Goal: Transaction & Acquisition: Purchase product/service

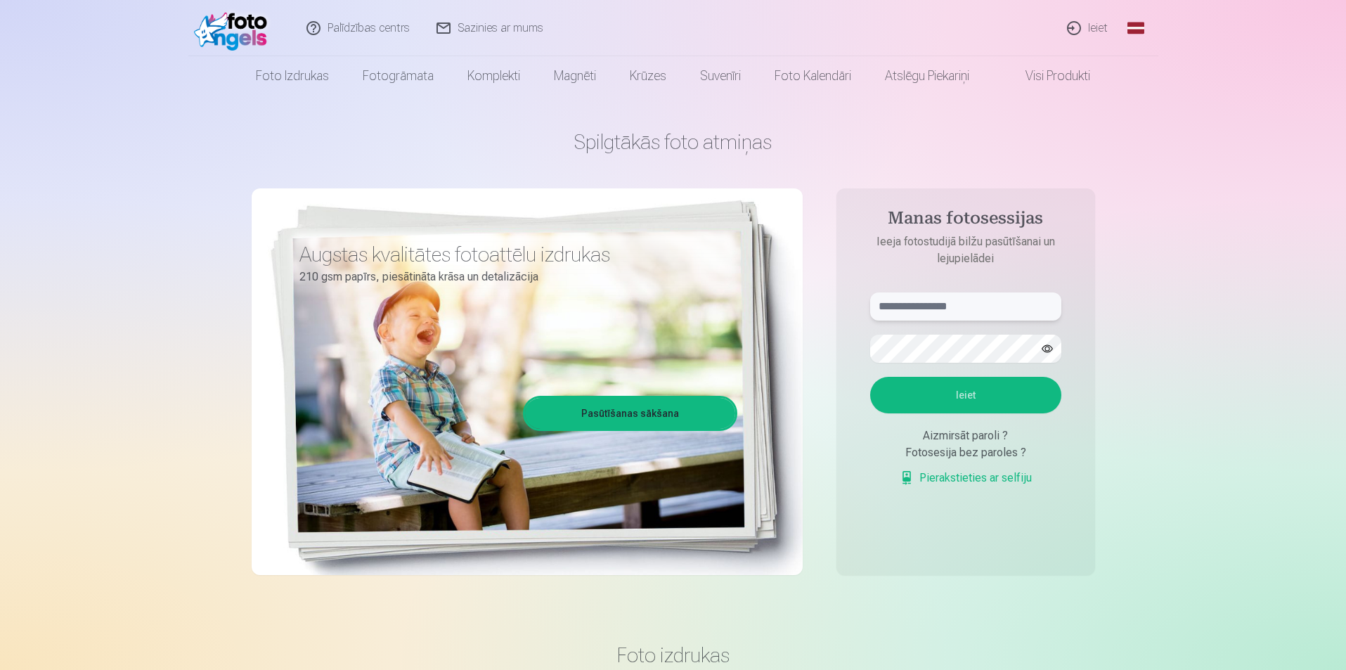
click at [912, 308] on input "text" at bounding box center [965, 306] width 191 height 28
type input "**********"
click at [972, 396] on button "Ieiet" at bounding box center [965, 395] width 191 height 37
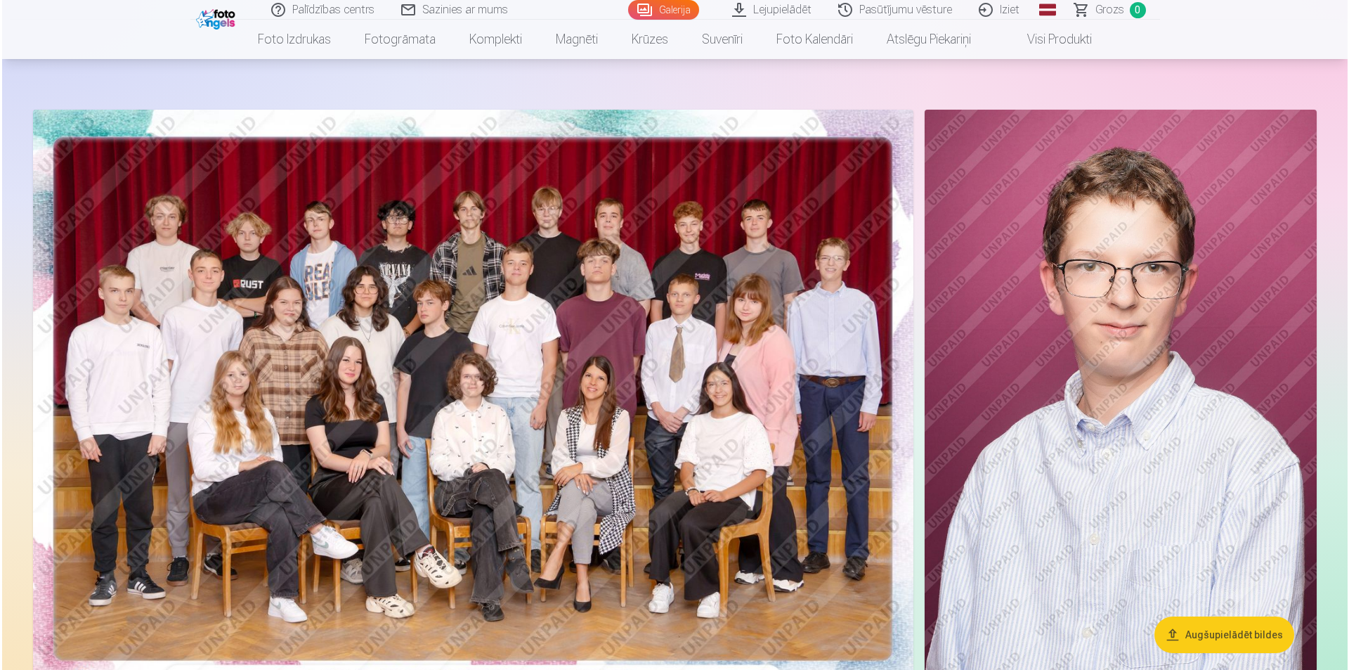
scroll to position [70, 0]
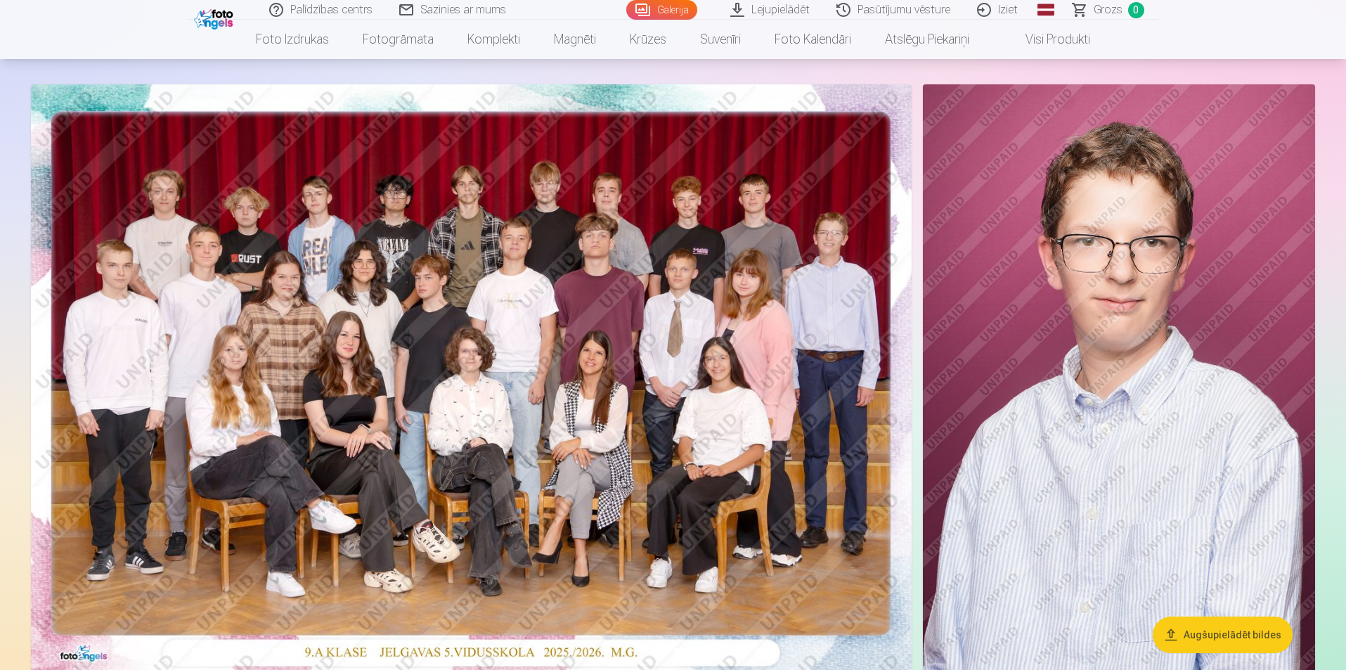
click at [491, 352] on img at bounding box center [471, 378] width 881 height 588
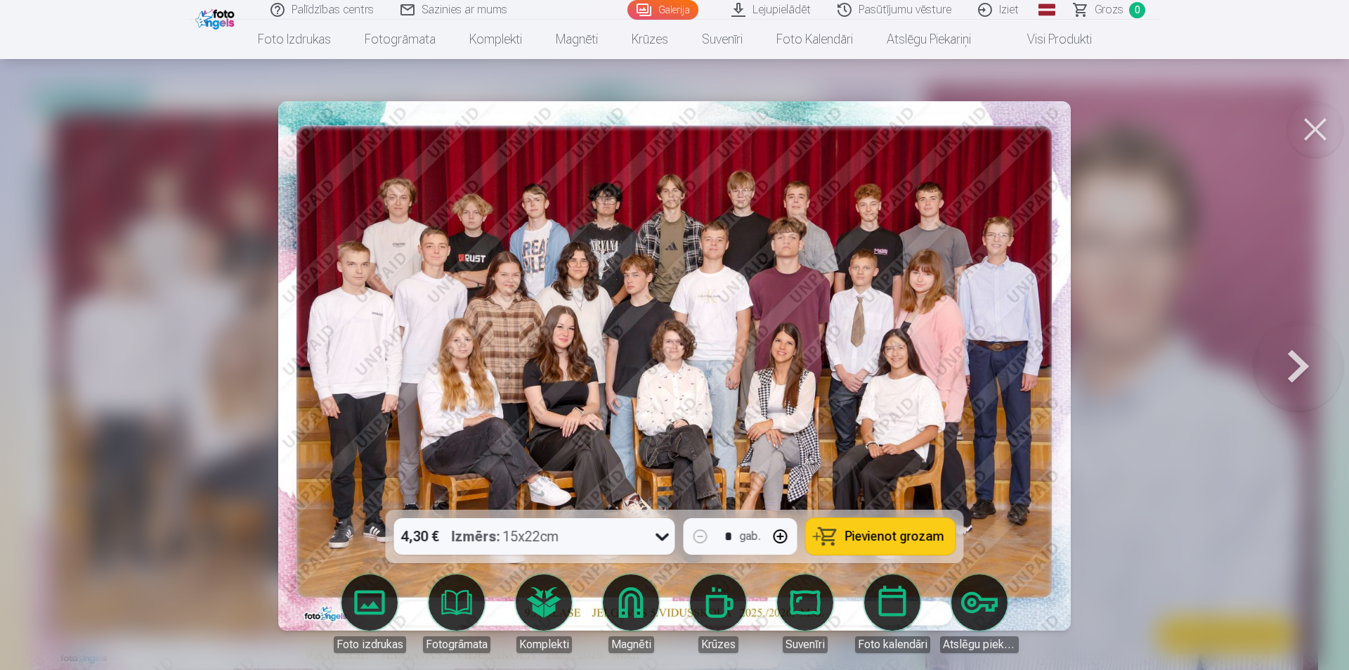
click at [1294, 365] on button at bounding box center [1299, 365] width 90 height 259
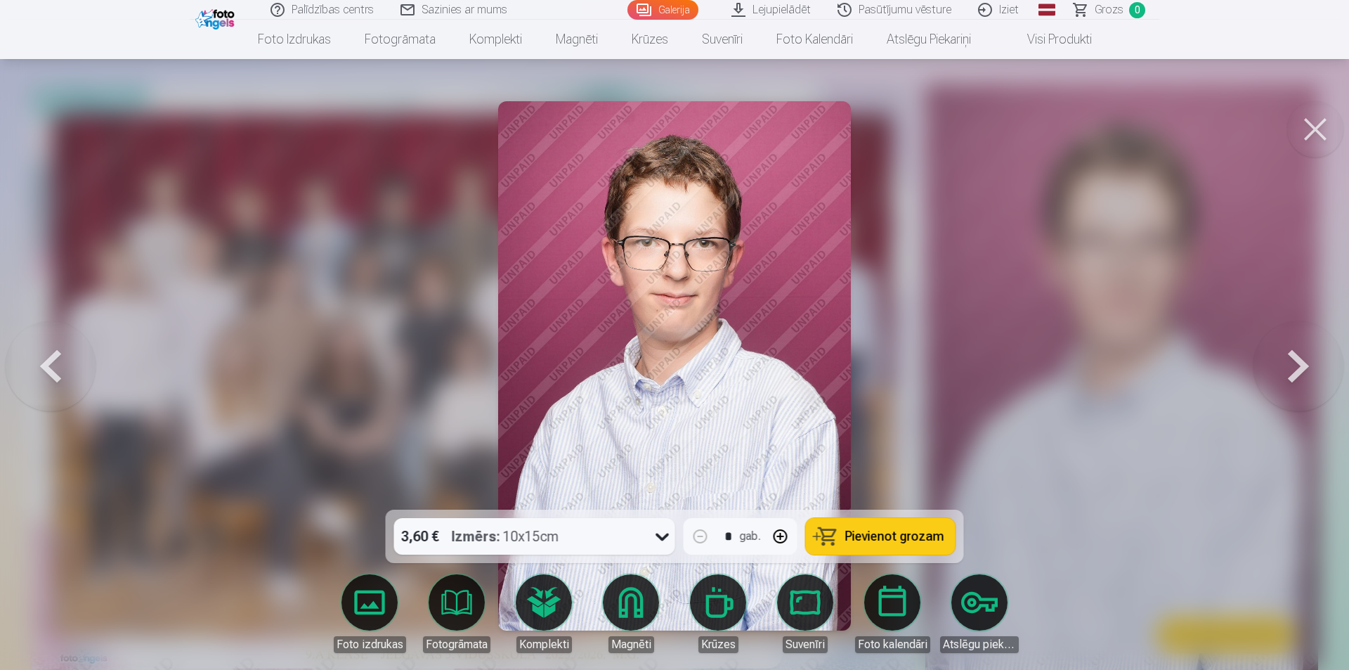
click at [1293, 365] on button at bounding box center [1299, 365] width 90 height 259
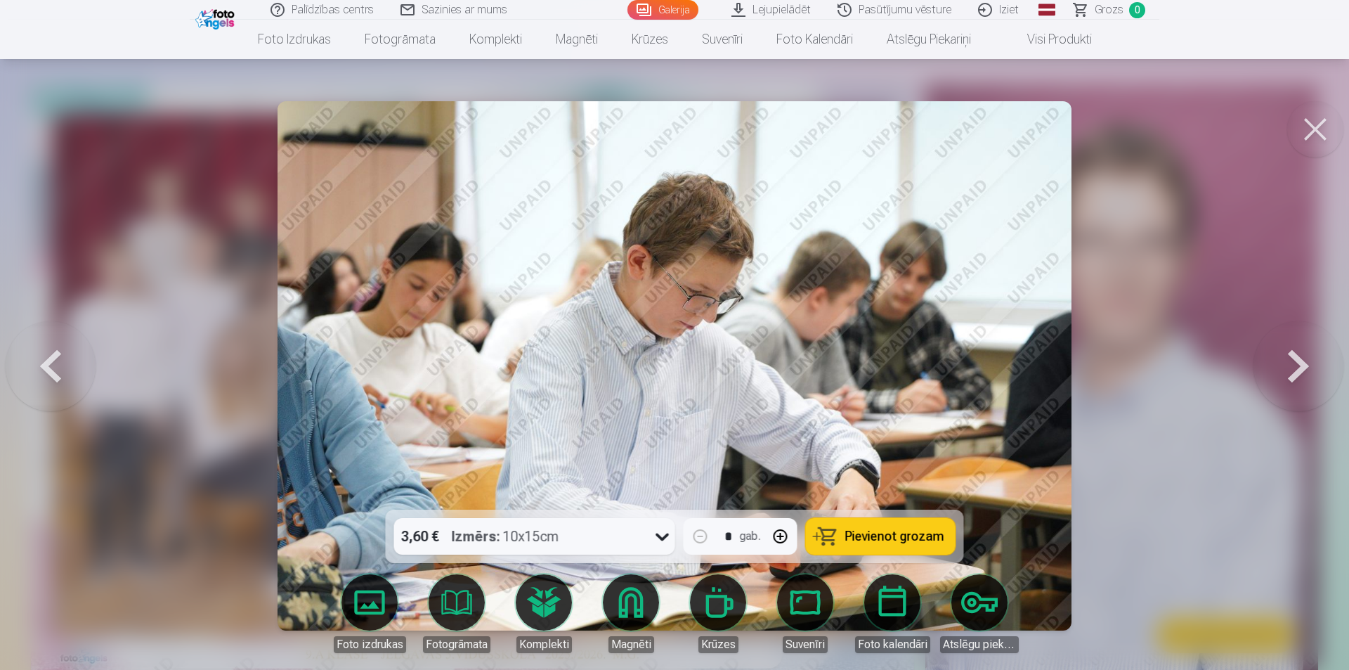
click at [1293, 365] on button at bounding box center [1299, 365] width 90 height 259
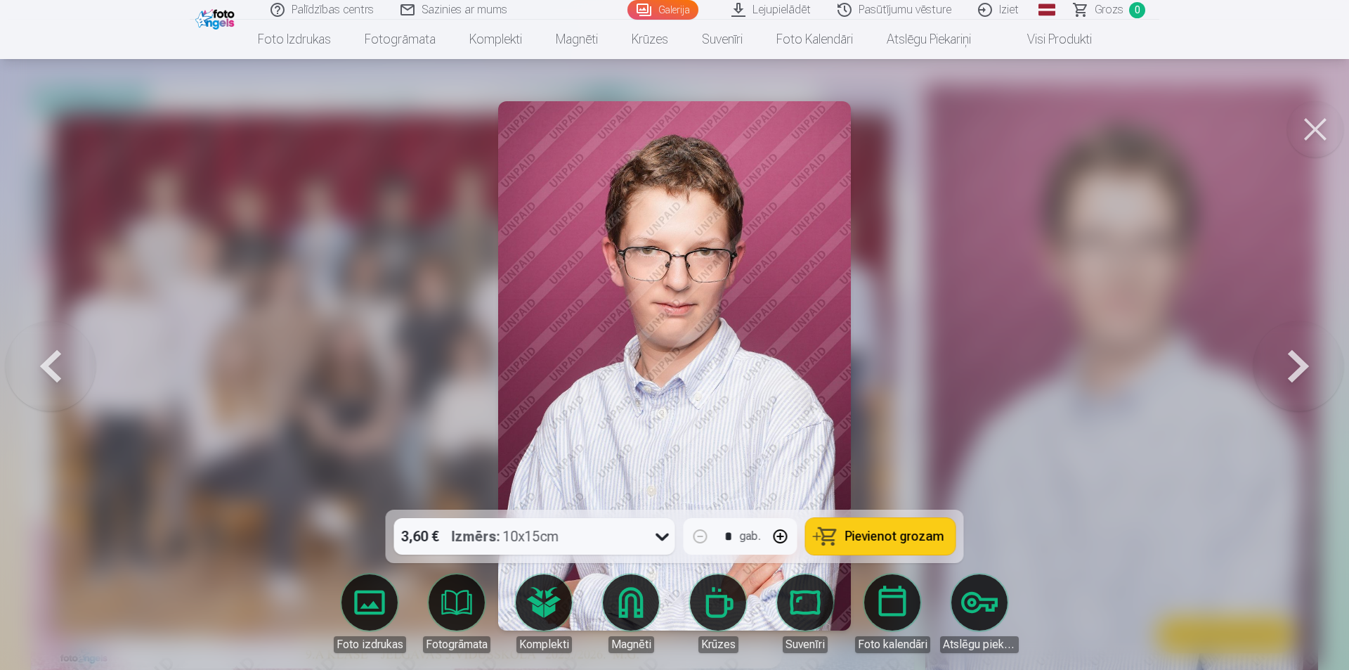
click at [53, 372] on button at bounding box center [51, 365] width 90 height 259
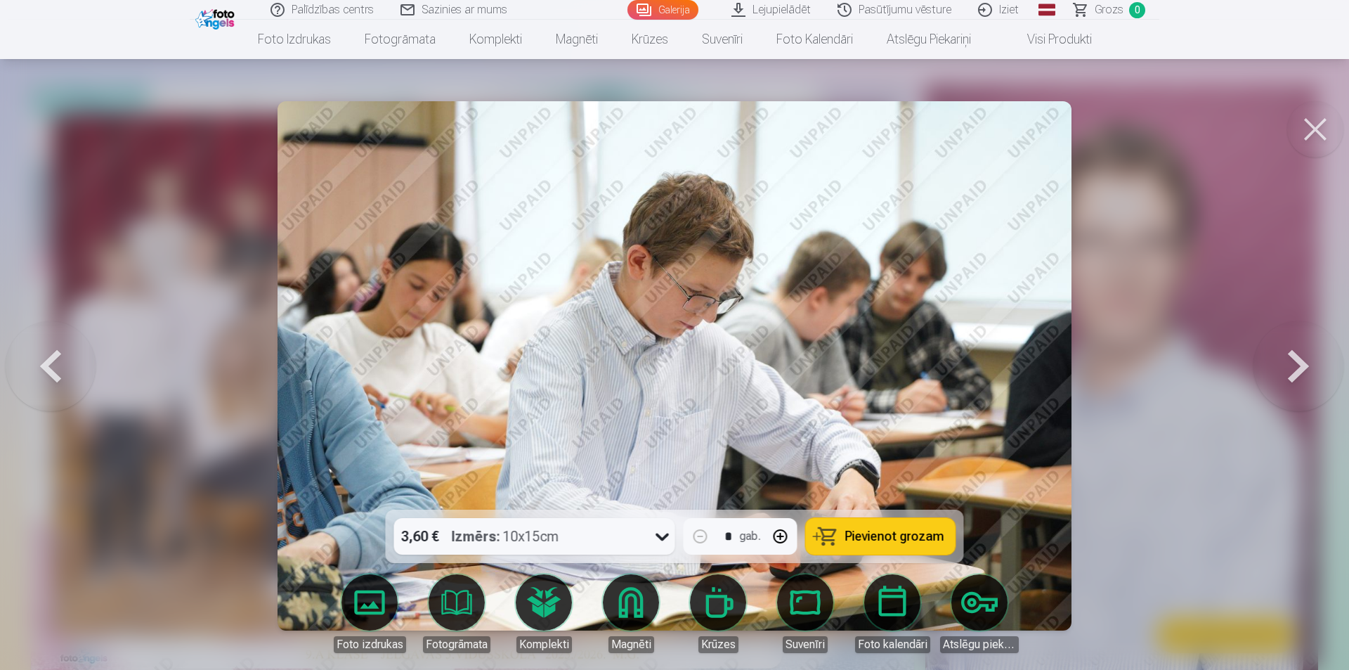
click at [1299, 364] on button at bounding box center [1299, 365] width 90 height 259
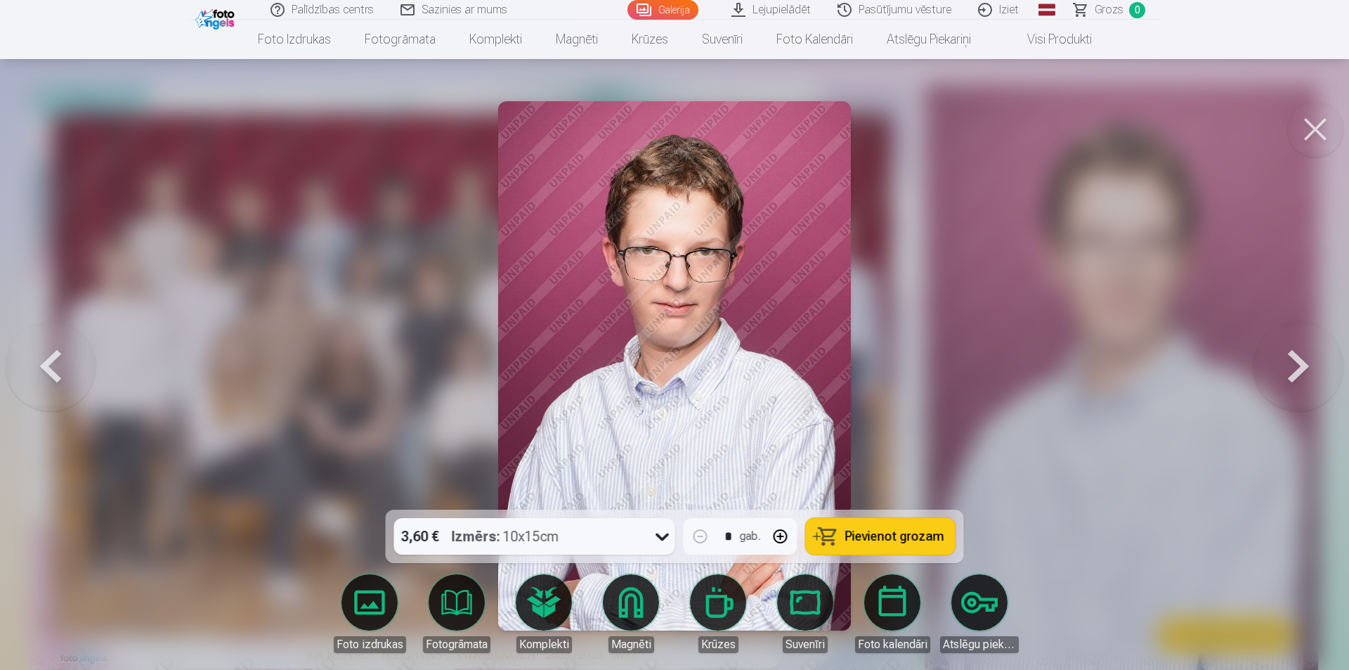
click at [1299, 364] on button at bounding box center [1299, 365] width 90 height 259
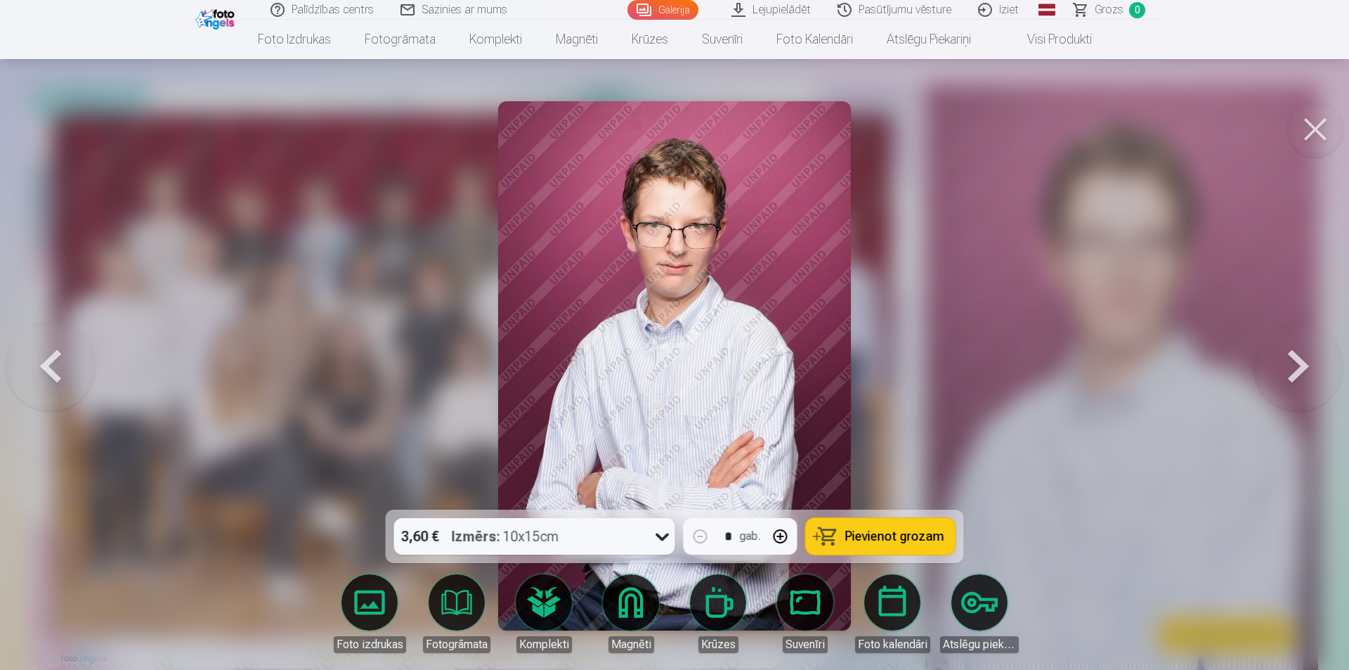
click at [1299, 364] on button at bounding box center [1299, 365] width 90 height 259
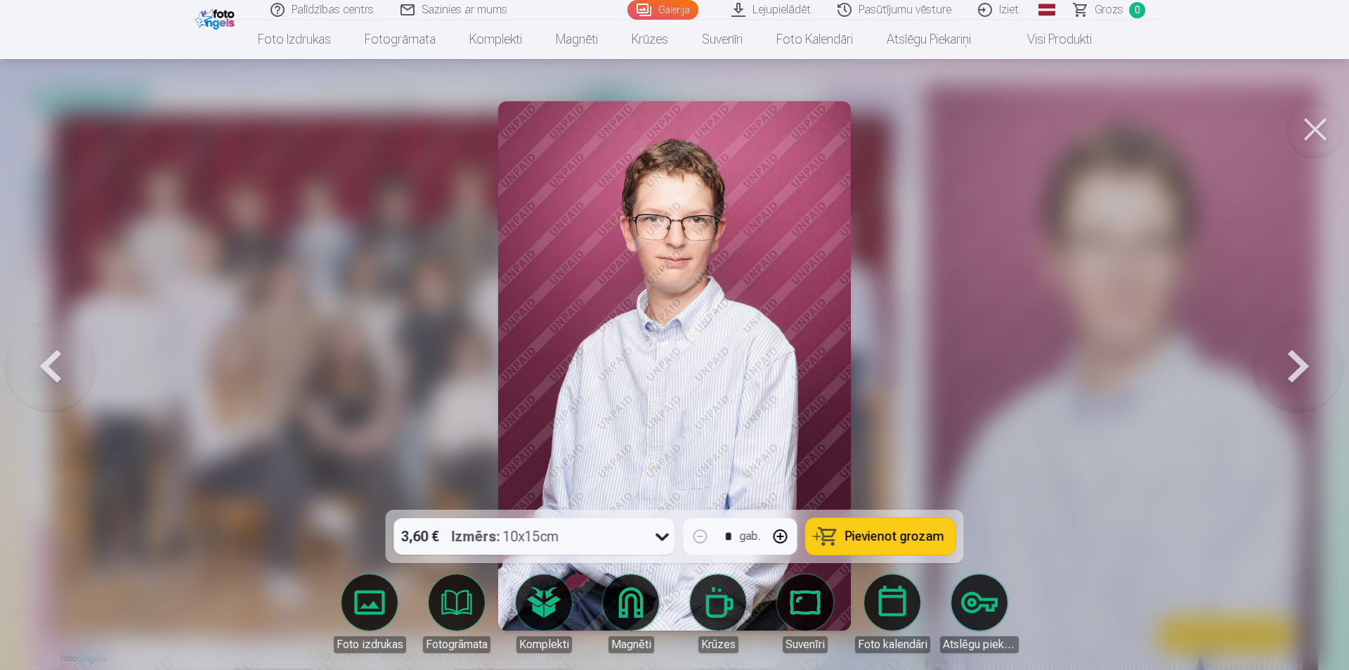
click at [1299, 364] on button at bounding box center [1299, 365] width 90 height 259
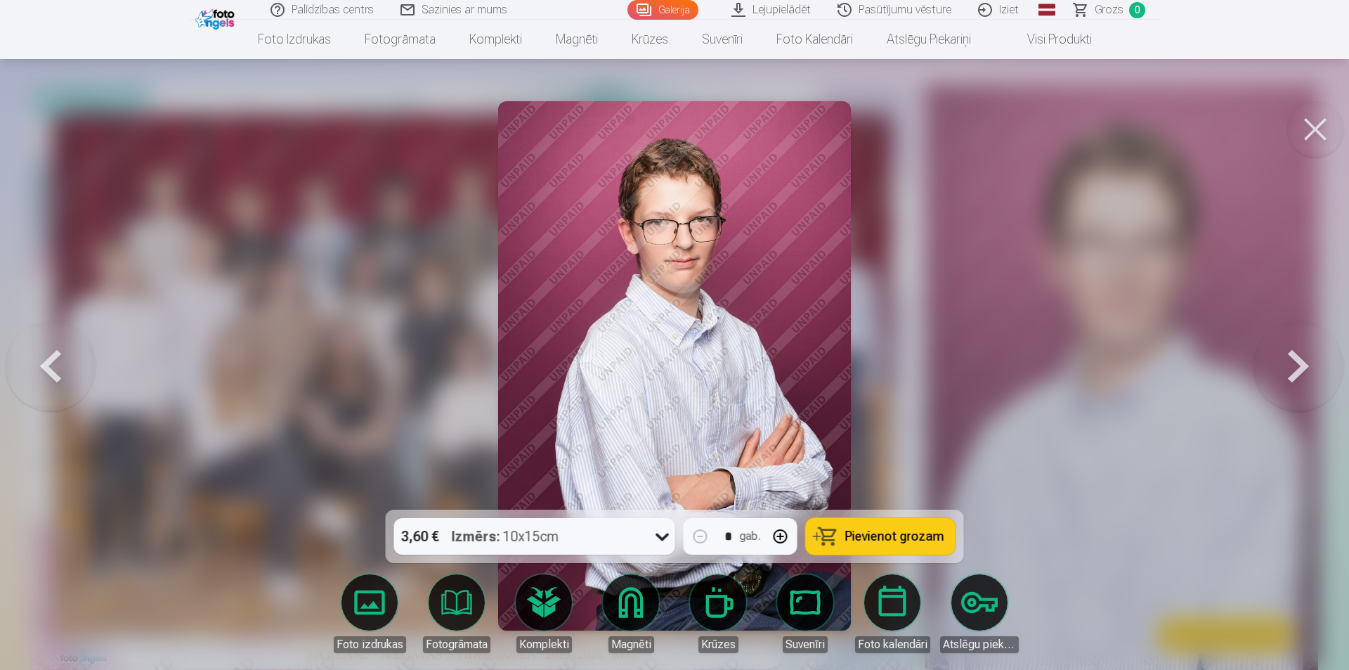
click at [1299, 364] on button at bounding box center [1299, 365] width 90 height 259
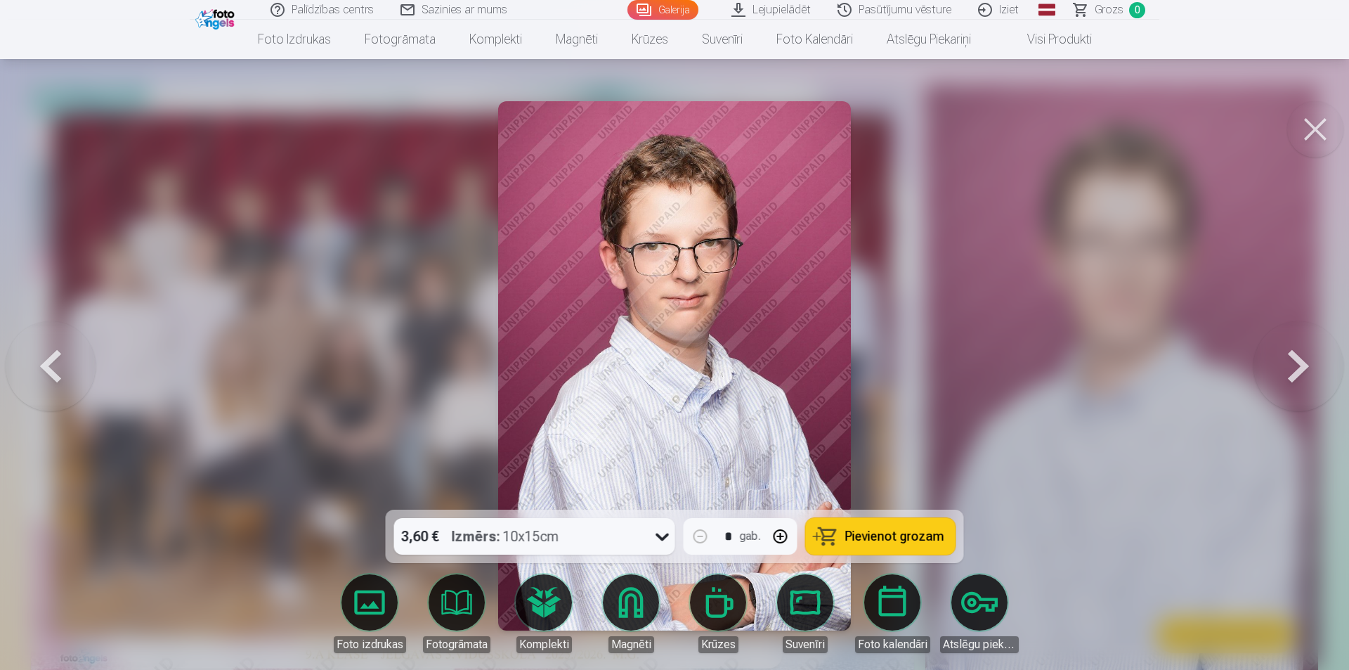
click at [1299, 364] on button at bounding box center [1299, 365] width 90 height 259
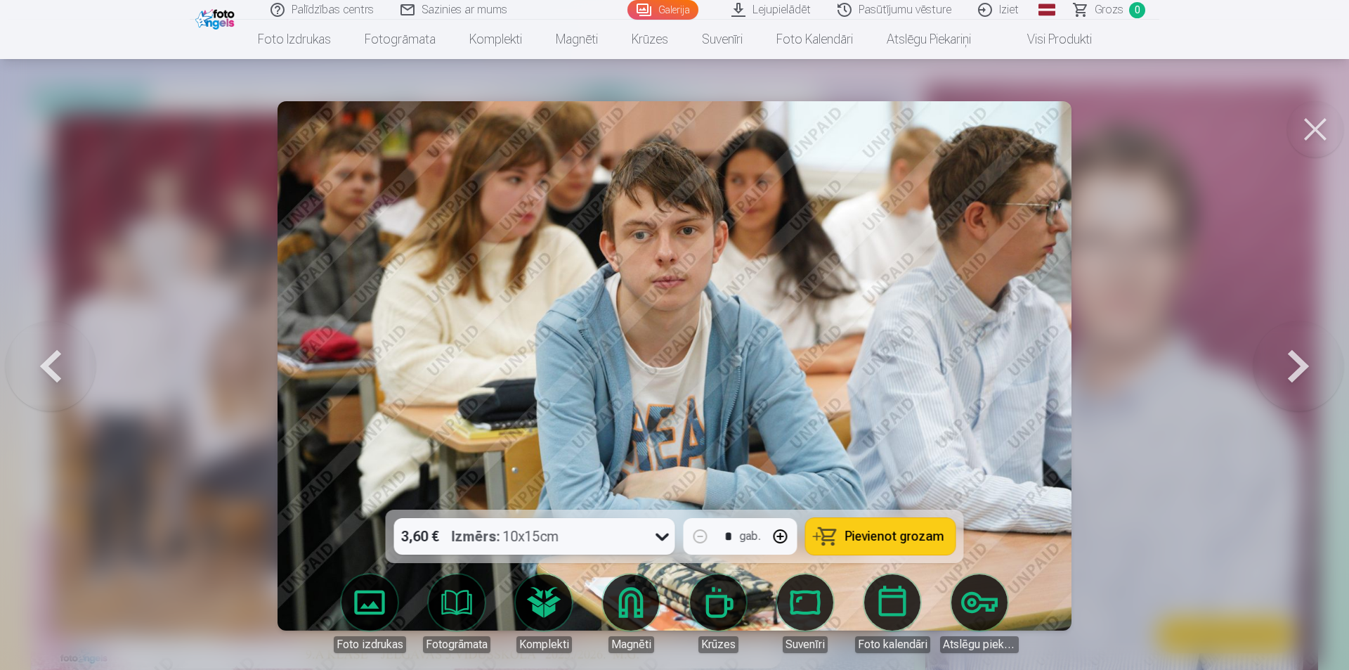
click at [1299, 364] on button at bounding box center [1299, 365] width 90 height 259
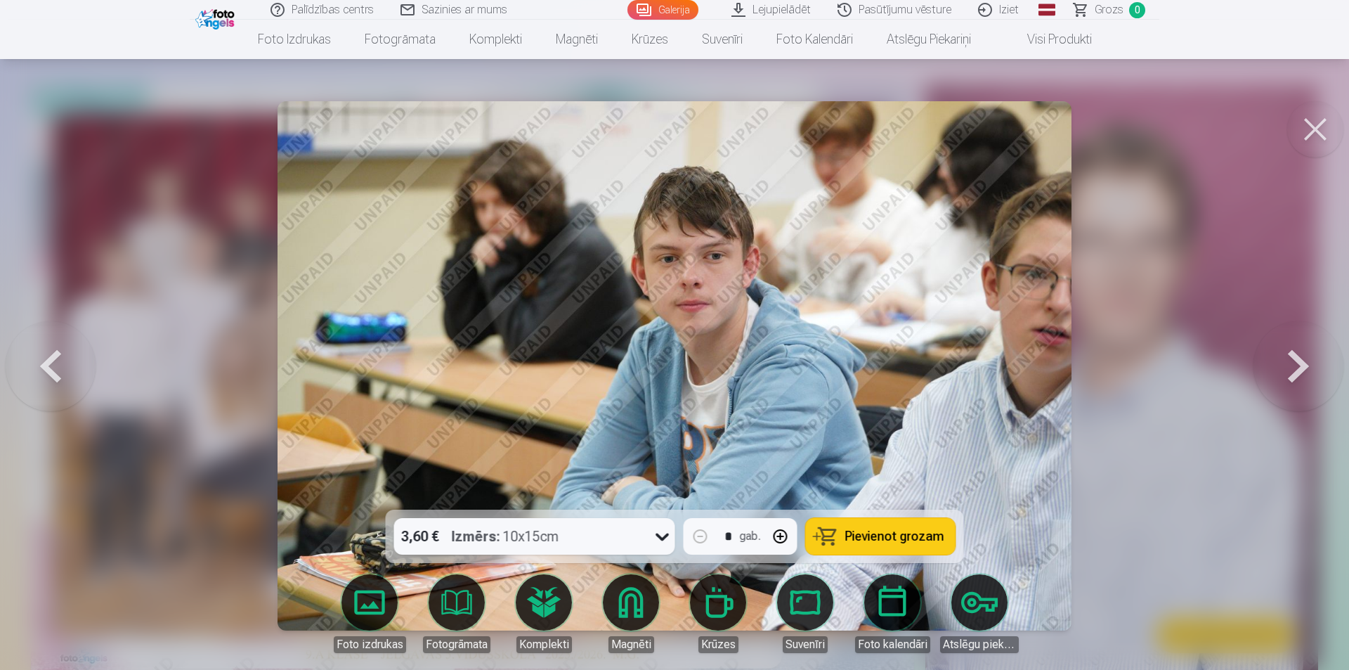
click at [1299, 363] on button at bounding box center [1299, 365] width 90 height 259
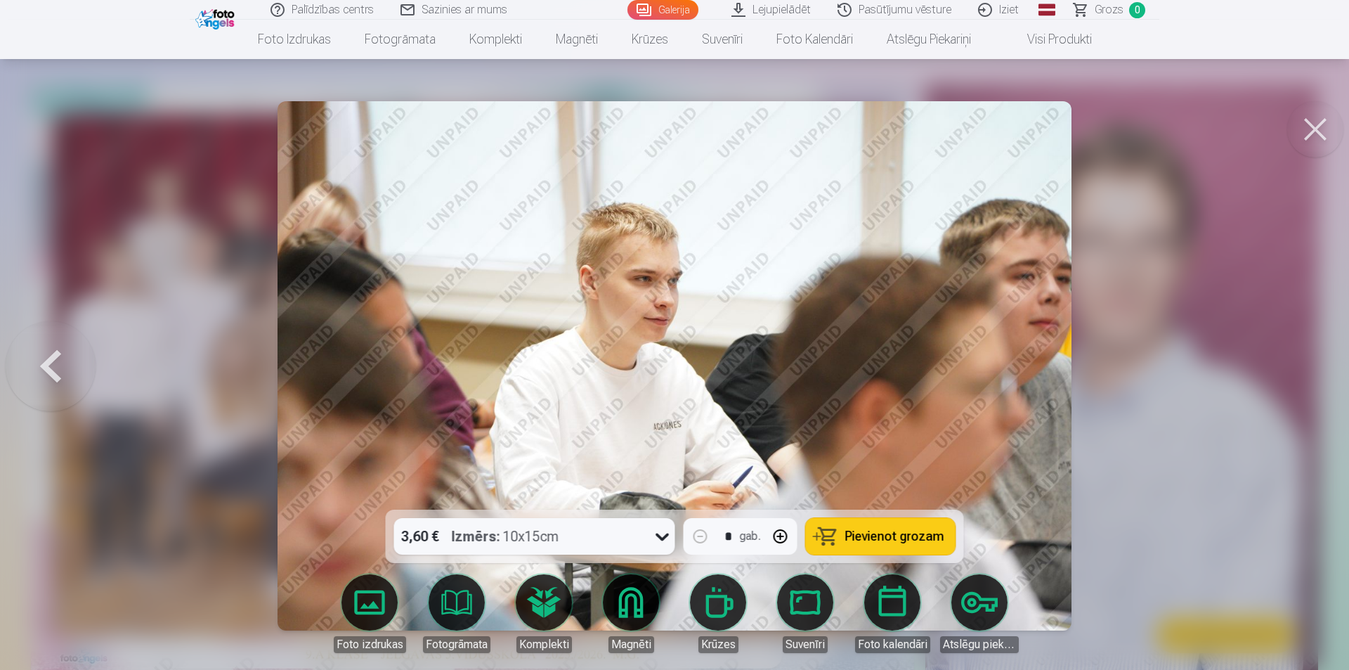
click at [1299, 363] on div at bounding box center [674, 335] width 1349 height 670
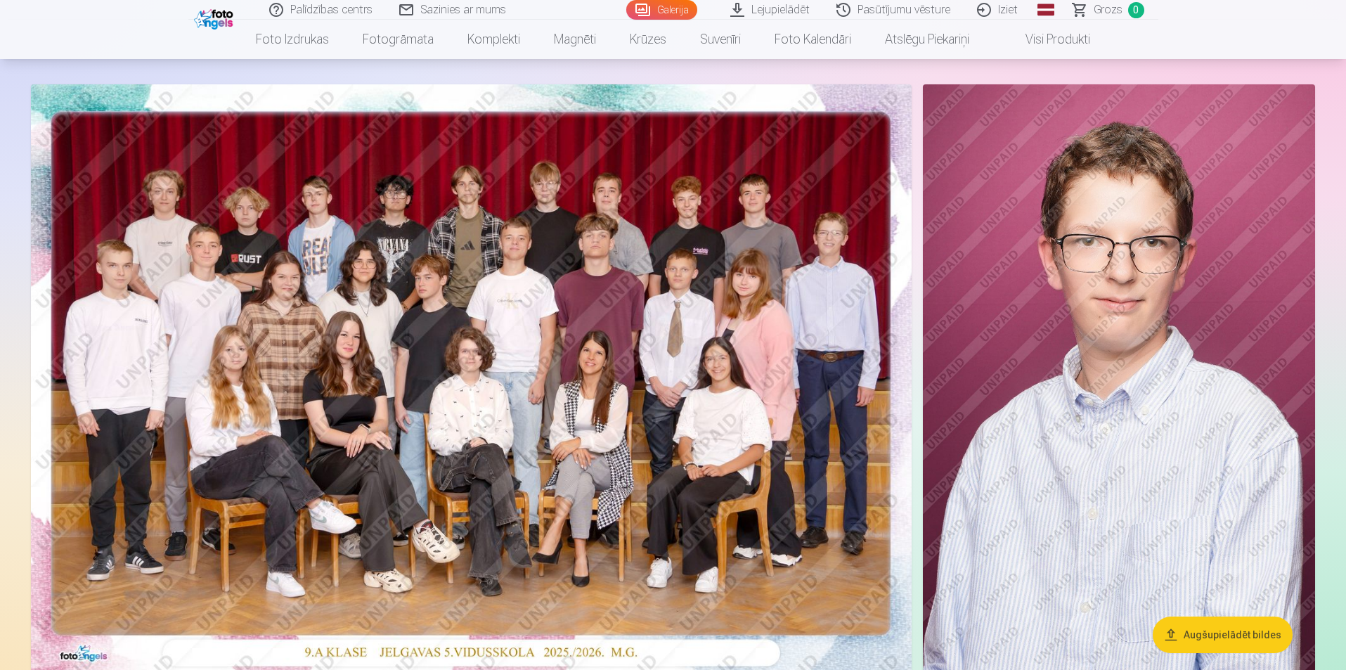
click at [478, 341] on img at bounding box center [471, 378] width 881 height 588
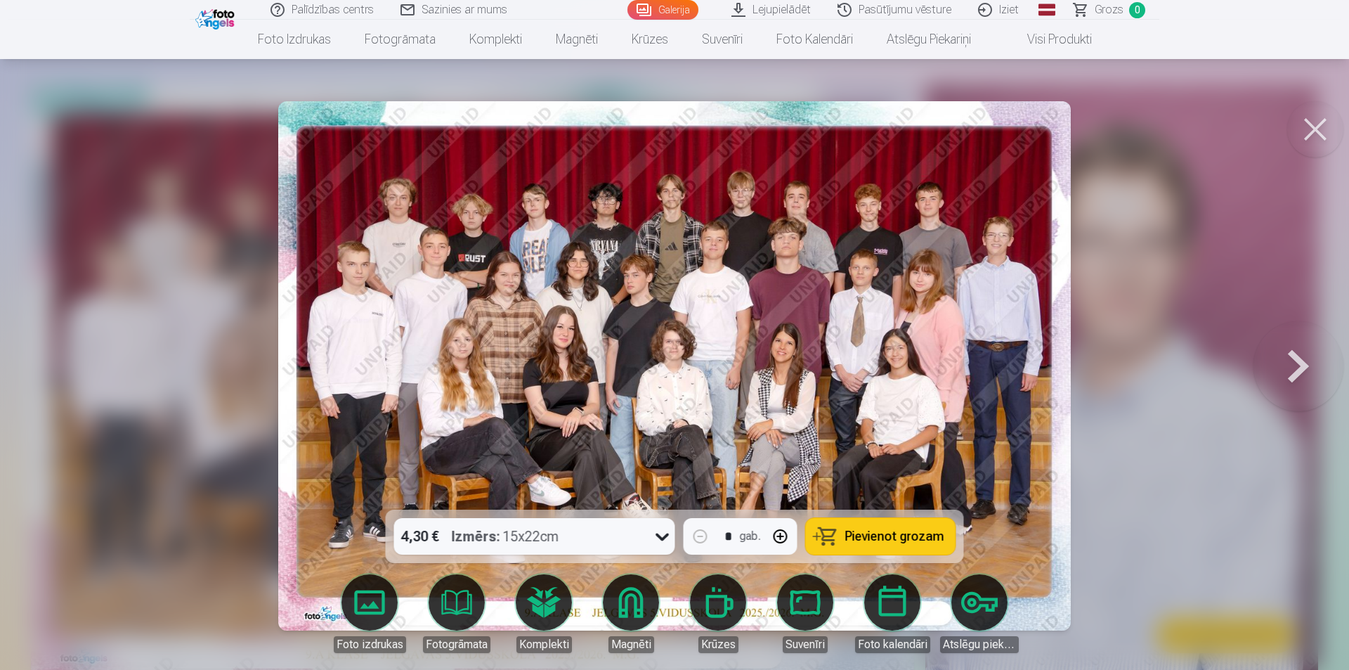
click at [871, 538] on span "Pievienot grozam" at bounding box center [895, 536] width 99 height 13
click at [1297, 372] on button at bounding box center [1299, 365] width 90 height 259
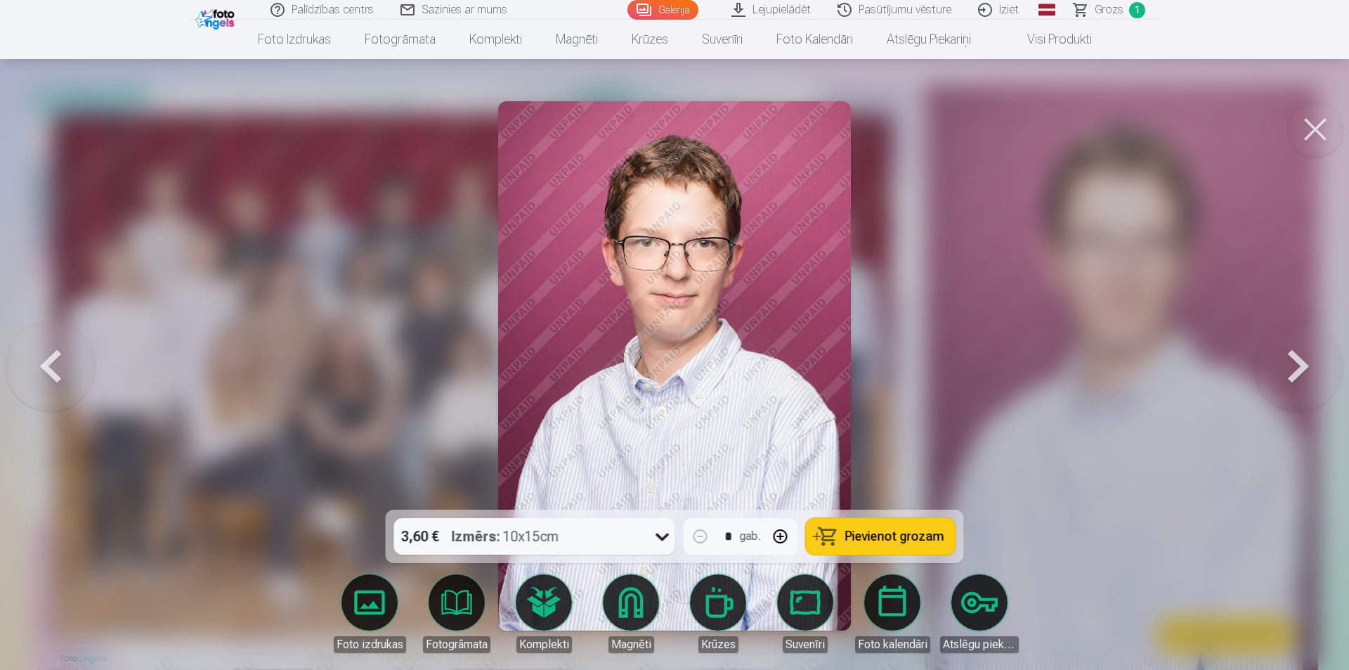
click at [1300, 365] on button at bounding box center [1299, 365] width 90 height 259
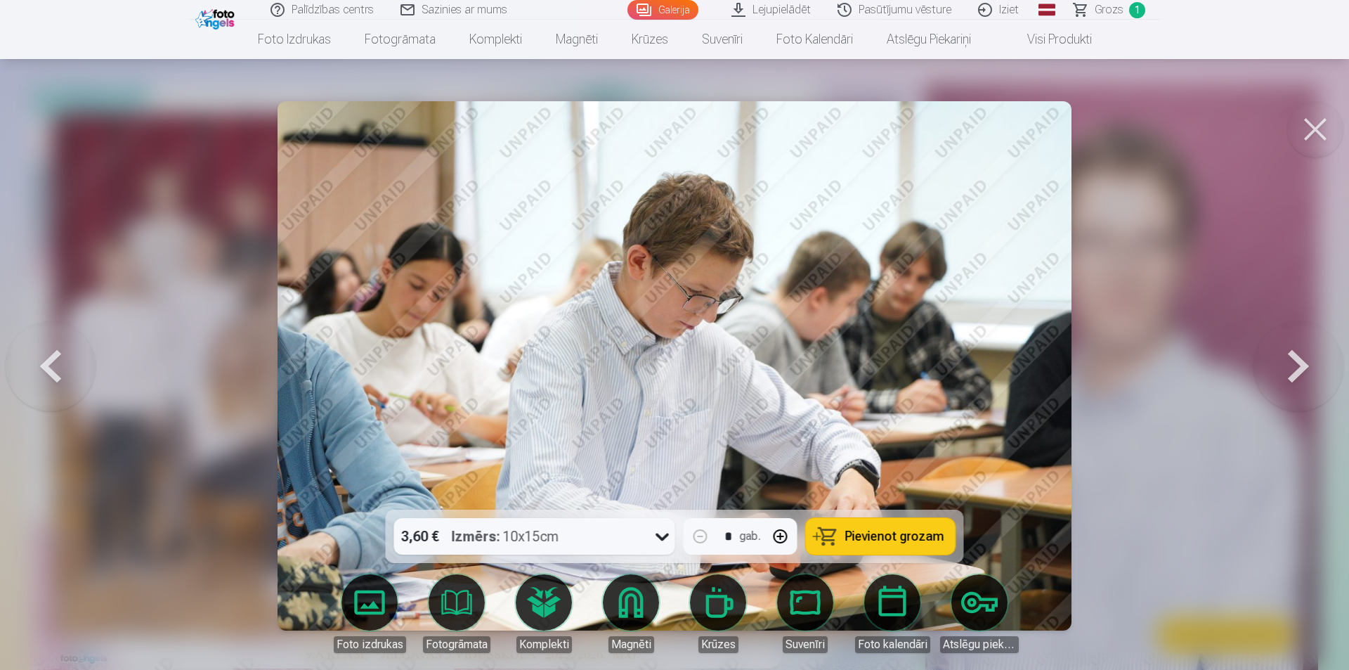
click at [1300, 365] on button at bounding box center [1299, 365] width 90 height 259
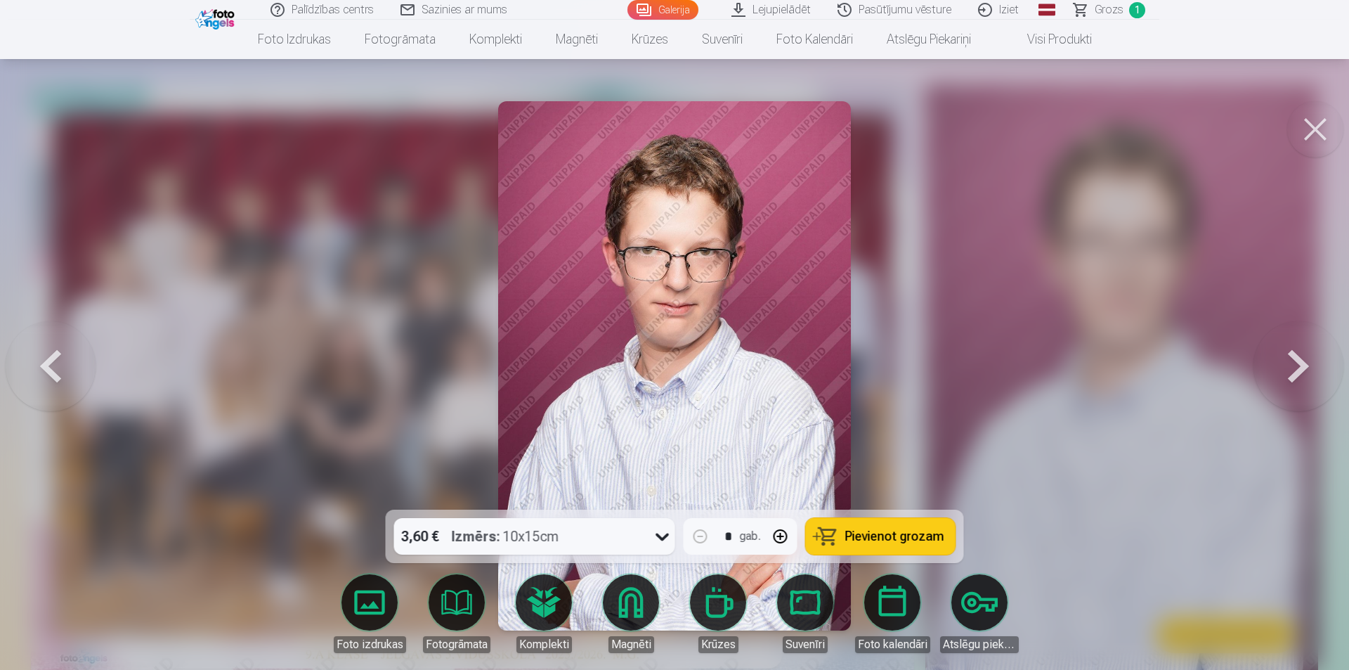
click at [44, 371] on button at bounding box center [51, 365] width 90 height 259
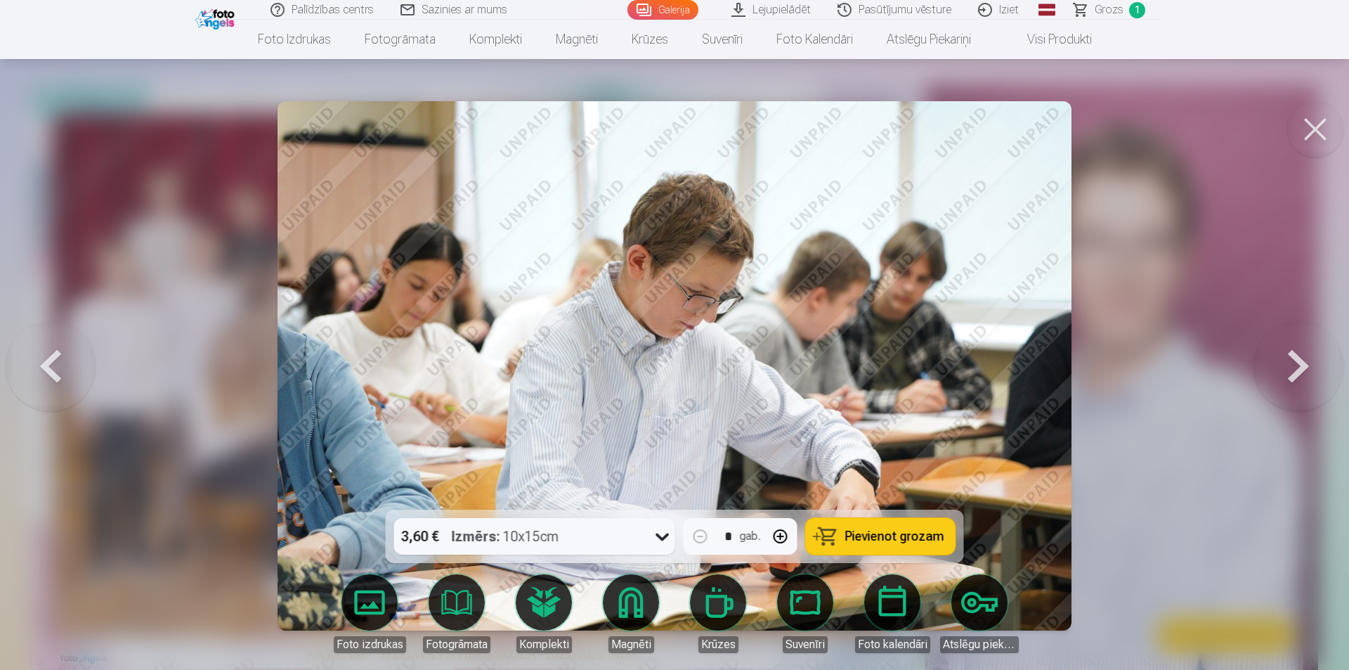
click at [46, 365] on button at bounding box center [51, 365] width 90 height 259
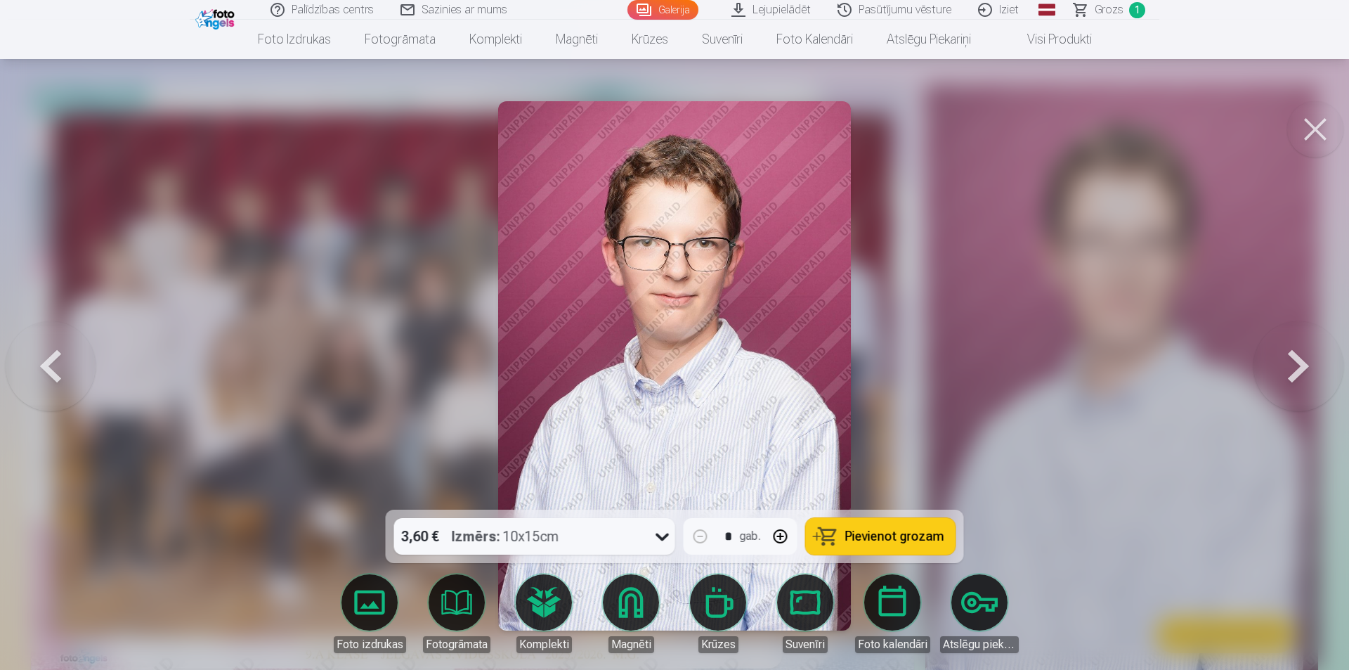
click at [46, 365] on button at bounding box center [51, 365] width 90 height 259
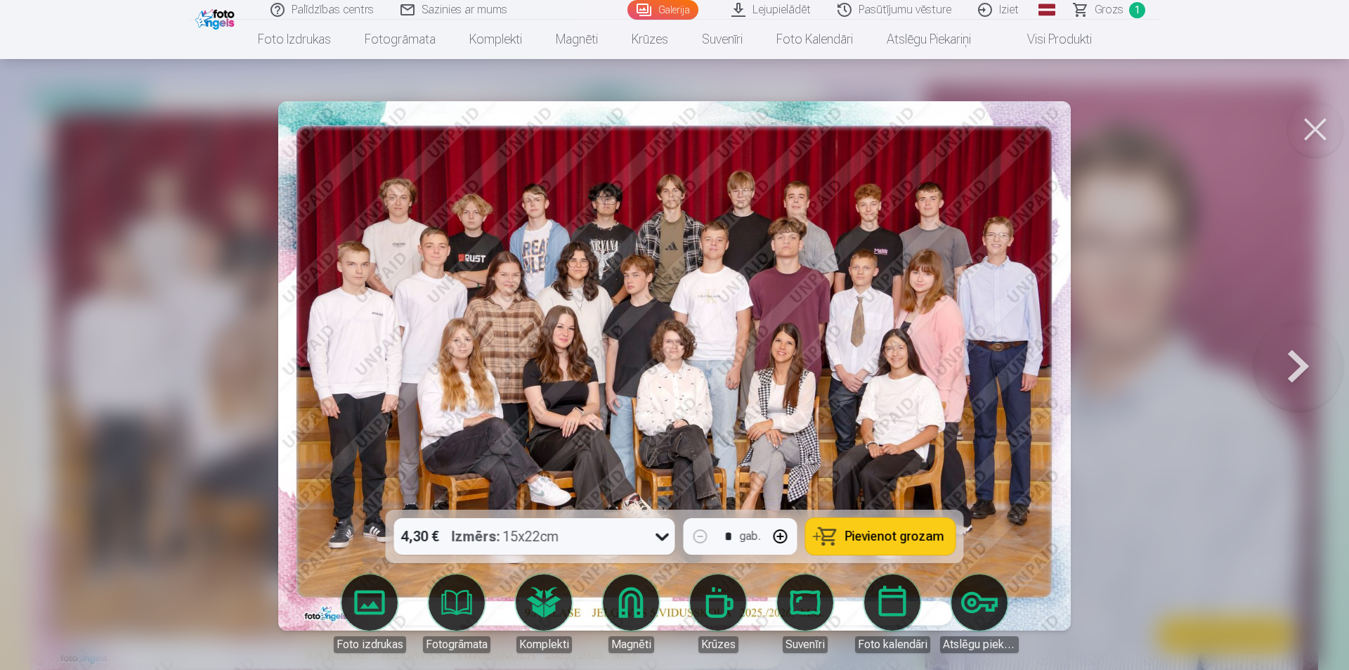
click at [1115, 13] on span "Grozs" at bounding box center [1109, 9] width 29 height 17
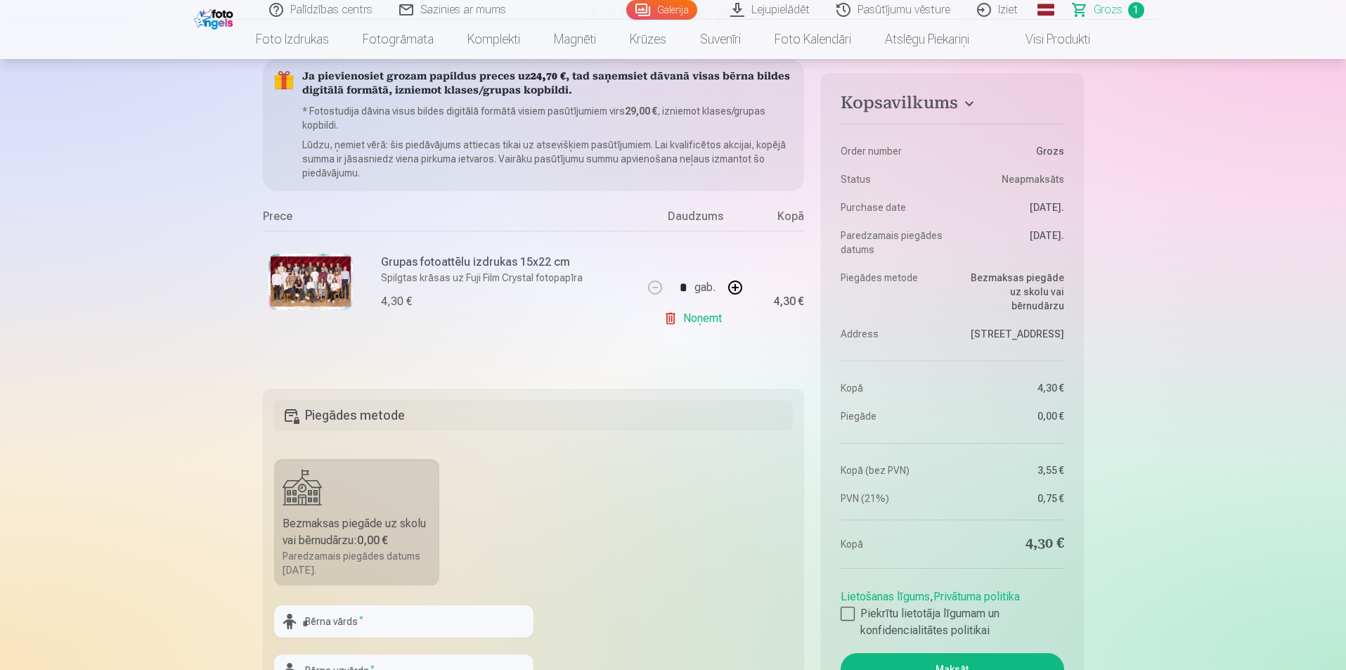
scroll to position [141, 0]
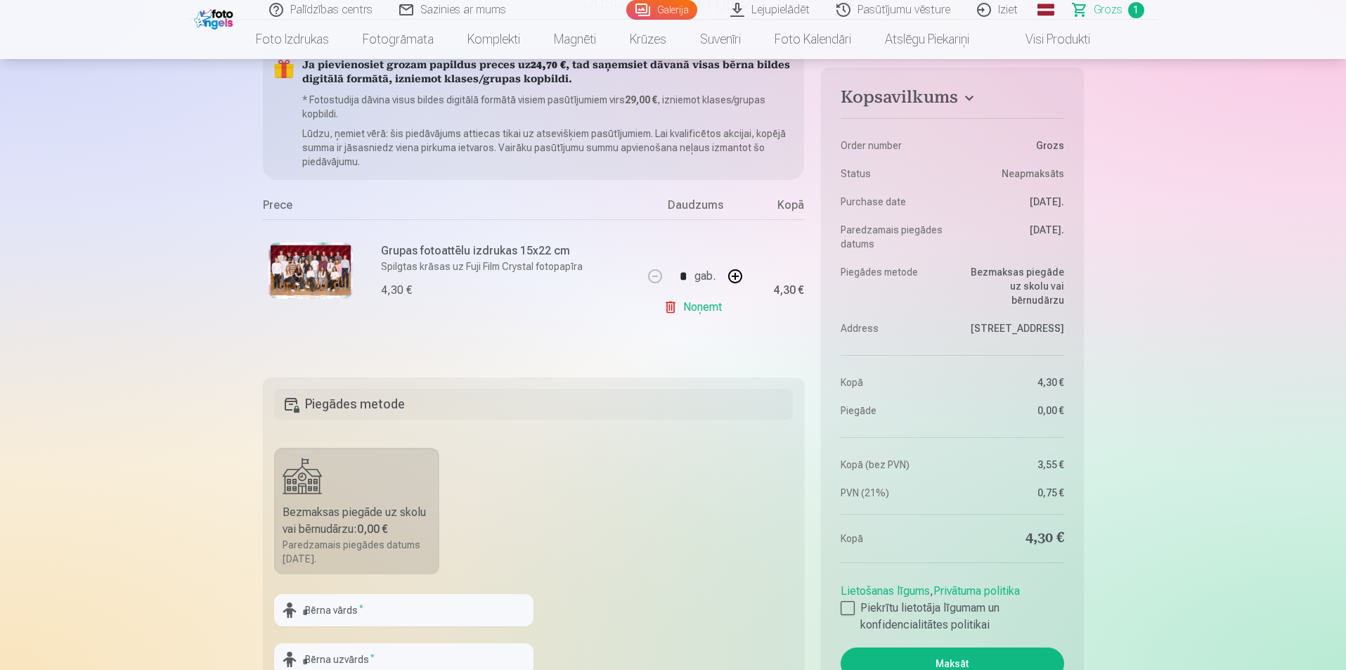
click at [687, 308] on link "Noņemt" at bounding box center [695, 307] width 64 height 28
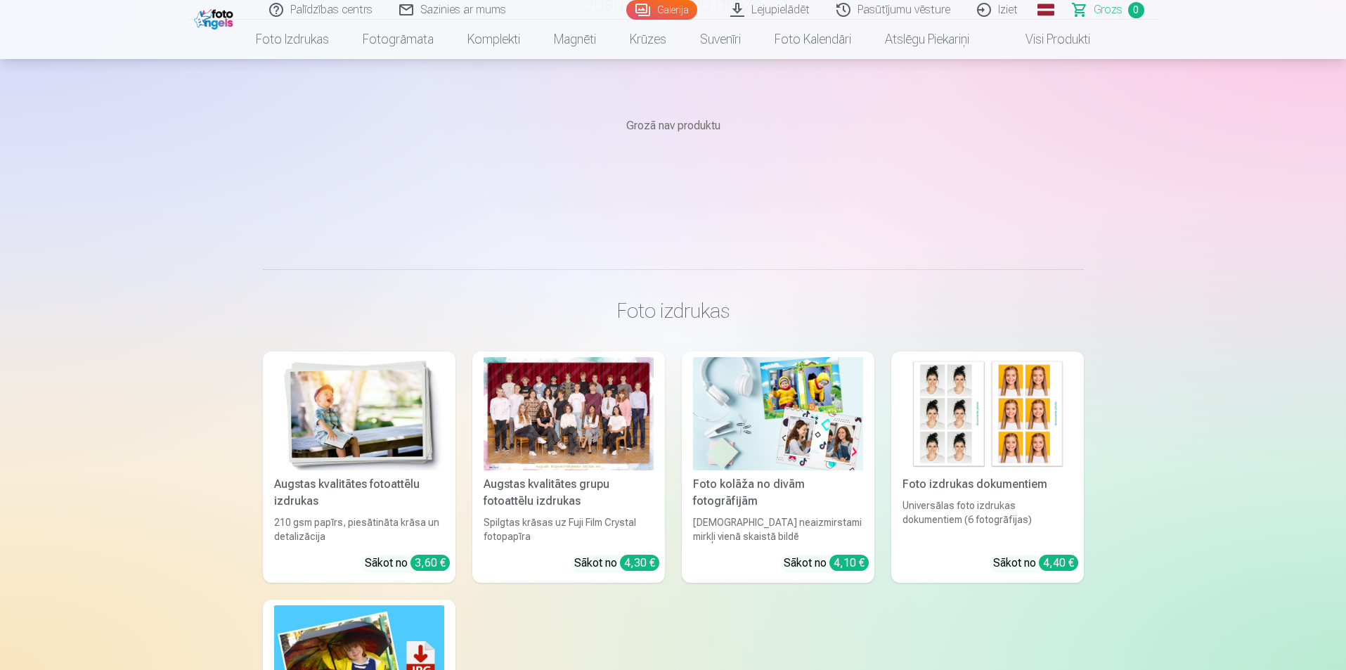
scroll to position [0, 0]
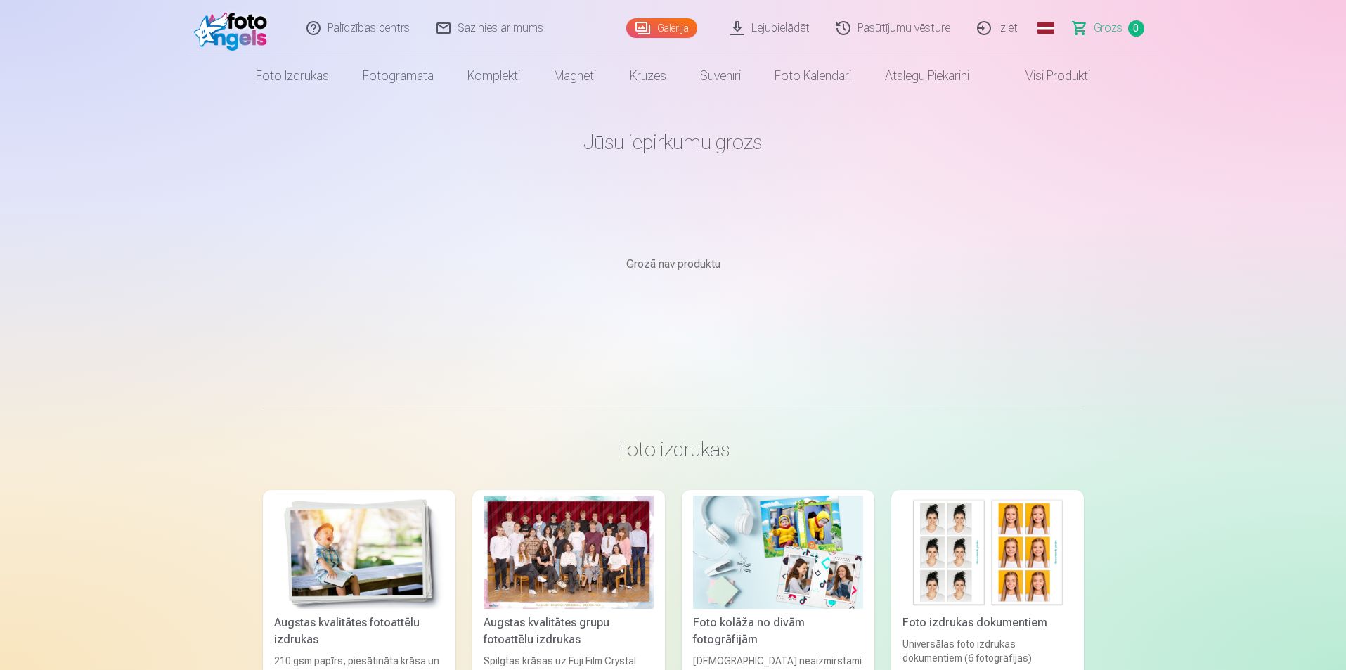
click at [575, 549] on div at bounding box center [569, 552] width 170 height 113
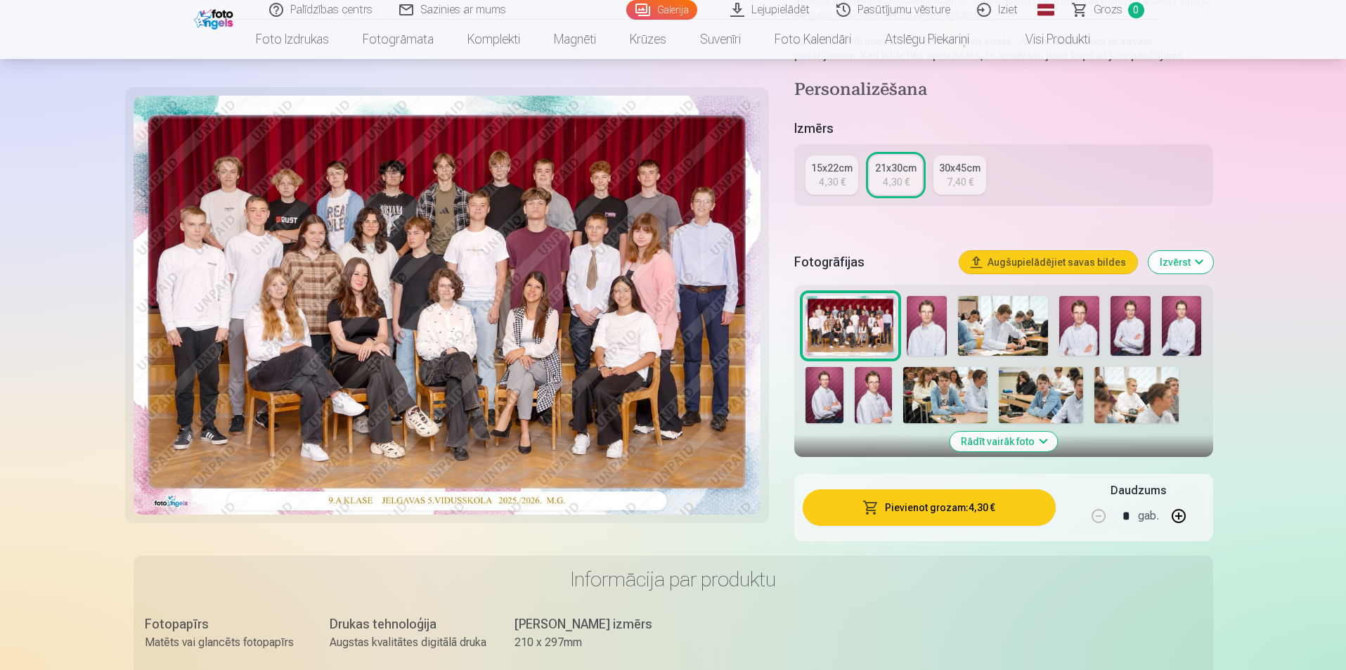
scroll to position [281, 0]
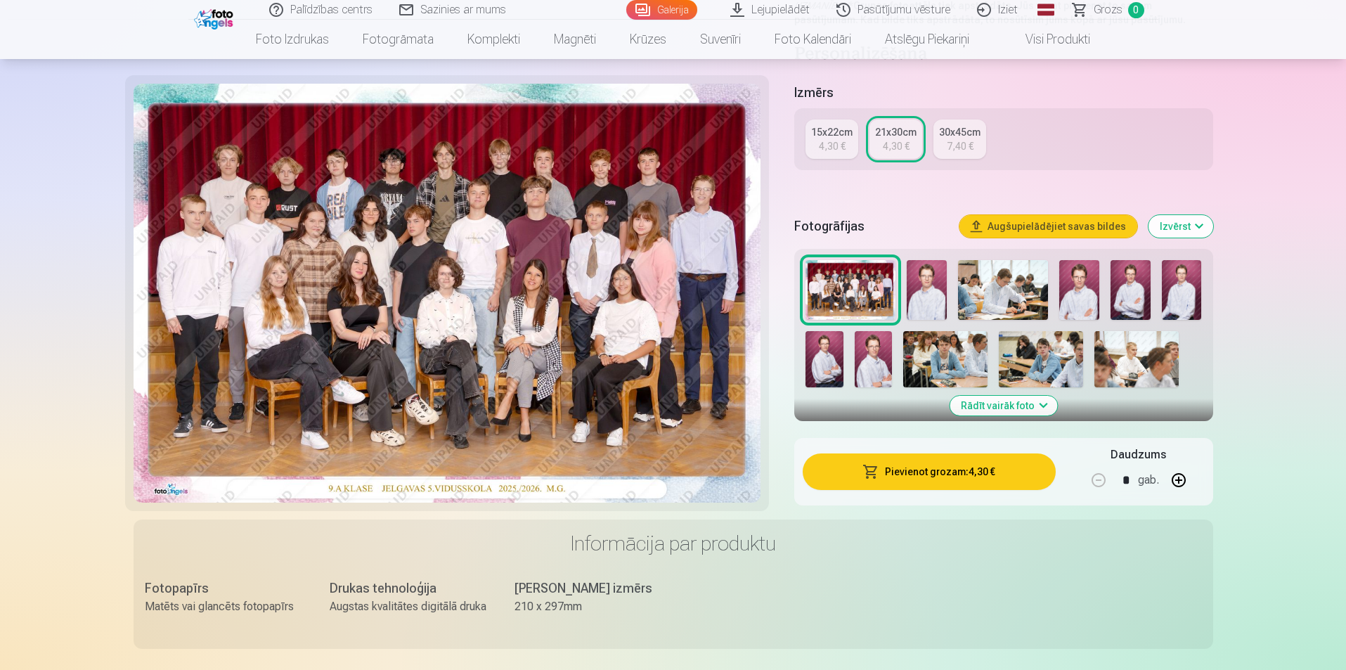
click at [453, 279] on img at bounding box center [448, 293] width 628 height 419
click at [853, 290] on img at bounding box center [850, 290] width 90 height 60
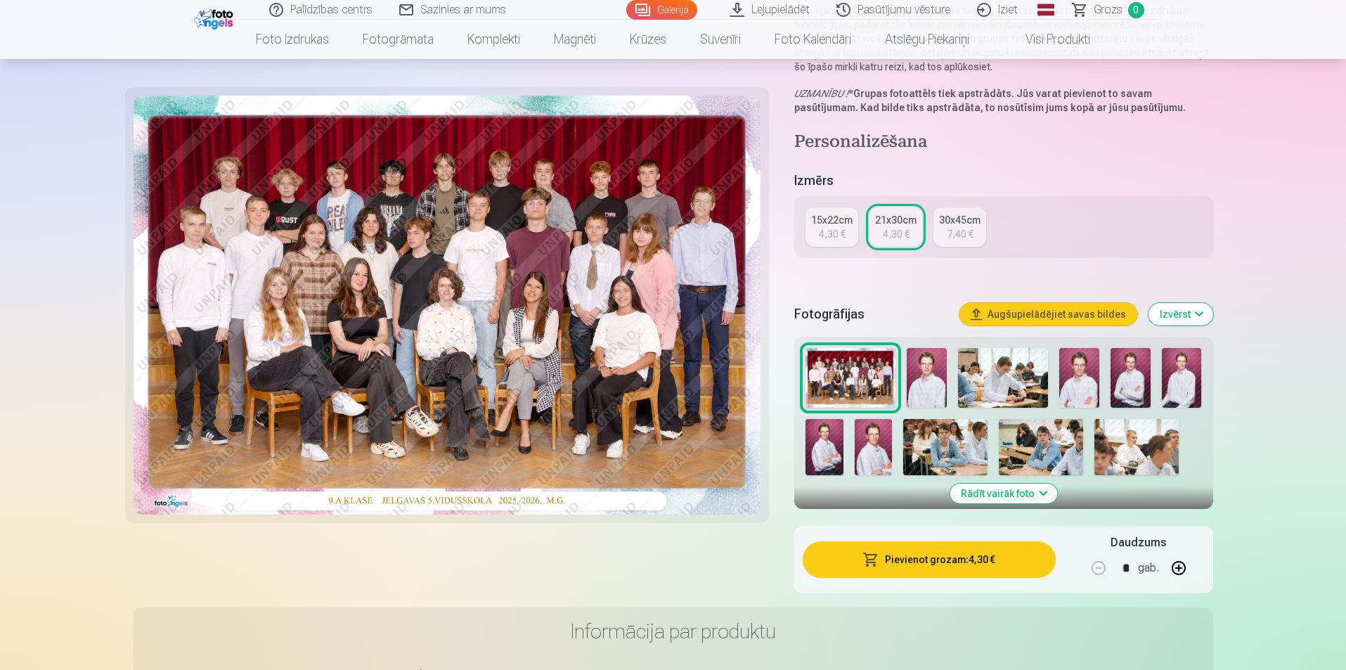
scroll to position [141, 0]
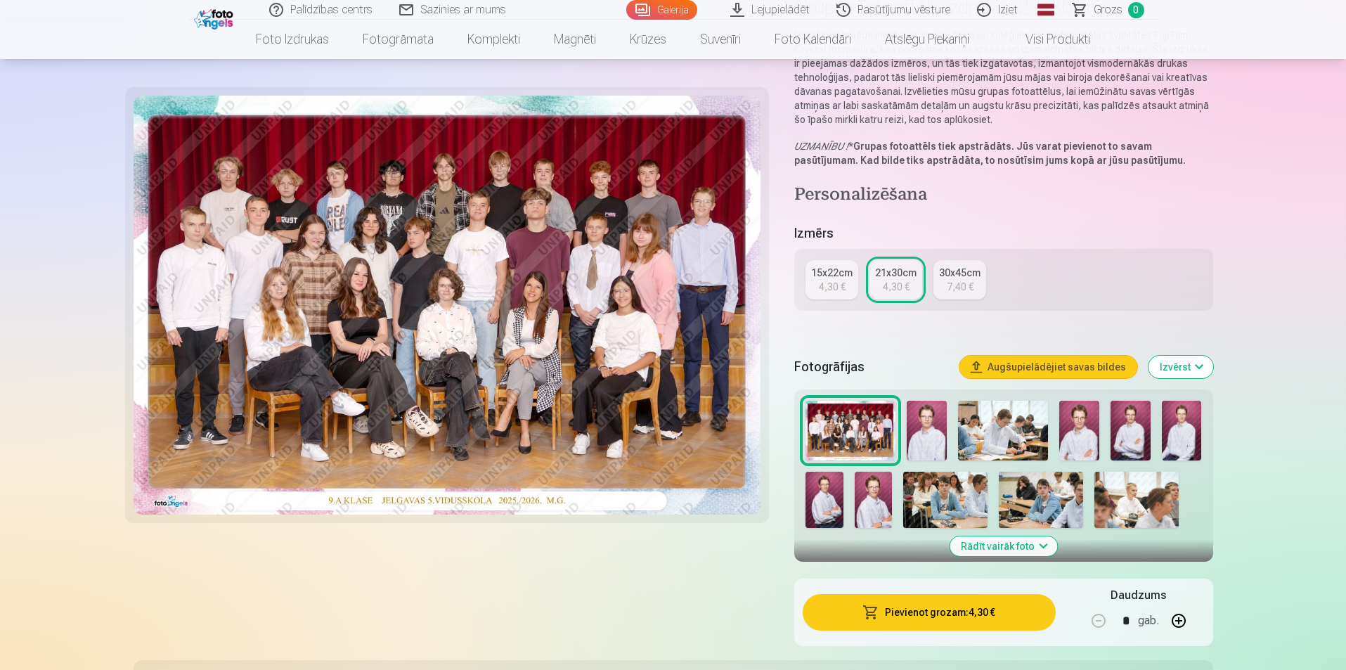
click at [949, 611] on button "Pievienot grozam : 4,30 €" at bounding box center [929, 612] width 252 height 37
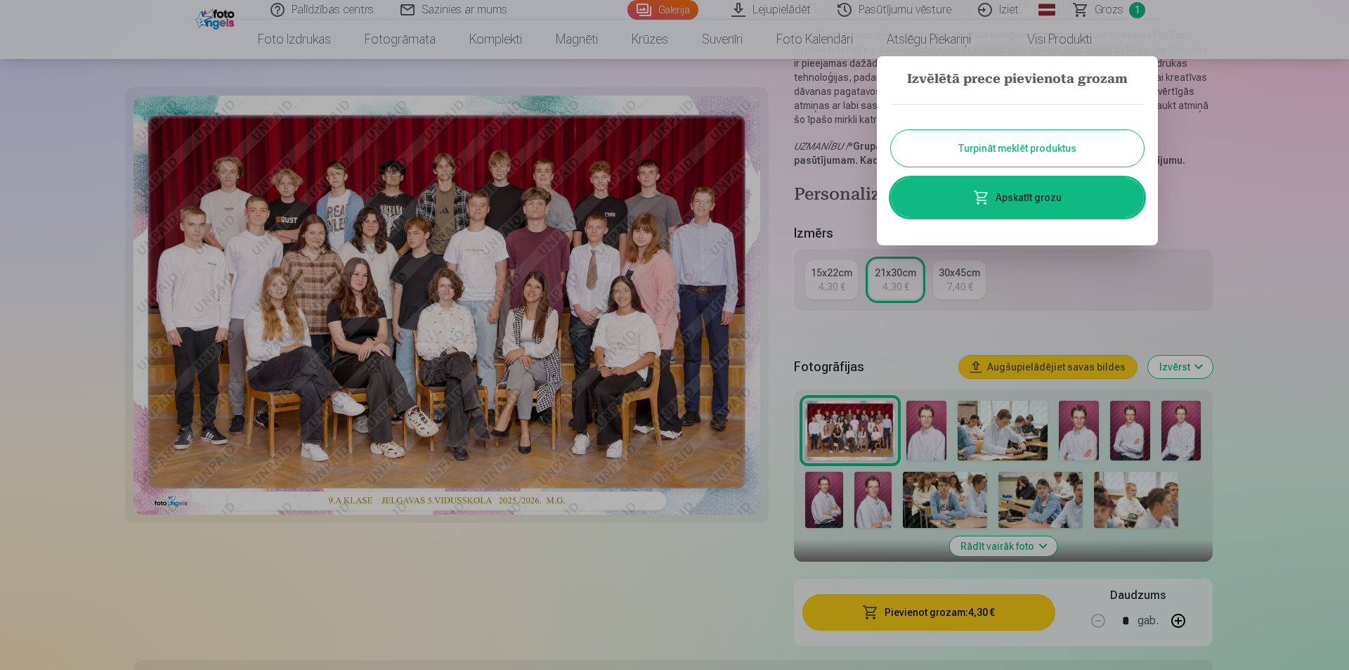
click at [1056, 150] on button "Turpināt meklēt produktus" at bounding box center [1017, 148] width 253 height 37
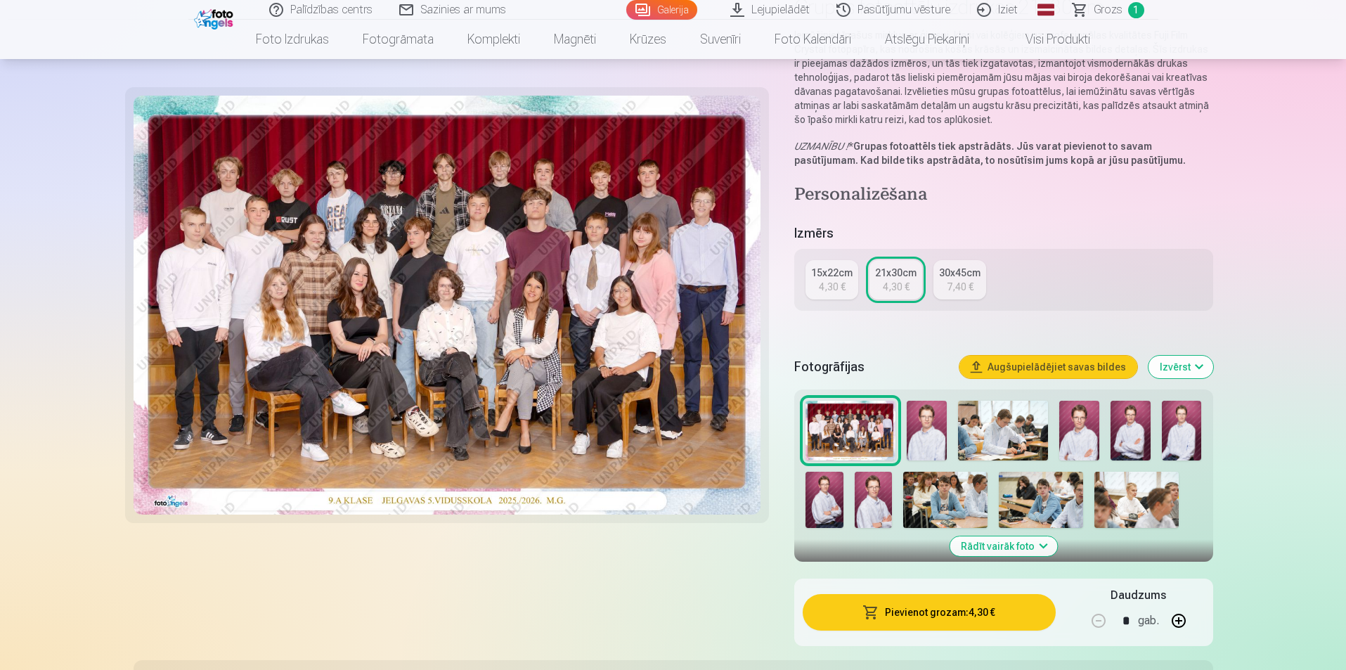
click at [934, 432] on img at bounding box center [927, 431] width 40 height 60
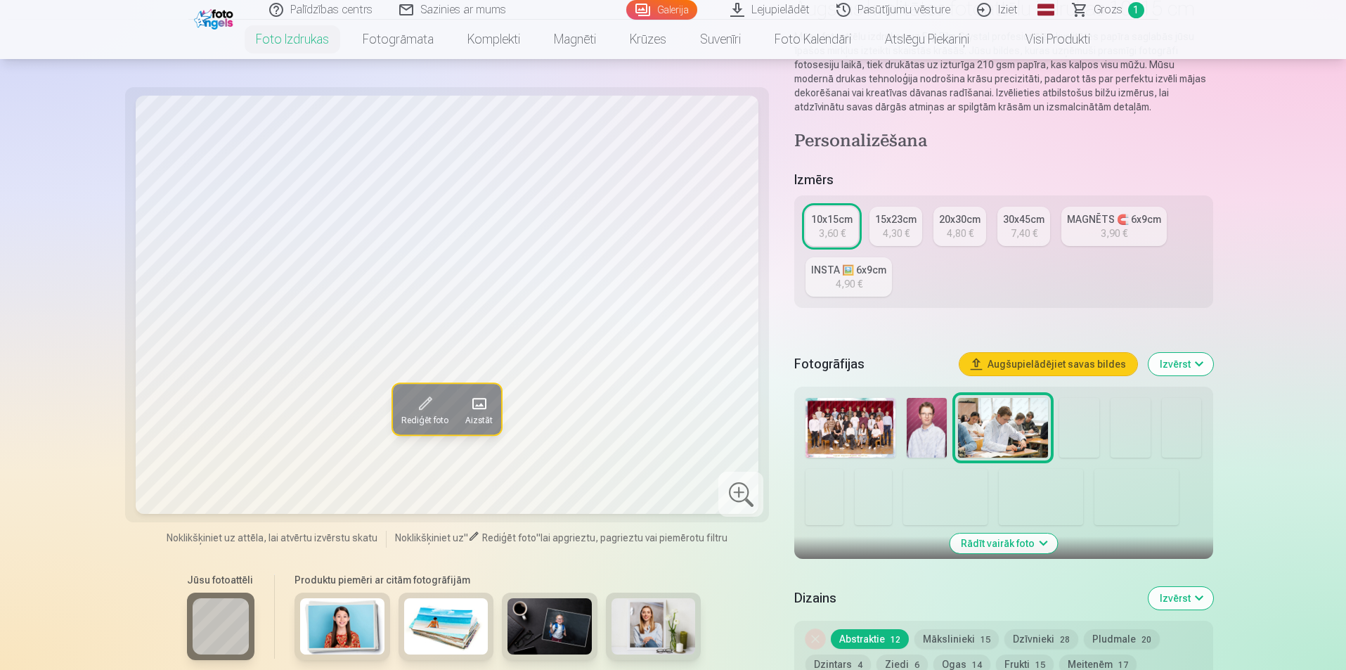
scroll to position [141, 0]
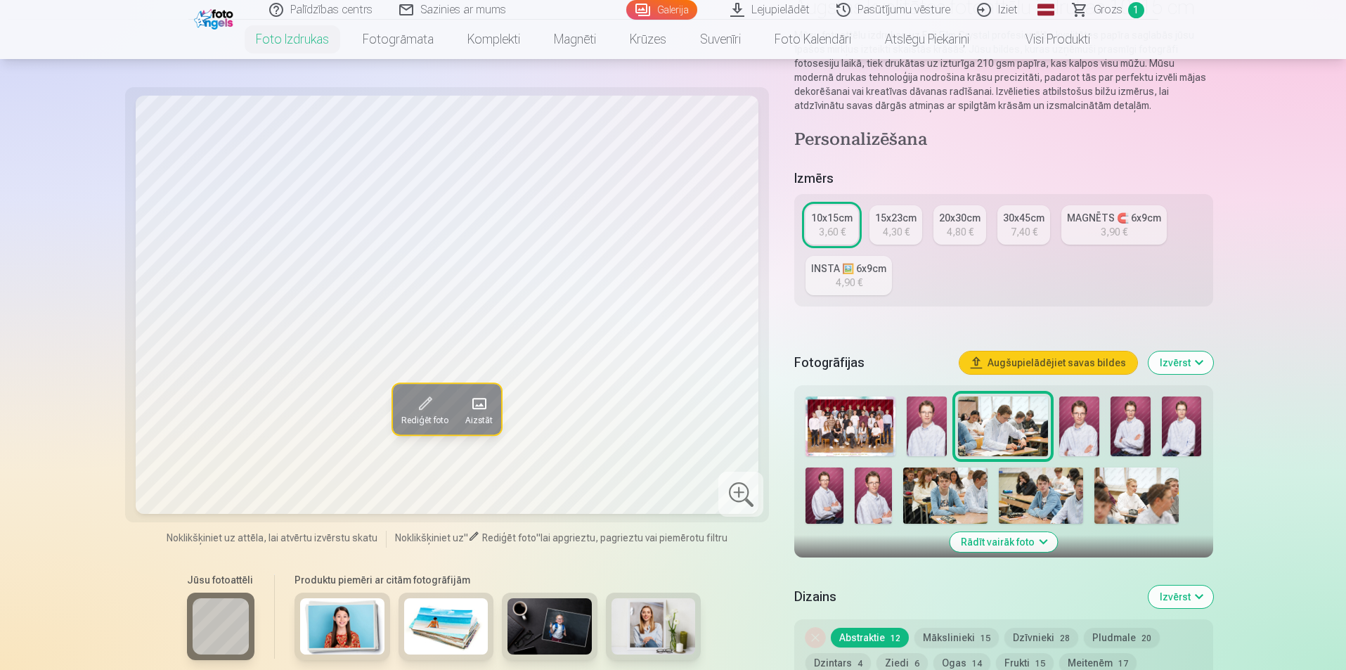
click at [924, 439] on img at bounding box center [927, 426] width 40 height 60
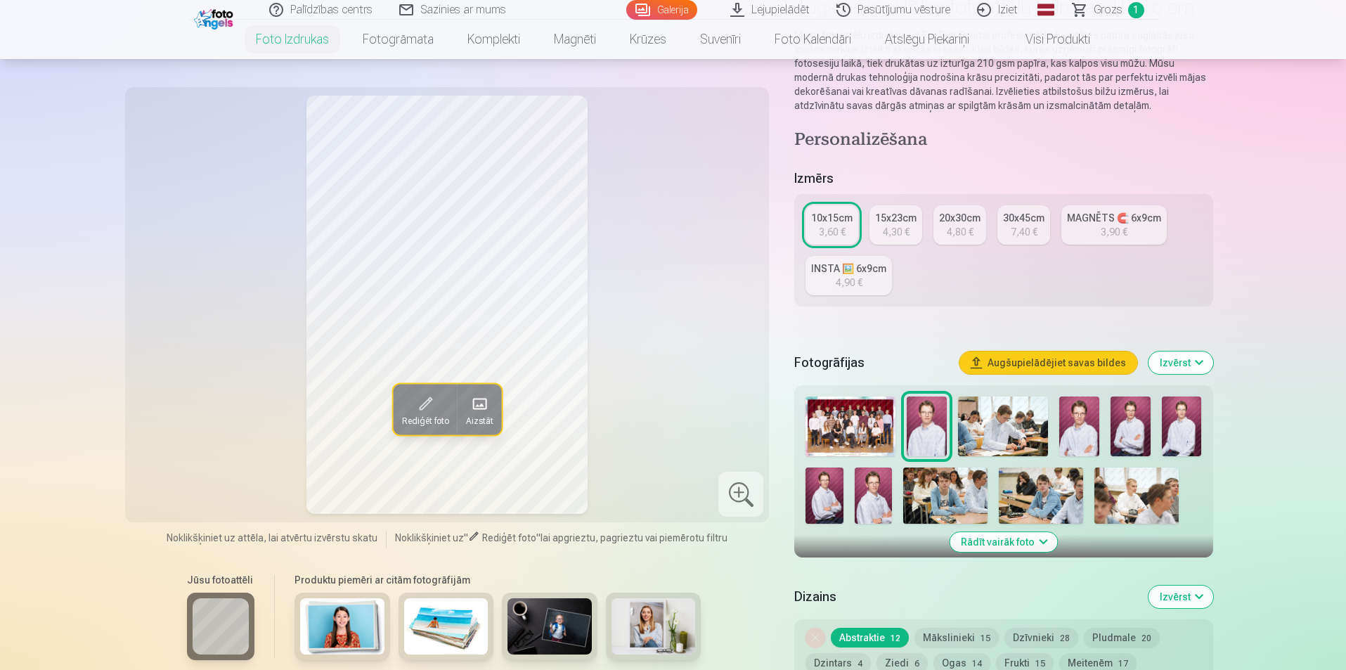
click at [978, 434] on img at bounding box center [1003, 426] width 90 height 60
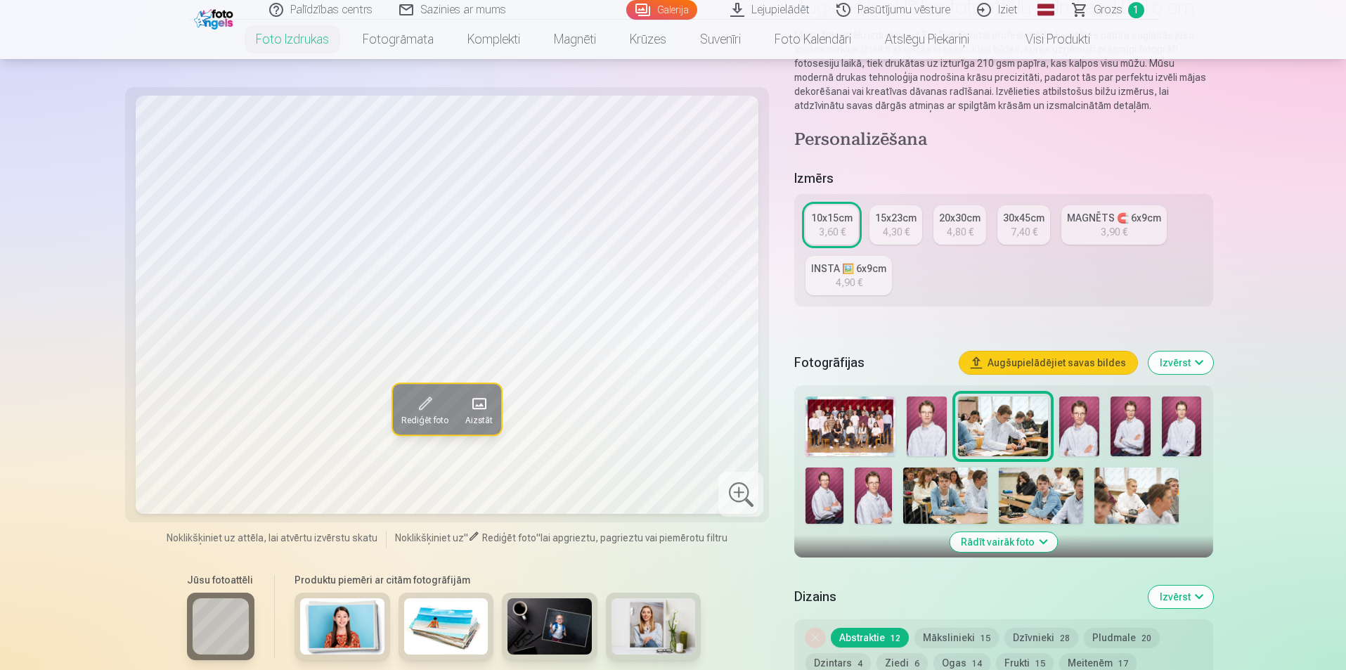
click at [1083, 434] on img at bounding box center [1079, 426] width 40 height 60
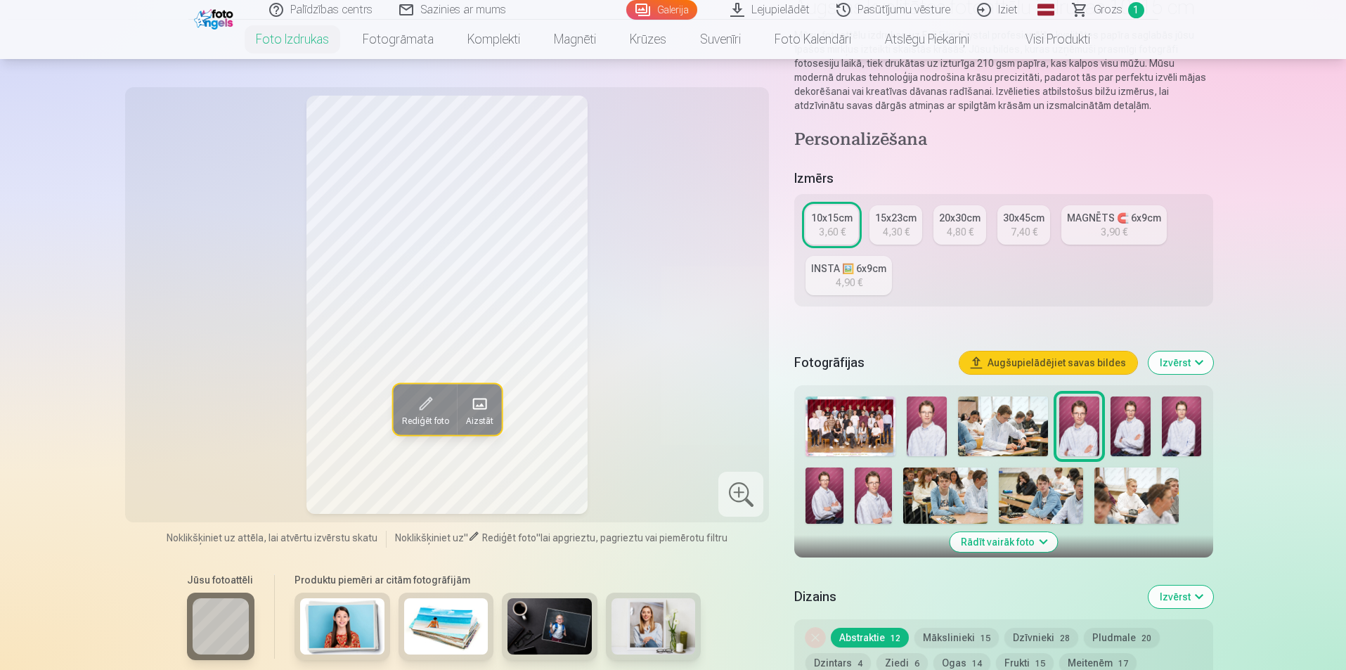
click at [1137, 432] on img at bounding box center [1131, 426] width 40 height 60
click at [1178, 429] on img at bounding box center [1182, 426] width 40 height 60
click at [933, 426] on img at bounding box center [927, 426] width 40 height 60
click at [828, 498] on img at bounding box center [823, 495] width 37 height 56
click at [876, 495] on img at bounding box center [873, 495] width 37 height 56
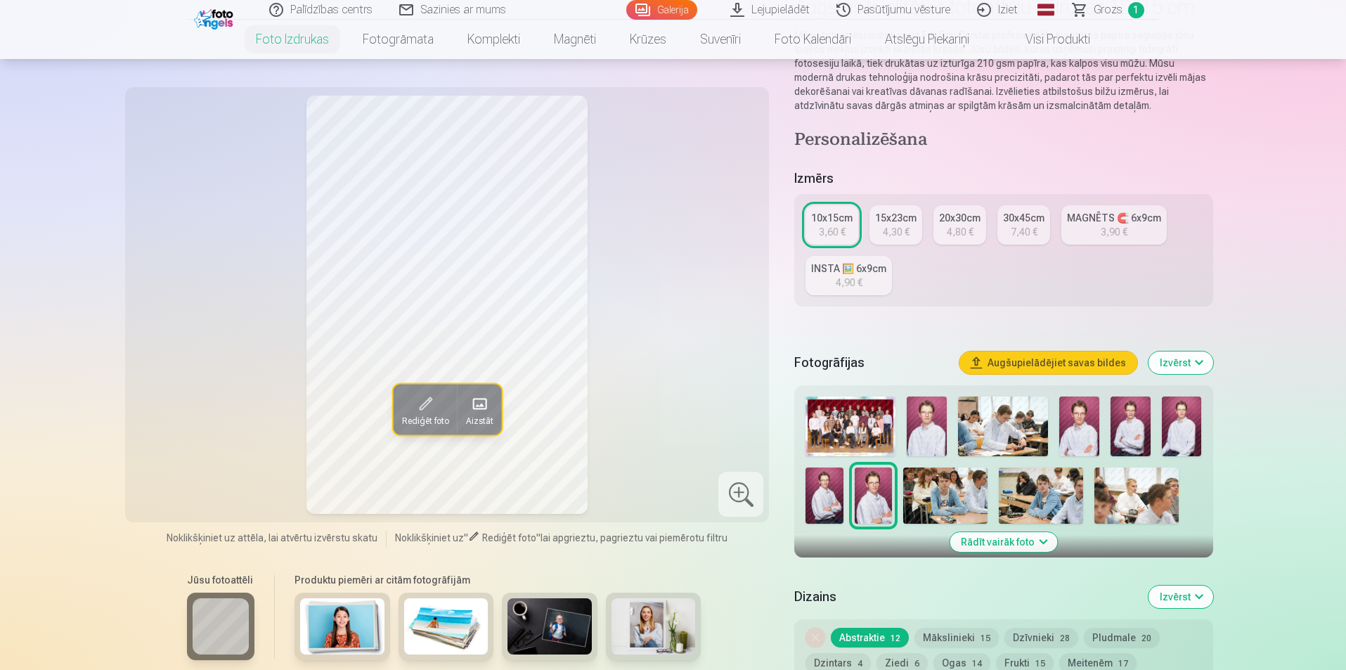
click at [943, 495] on img at bounding box center [945, 495] width 84 height 56
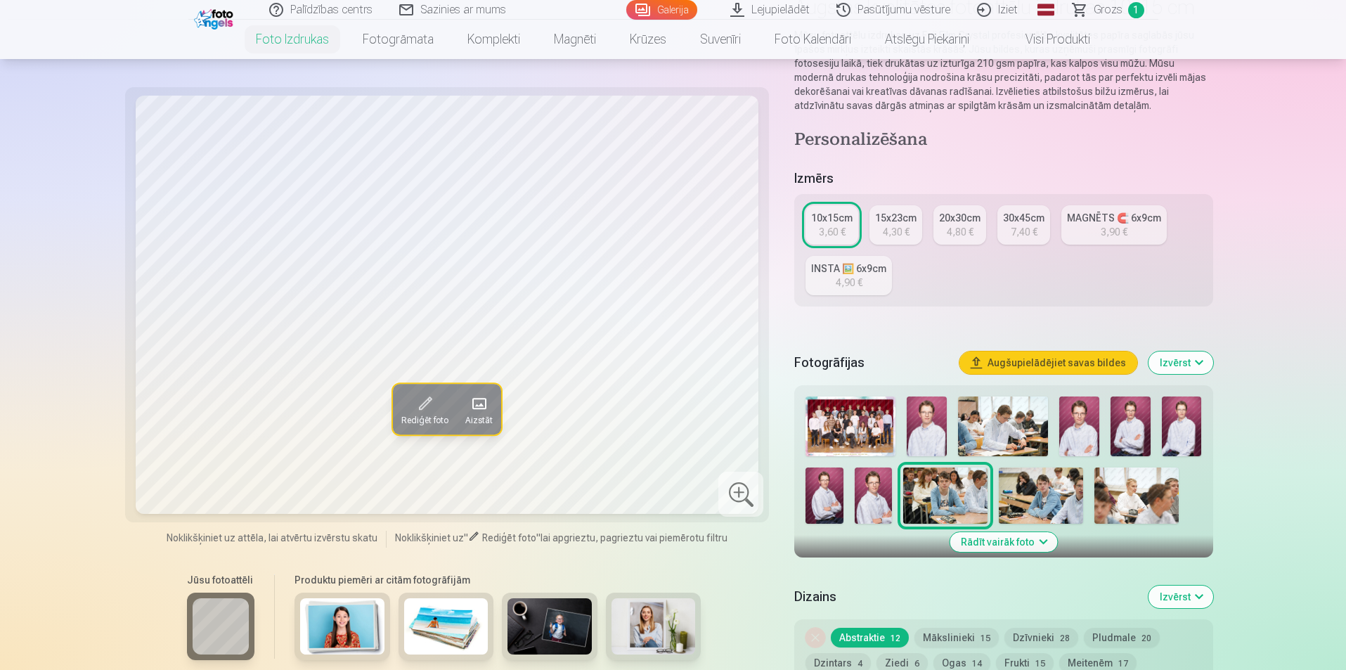
click at [1047, 493] on img at bounding box center [1041, 495] width 84 height 56
click at [1138, 491] on img at bounding box center [1136, 495] width 84 height 56
click at [975, 428] on img at bounding box center [1003, 426] width 90 height 60
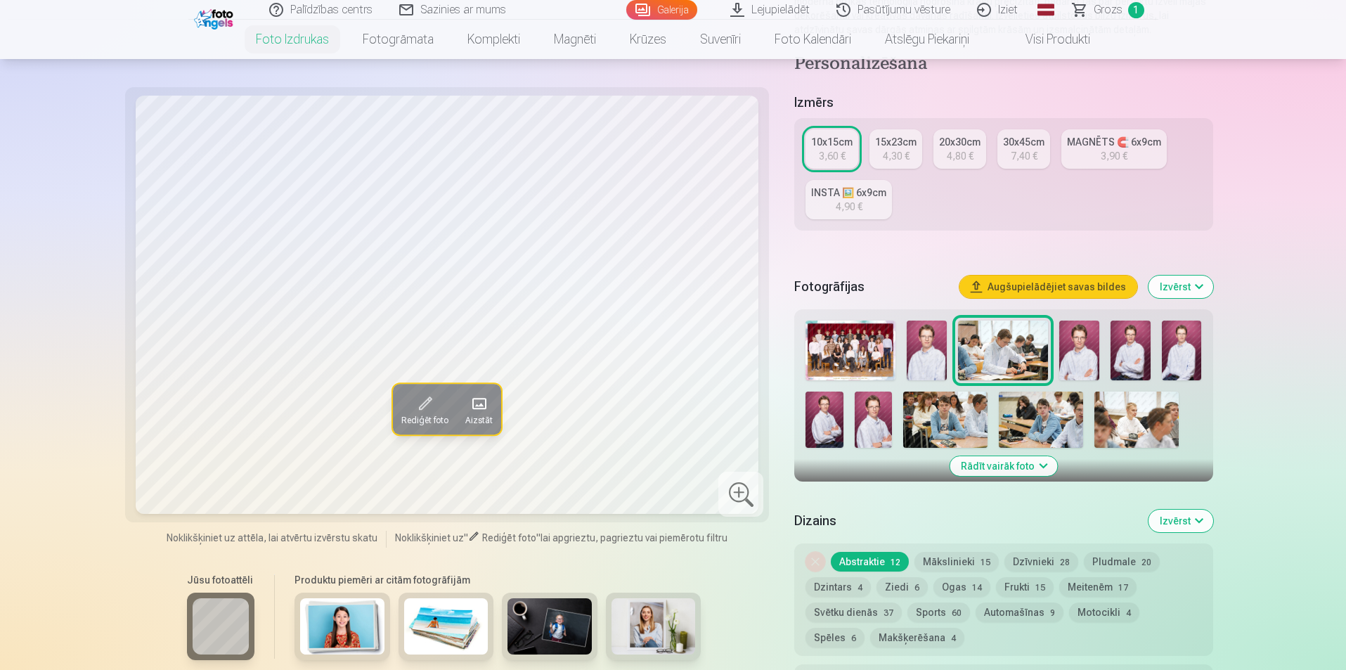
scroll to position [211, 0]
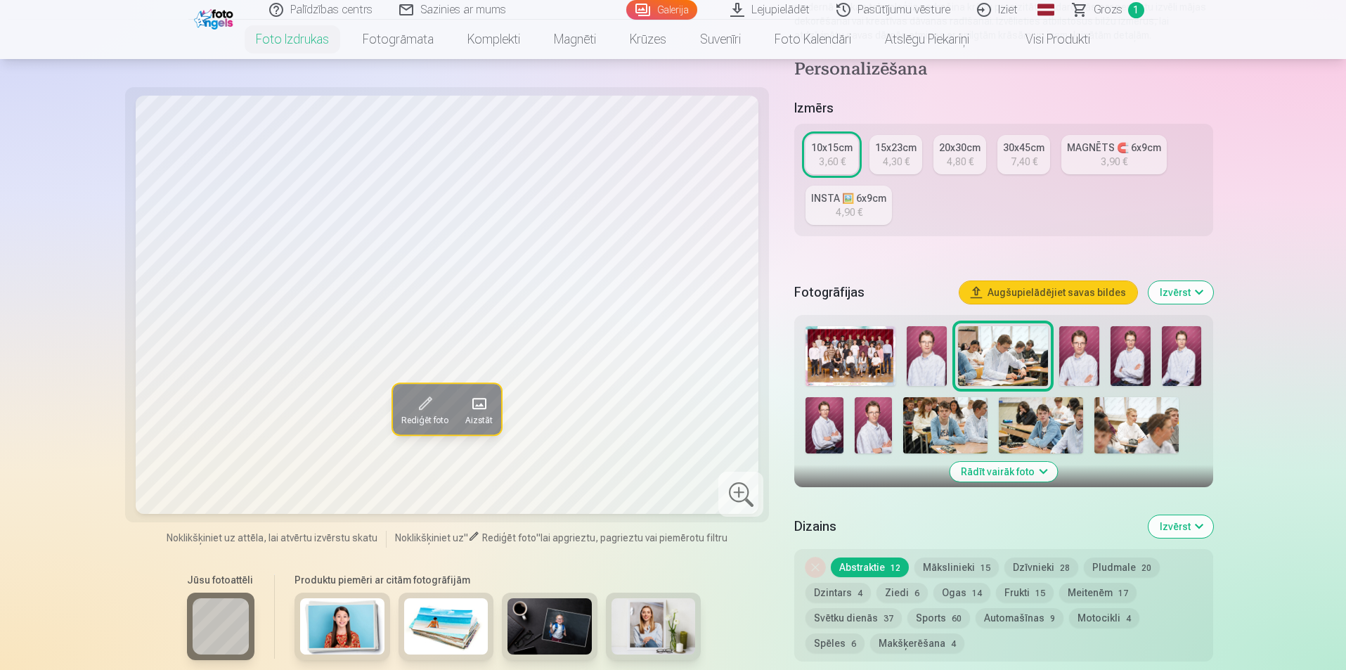
click at [834, 159] on div "3,60 €" at bounding box center [832, 162] width 27 height 14
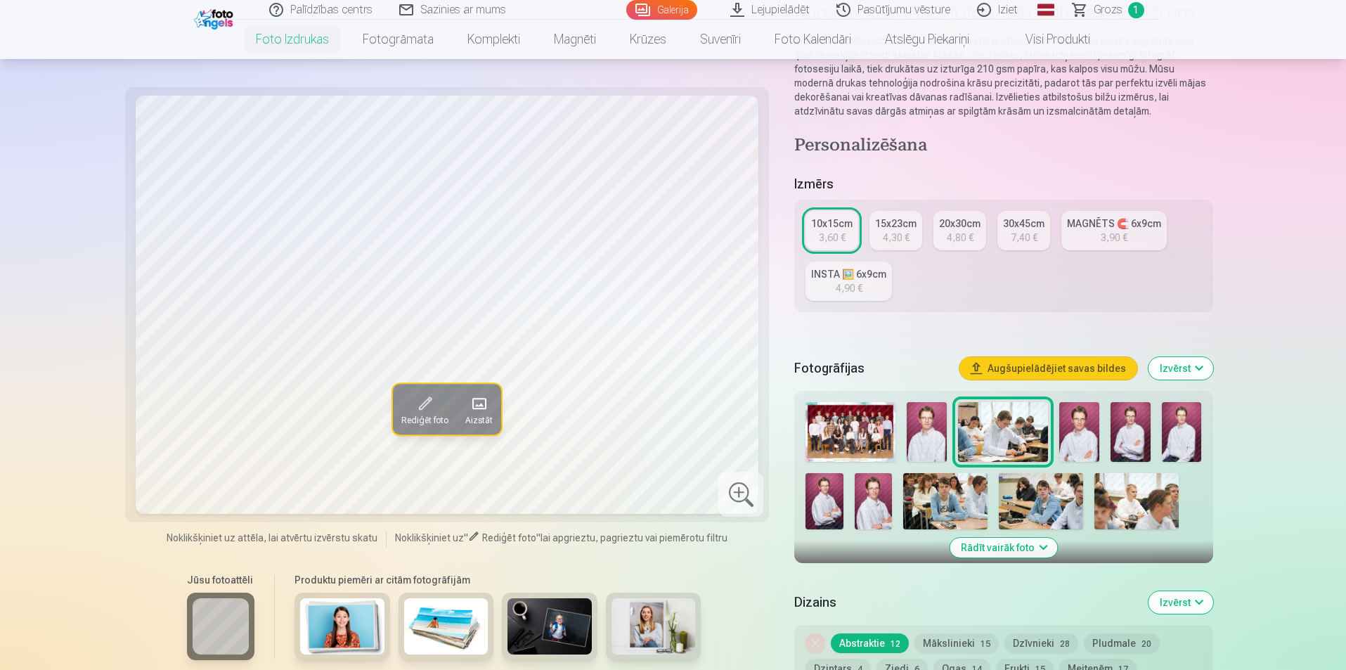
scroll to position [141, 0]
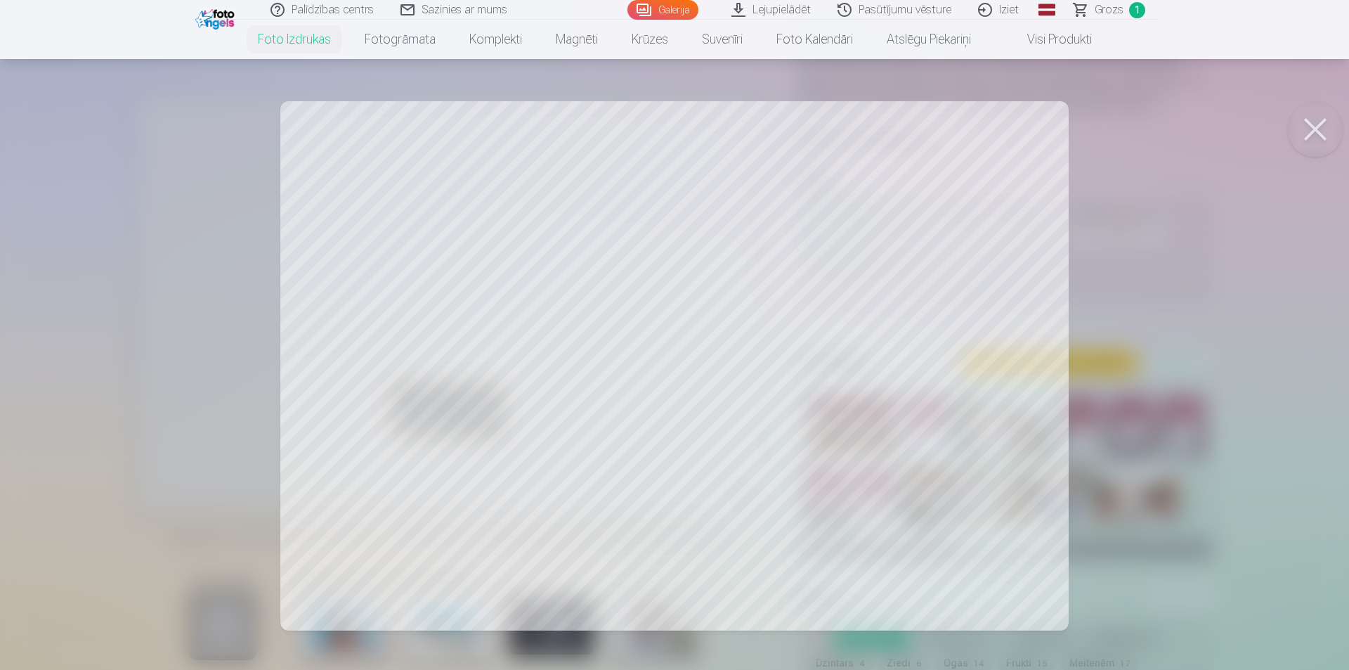
click at [1307, 133] on button at bounding box center [1316, 129] width 56 height 56
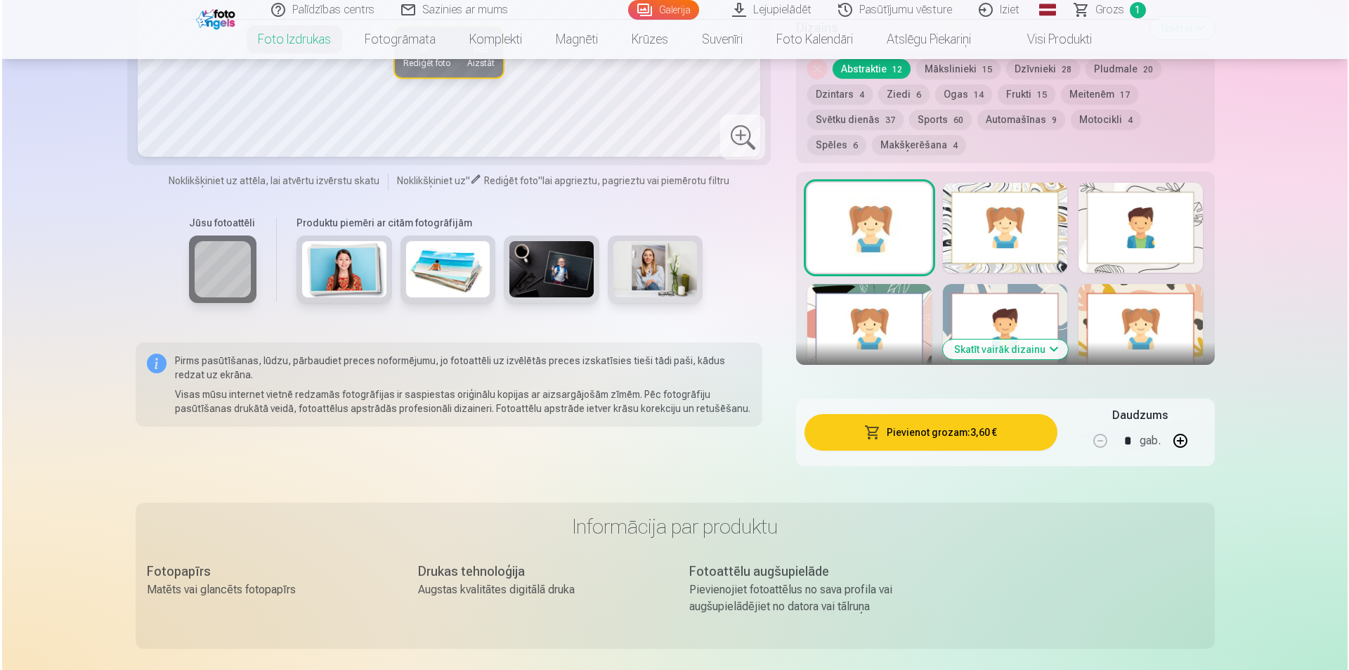
scroll to position [773, 0]
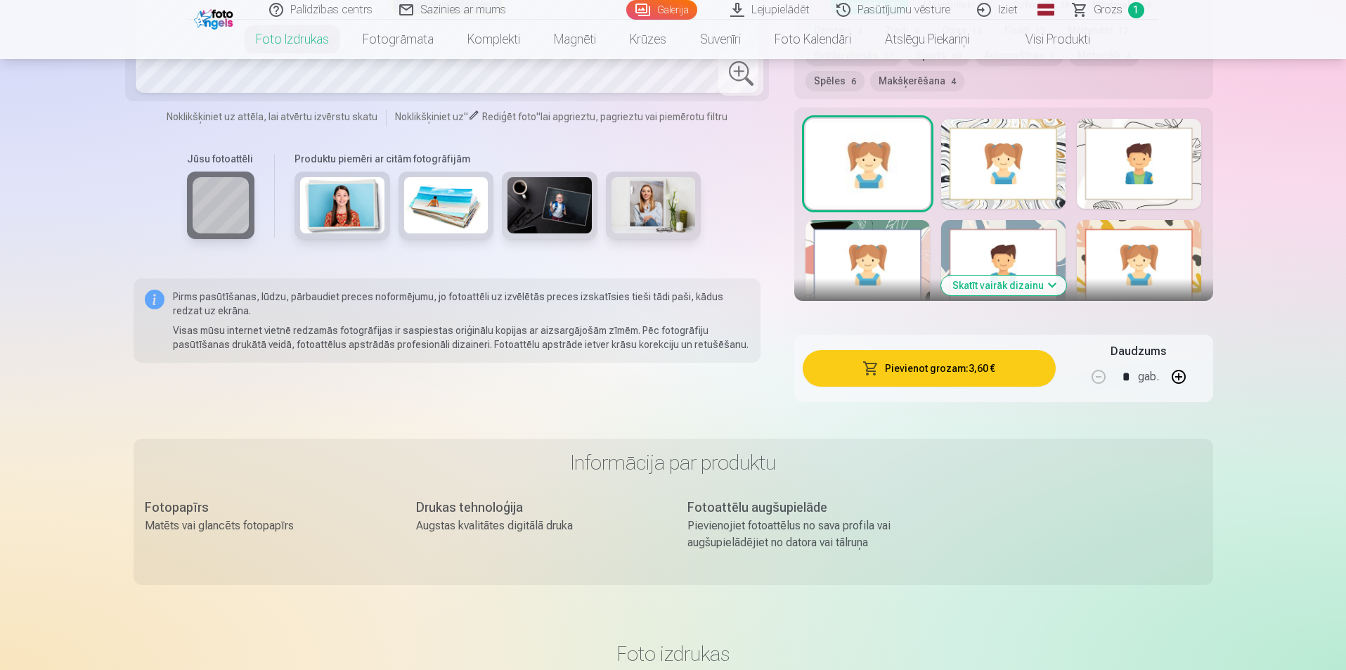
click at [928, 368] on button "Pievienot grozam : 3,60 €" at bounding box center [929, 368] width 252 height 37
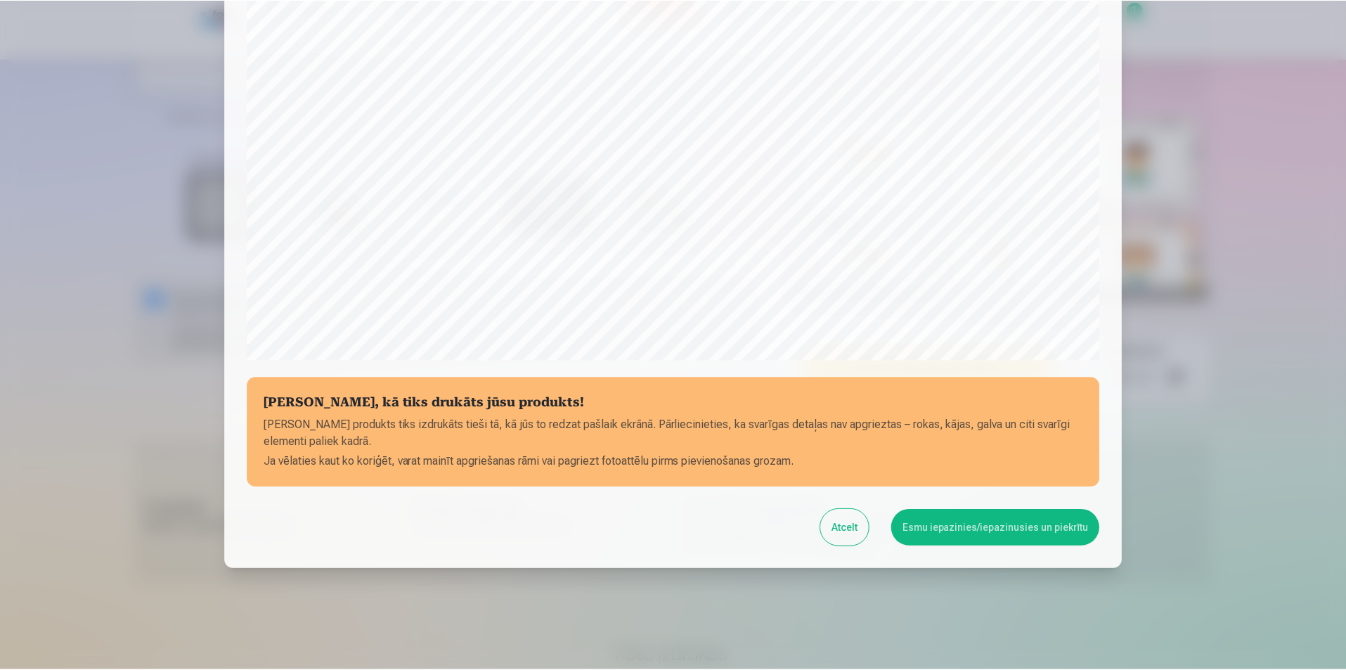
scroll to position [342, 0]
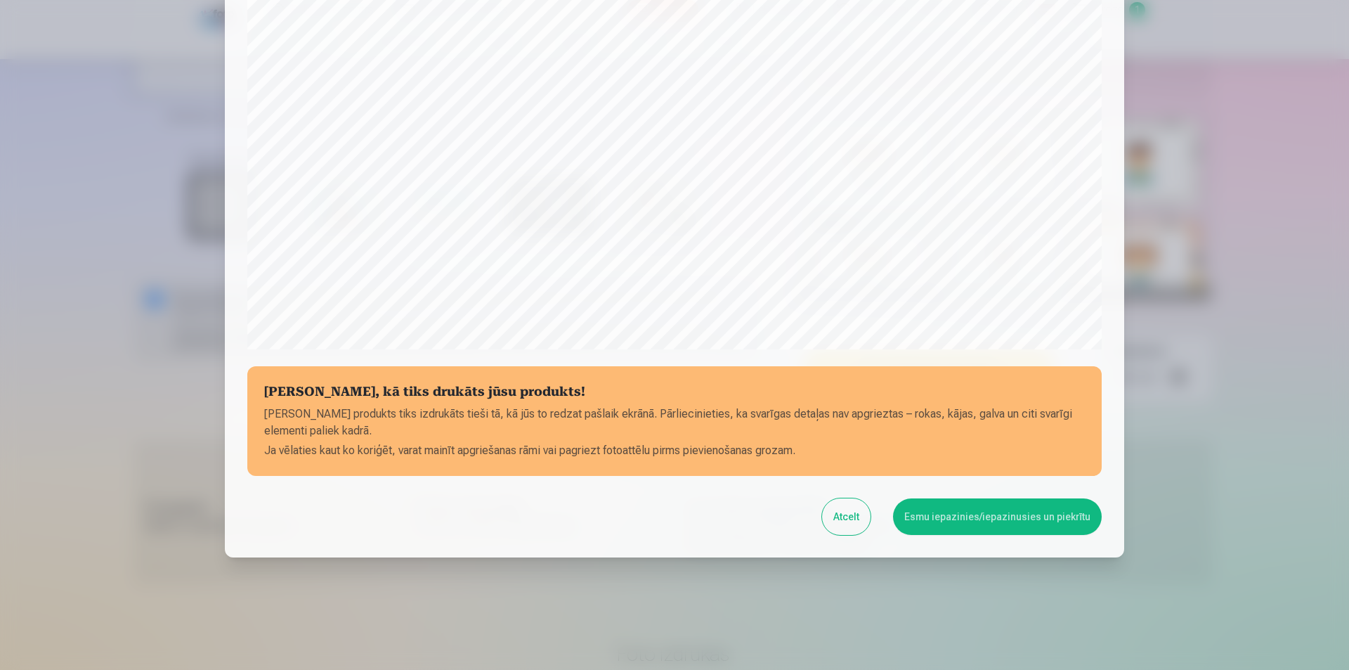
click at [988, 519] on button "Esmu iepazinies/iepazinusies un piekrītu" at bounding box center [997, 516] width 209 height 37
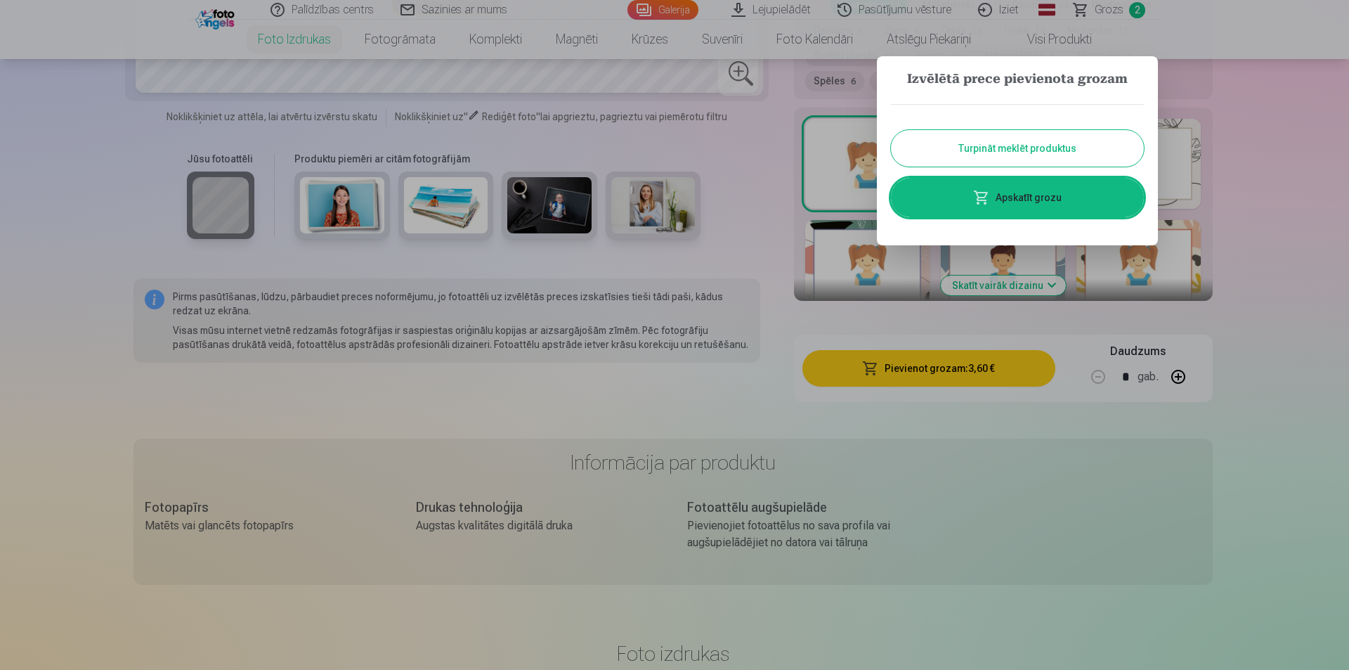
click at [1028, 150] on button "Turpināt meklēt produktus" at bounding box center [1017, 148] width 253 height 37
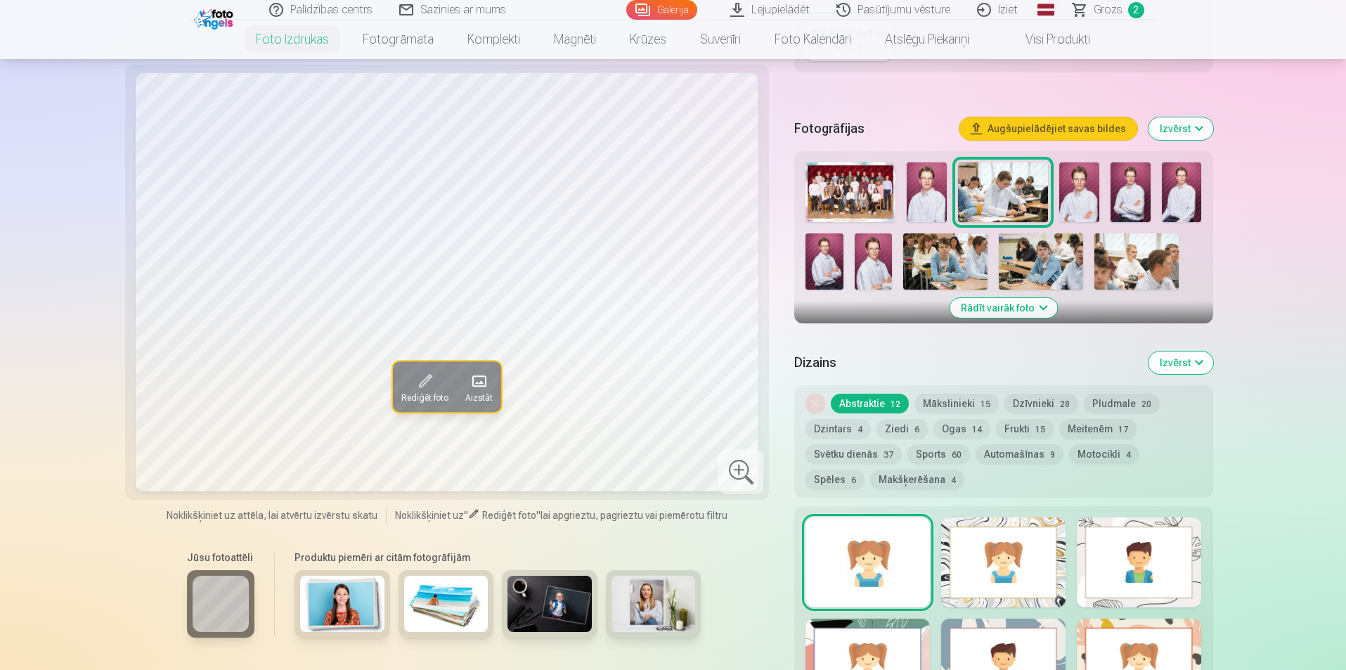
scroll to position [351, 0]
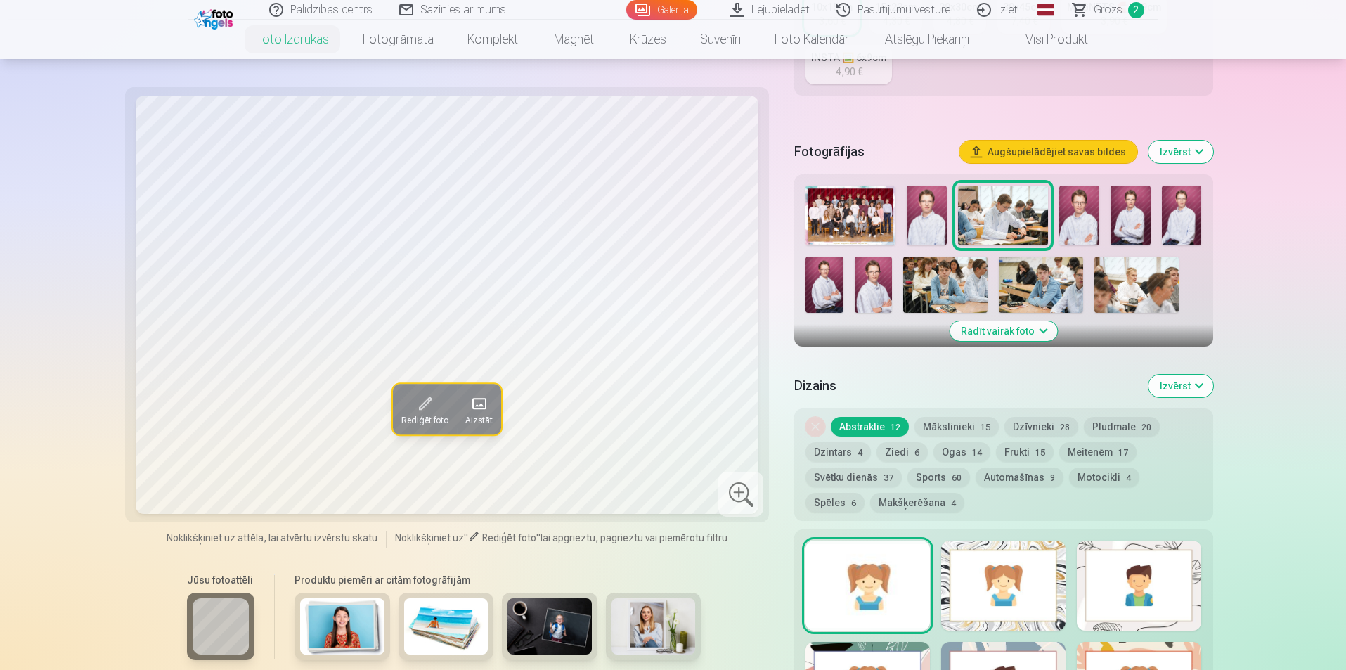
click at [921, 222] on img at bounding box center [927, 216] width 40 height 60
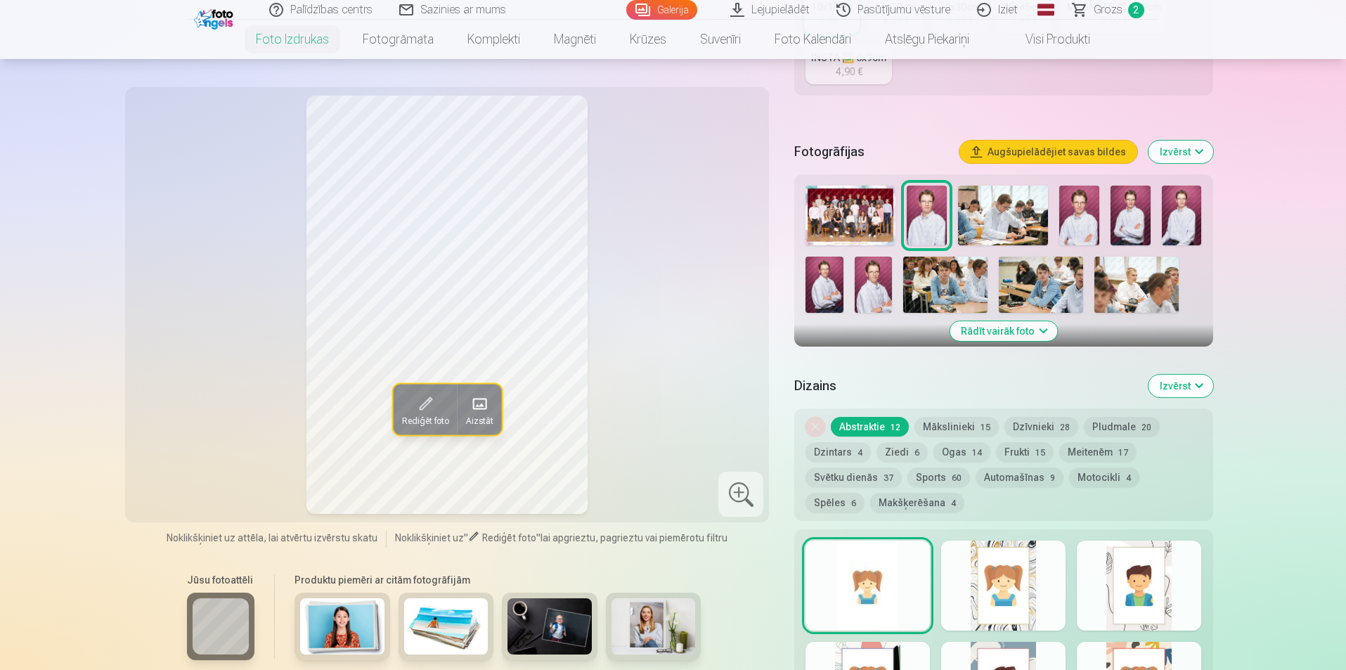
click at [1071, 223] on img at bounding box center [1079, 216] width 40 height 60
click at [1128, 221] on img at bounding box center [1131, 216] width 40 height 60
click at [933, 225] on img at bounding box center [927, 216] width 40 height 60
click at [862, 282] on img at bounding box center [873, 285] width 37 height 56
click at [820, 285] on img at bounding box center [823, 285] width 37 height 56
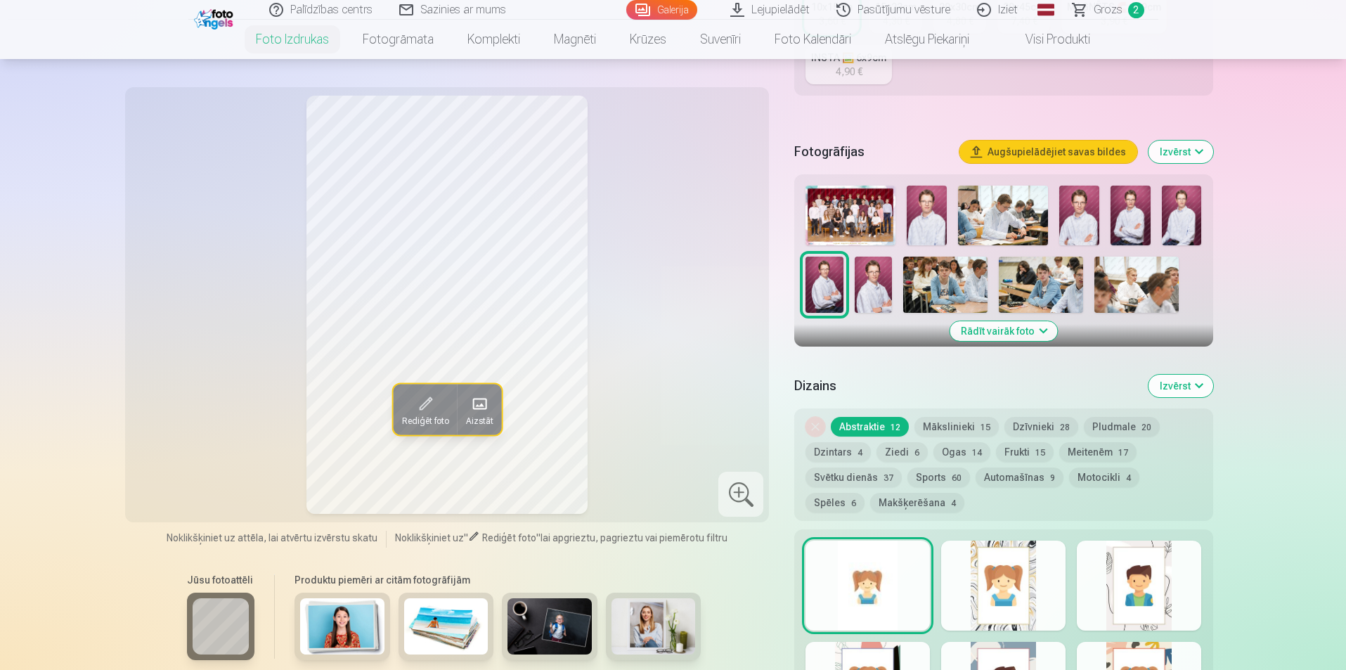
click at [1179, 221] on img at bounding box center [1182, 216] width 40 height 60
click at [1133, 221] on img at bounding box center [1131, 216] width 40 height 60
click at [1083, 223] on img at bounding box center [1079, 216] width 40 height 60
click at [925, 226] on img at bounding box center [927, 216] width 40 height 60
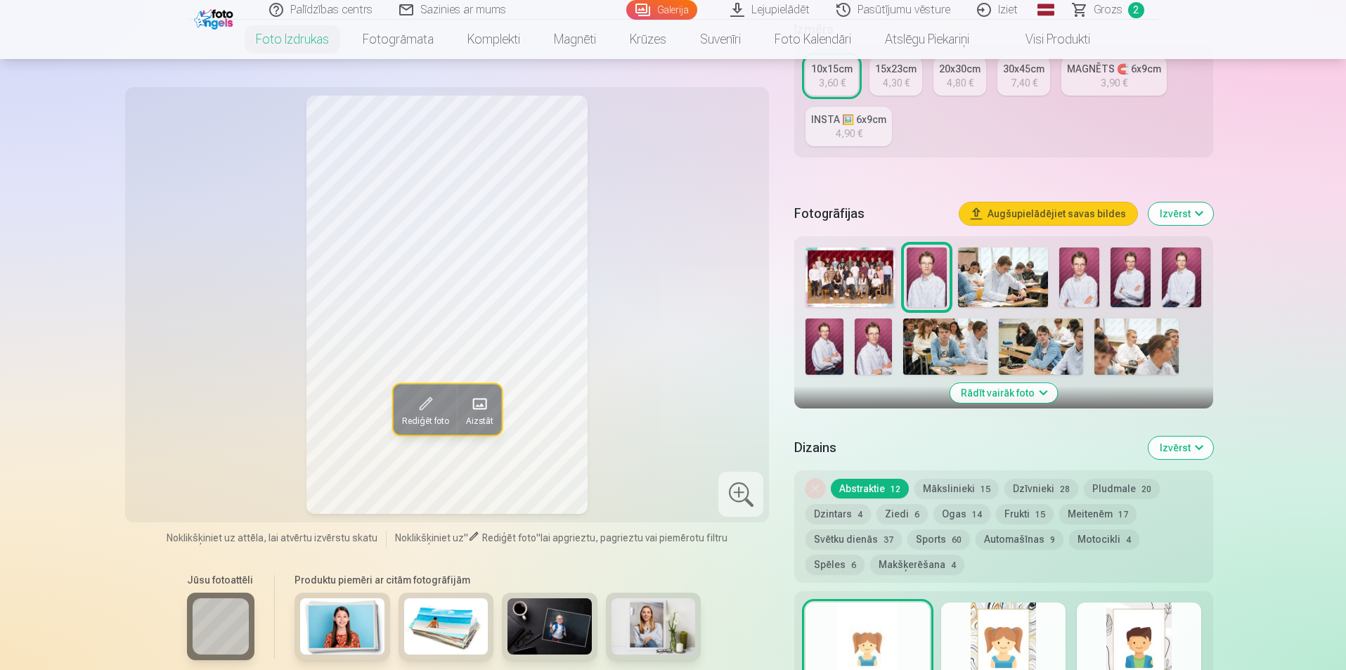
scroll to position [281, 0]
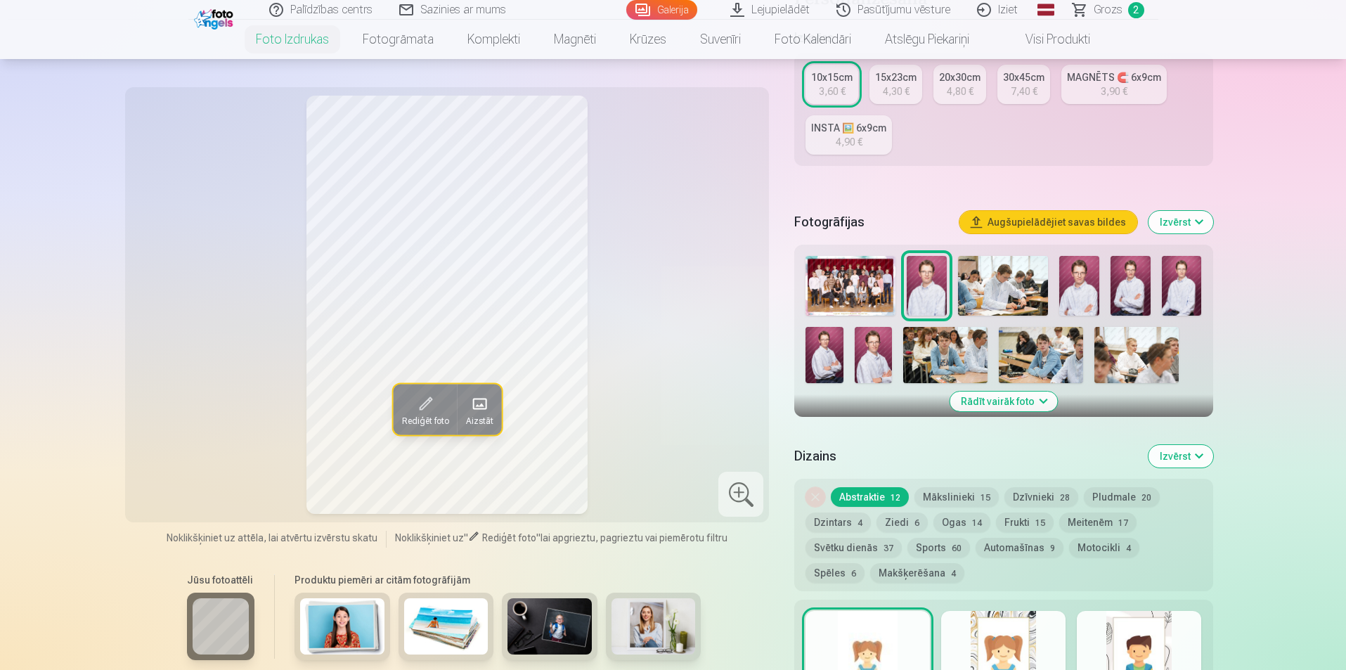
click at [877, 351] on img at bounding box center [873, 355] width 37 height 56
click at [817, 353] on img at bounding box center [823, 355] width 37 height 56
click at [876, 353] on img at bounding box center [873, 355] width 37 height 56
click at [1193, 290] on img at bounding box center [1182, 286] width 40 height 60
click at [1129, 293] on img at bounding box center [1131, 286] width 40 height 60
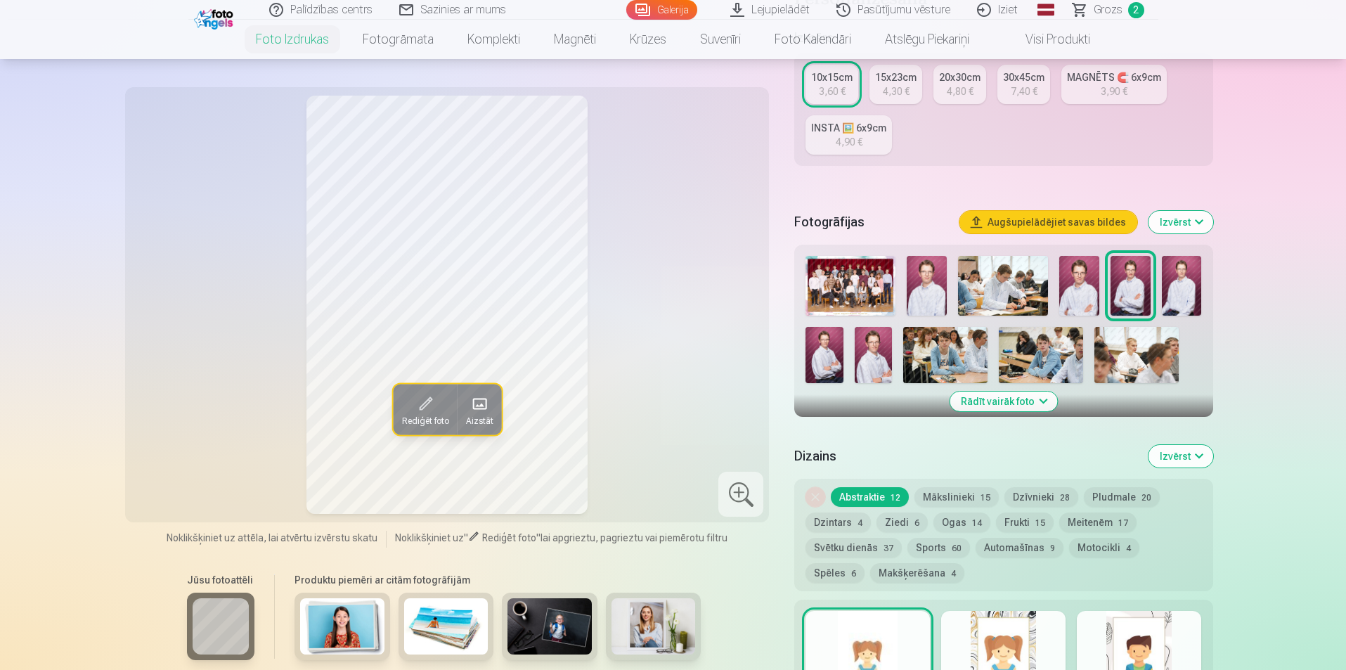
click at [1078, 298] on img at bounding box center [1079, 286] width 40 height 60
click at [926, 295] on img at bounding box center [927, 286] width 40 height 60
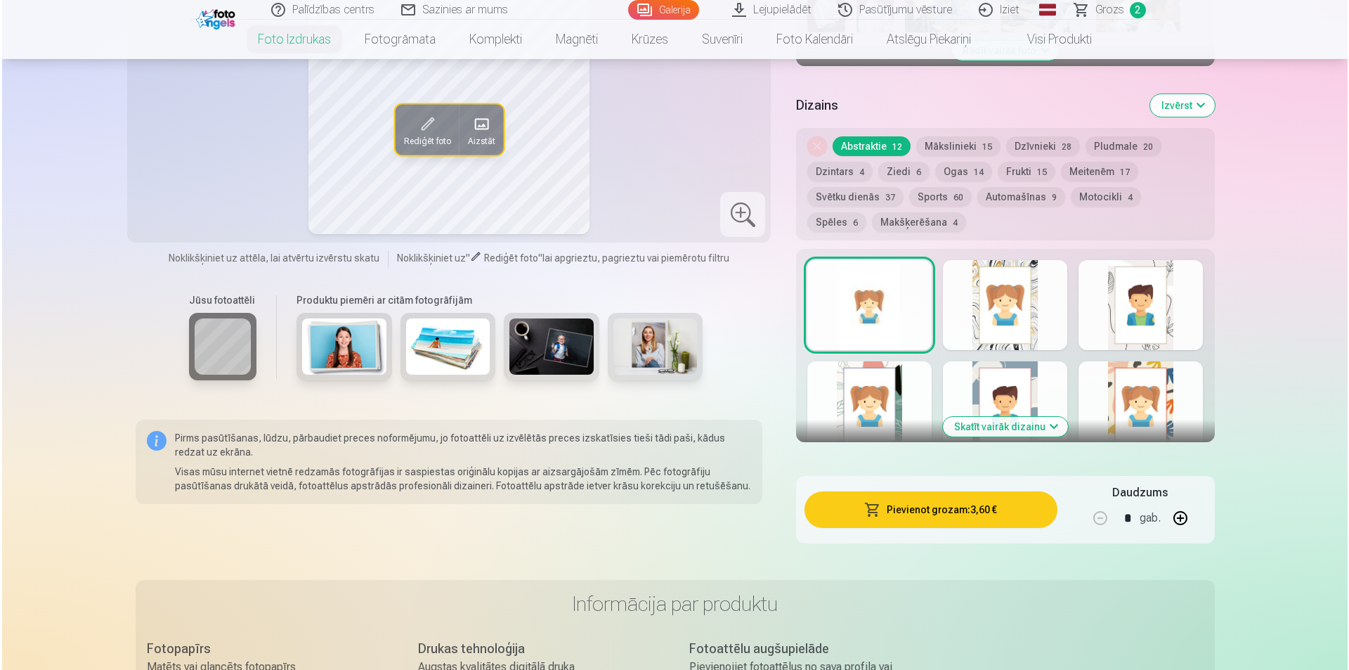
scroll to position [633, 0]
click at [950, 507] on button "Pievienot grozam : 3,60 €" at bounding box center [929, 509] width 252 height 37
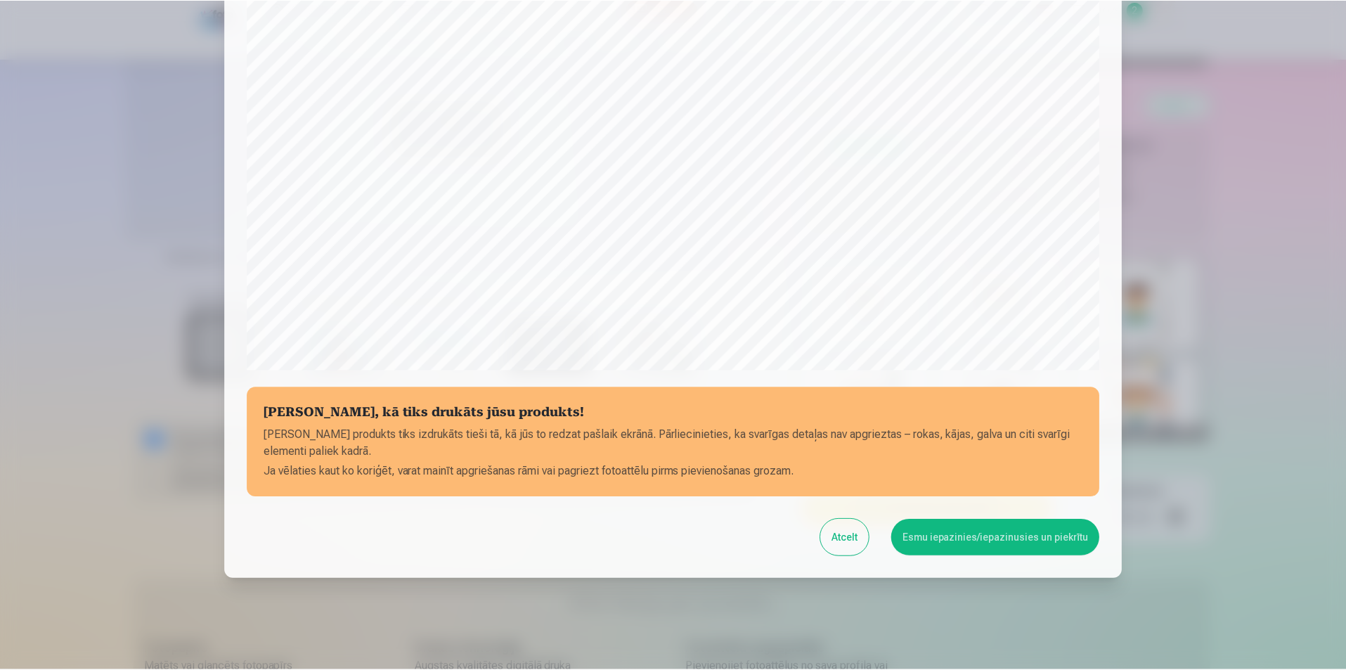
scroll to position [342, 0]
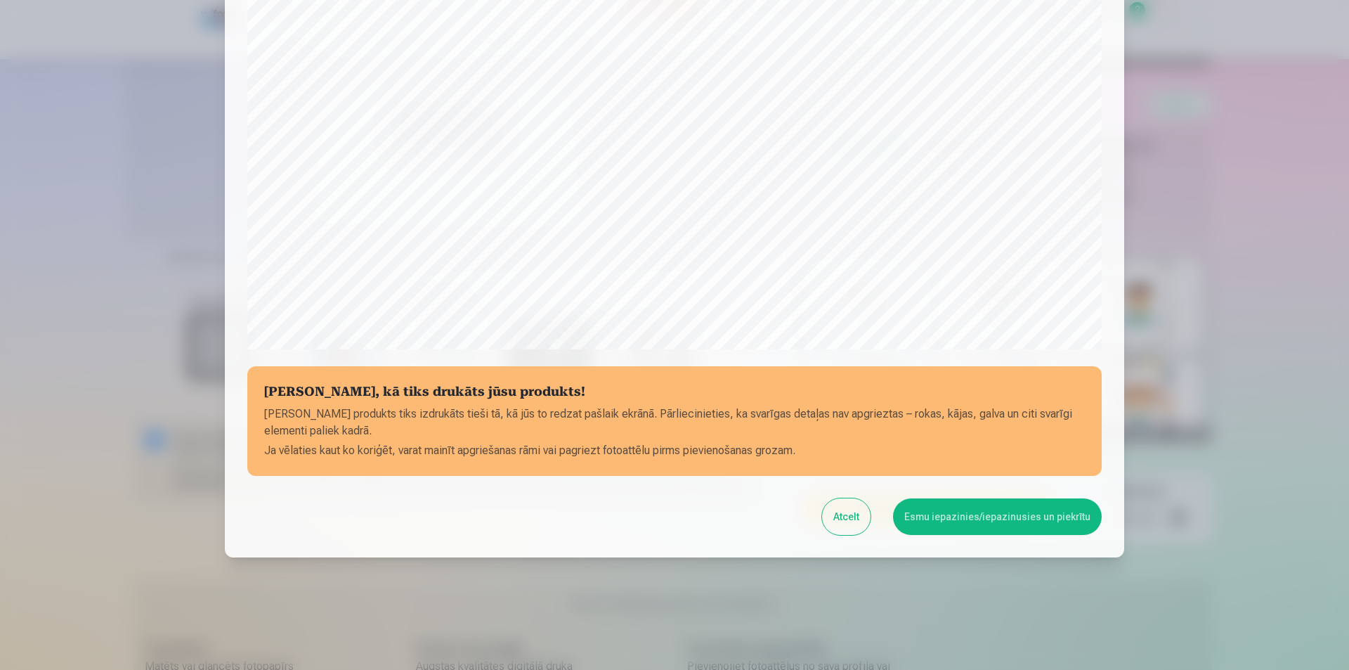
click at [999, 518] on button "Esmu iepazinies/iepazinusies un piekrītu" at bounding box center [997, 516] width 209 height 37
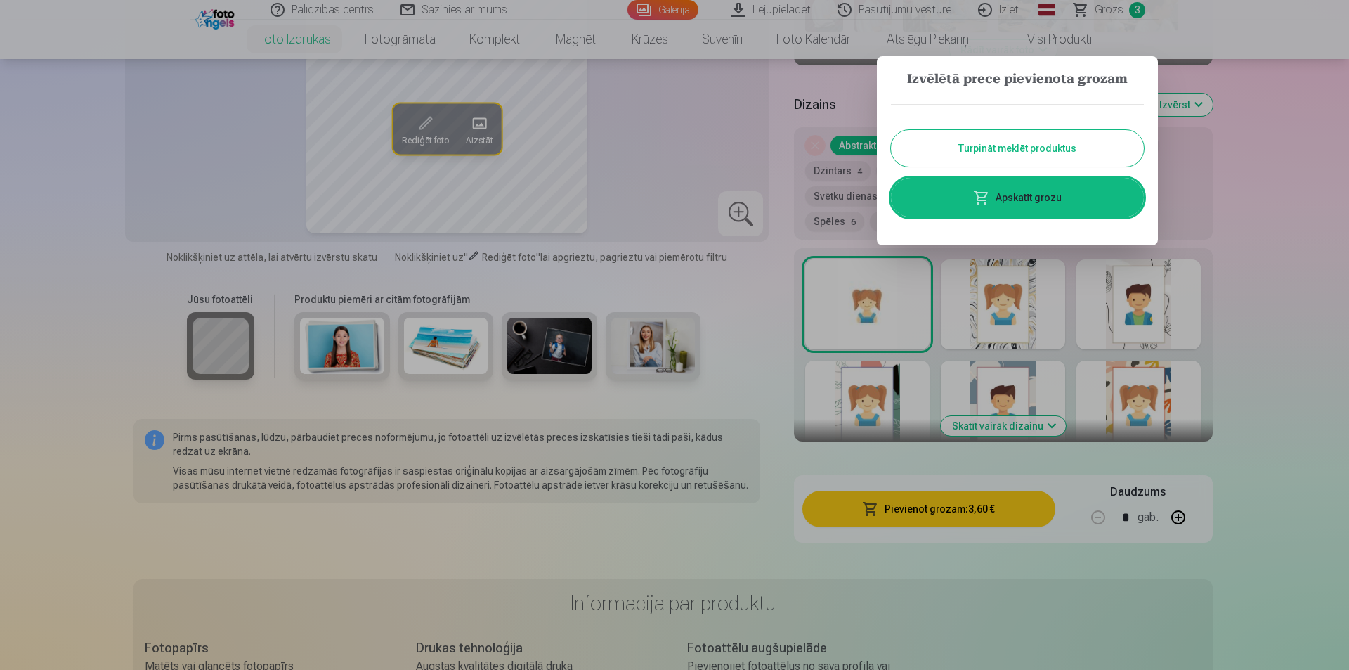
click at [1018, 153] on button "Turpināt meklēt produktus" at bounding box center [1017, 148] width 253 height 37
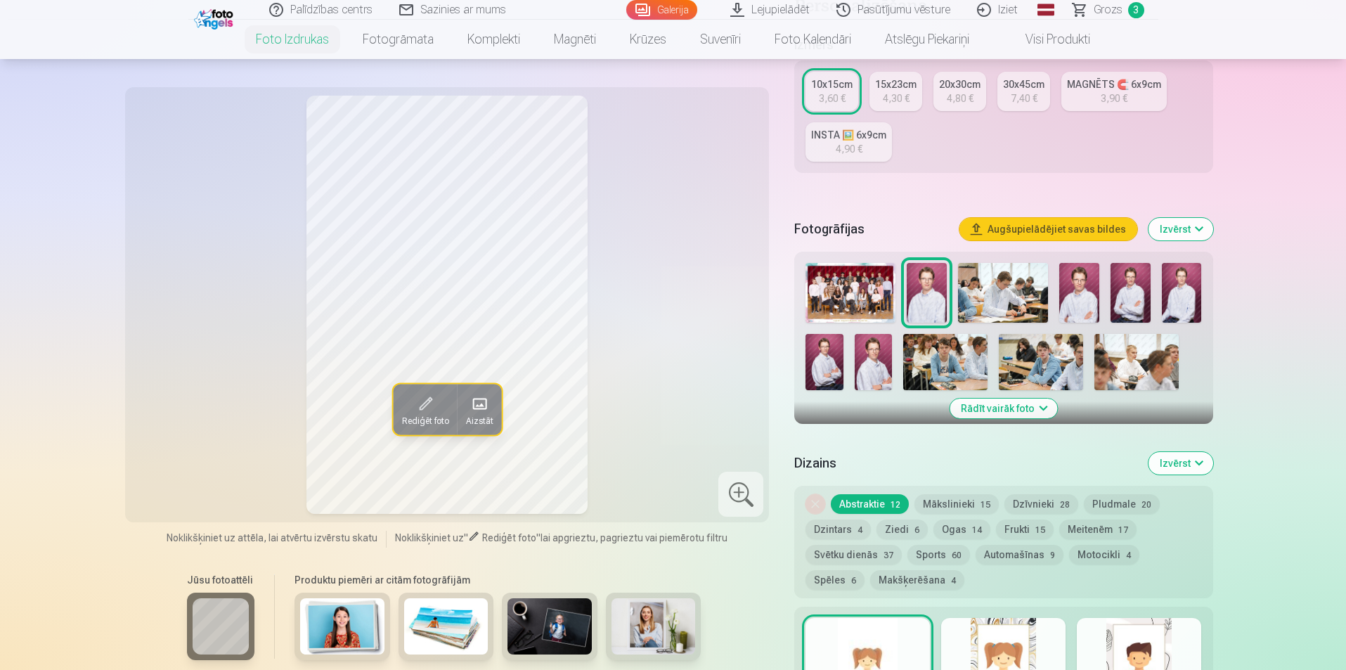
scroll to position [211, 0]
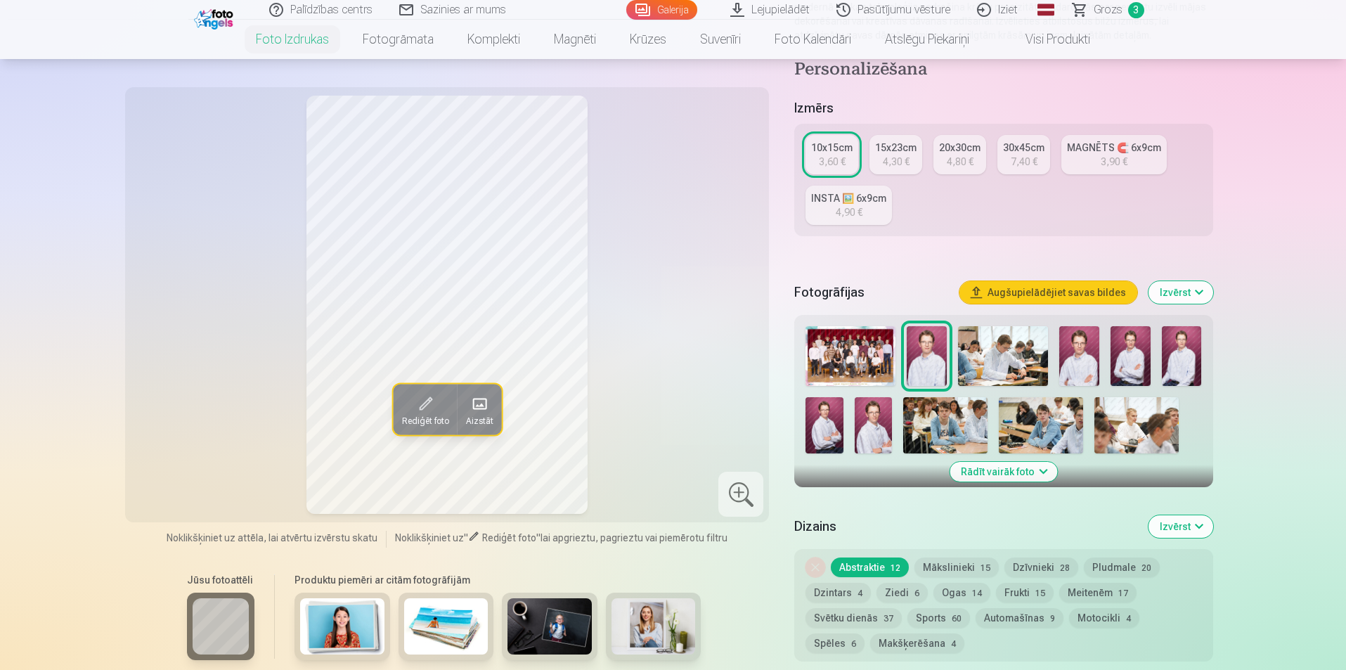
click at [1077, 358] on img at bounding box center [1079, 356] width 40 height 60
click at [1132, 361] on img at bounding box center [1131, 356] width 40 height 60
click at [1178, 361] on img at bounding box center [1182, 356] width 40 height 60
click at [829, 434] on img at bounding box center [823, 425] width 37 height 56
click at [679, 344] on div "Rediģēt foto Aizstāt" at bounding box center [448, 305] width 628 height 418
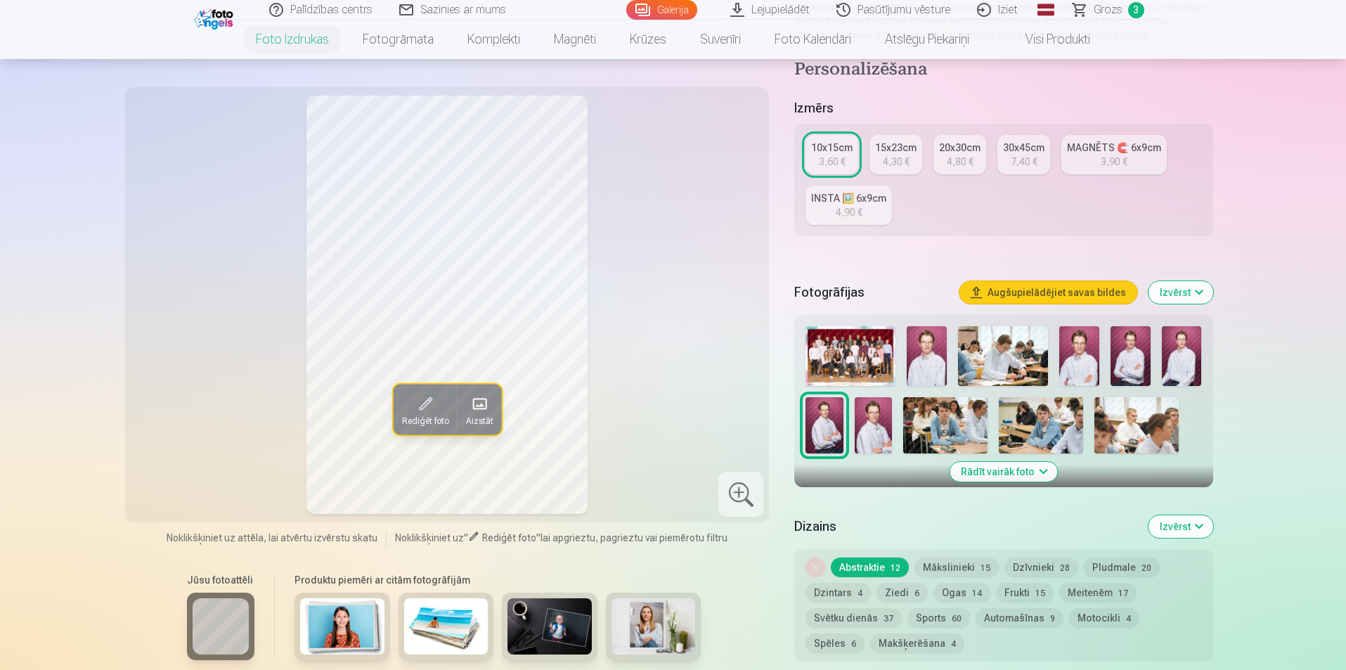
click at [880, 429] on img at bounding box center [873, 425] width 37 height 56
click at [822, 432] on img at bounding box center [823, 425] width 37 height 56
click at [872, 430] on img at bounding box center [873, 425] width 37 height 56
click at [933, 359] on img at bounding box center [927, 356] width 40 height 60
click at [865, 413] on img at bounding box center [873, 425] width 37 height 56
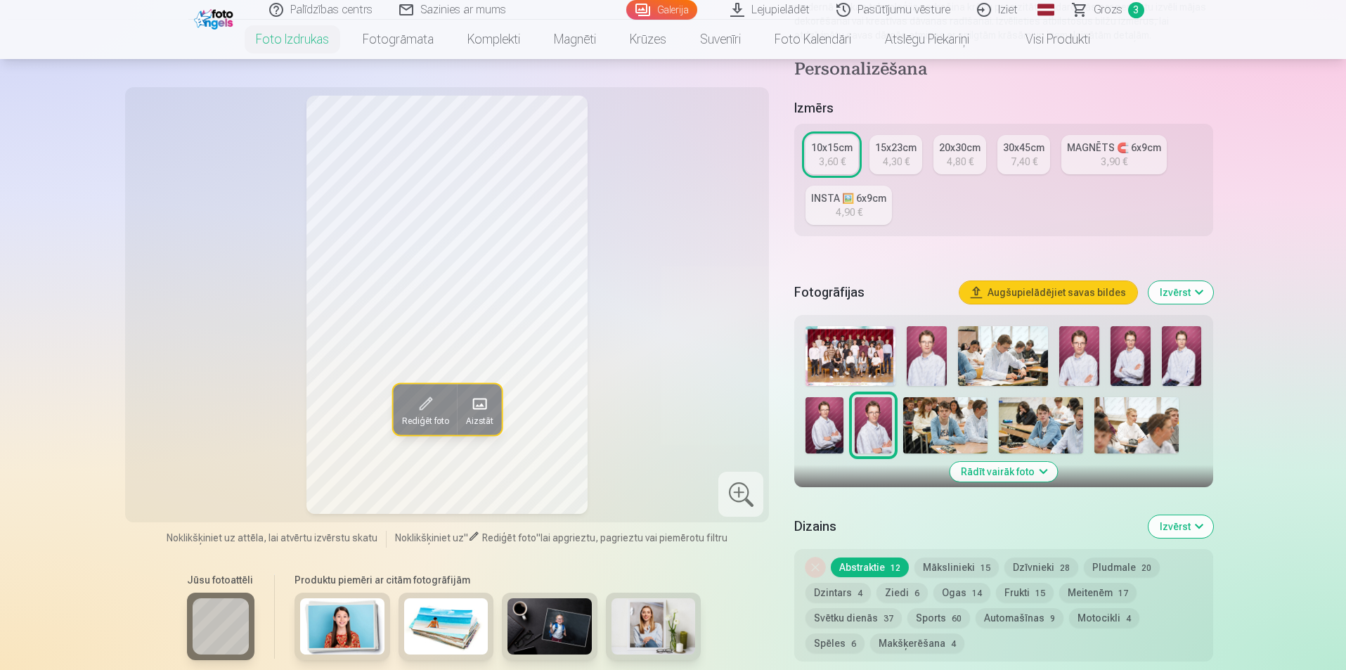
click at [1186, 349] on img at bounding box center [1182, 356] width 40 height 60
click at [1131, 356] on img at bounding box center [1131, 356] width 40 height 60
click at [1170, 354] on img at bounding box center [1182, 356] width 40 height 60
click at [1145, 357] on img at bounding box center [1131, 356] width 40 height 60
click at [1070, 360] on img at bounding box center [1079, 356] width 40 height 60
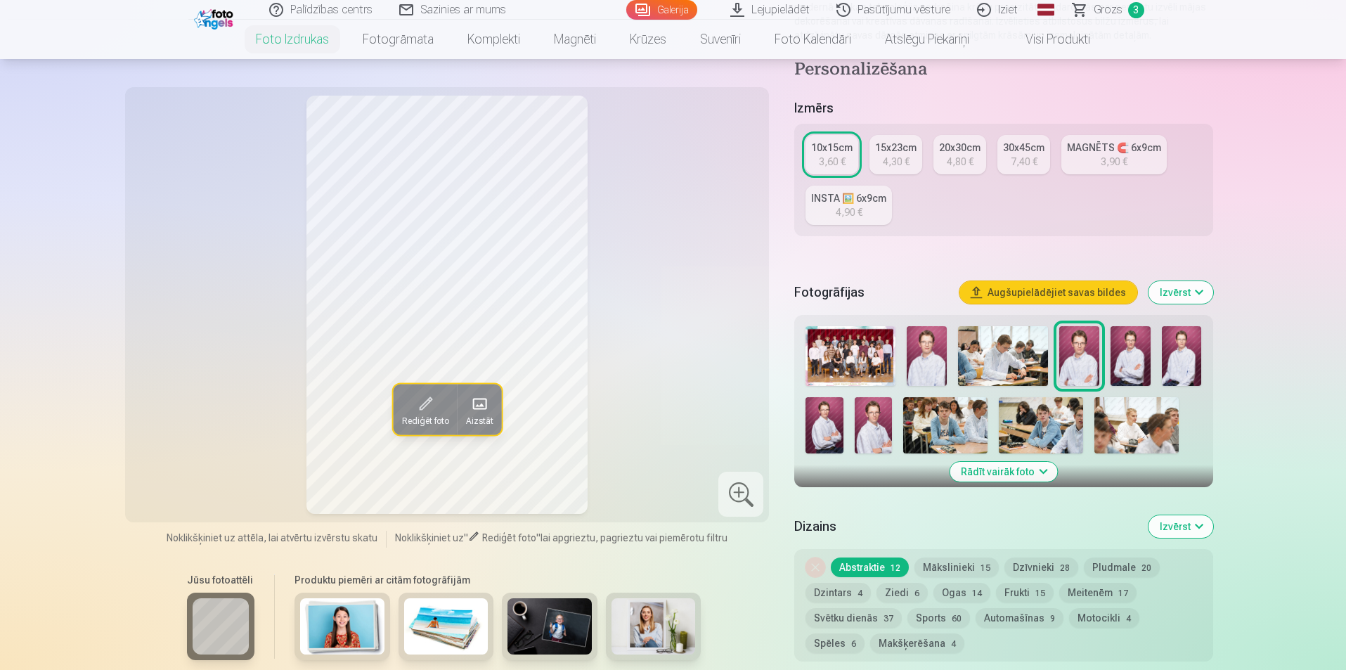
click at [869, 430] on img at bounding box center [873, 425] width 37 height 56
click at [1076, 354] on img at bounding box center [1079, 356] width 40 height 60
click at [809, 429] on img at bounding box center [823, 425] width 37 height 56
click at [873, 425] on img at bounding box center [873, 425] width 37 height 56
click at [1080, 361] on img at bounding box center [1079, 356] width 40 height 60
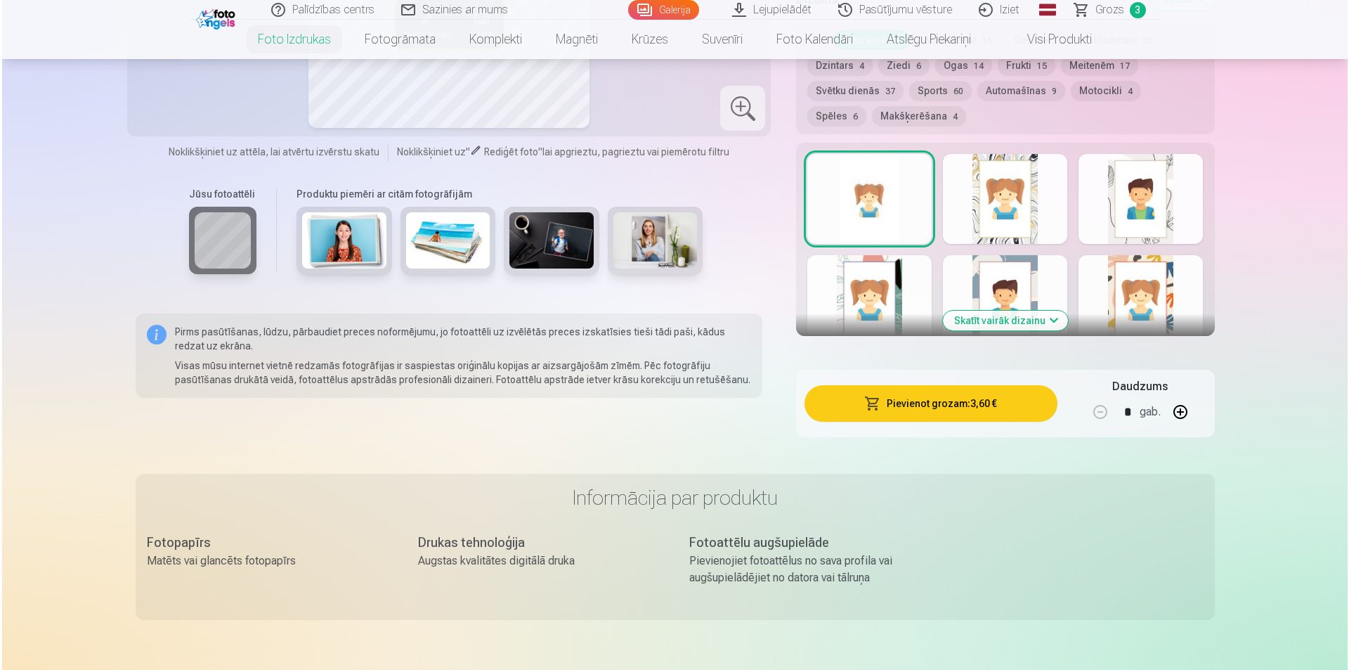
scroll to position [773, 0]
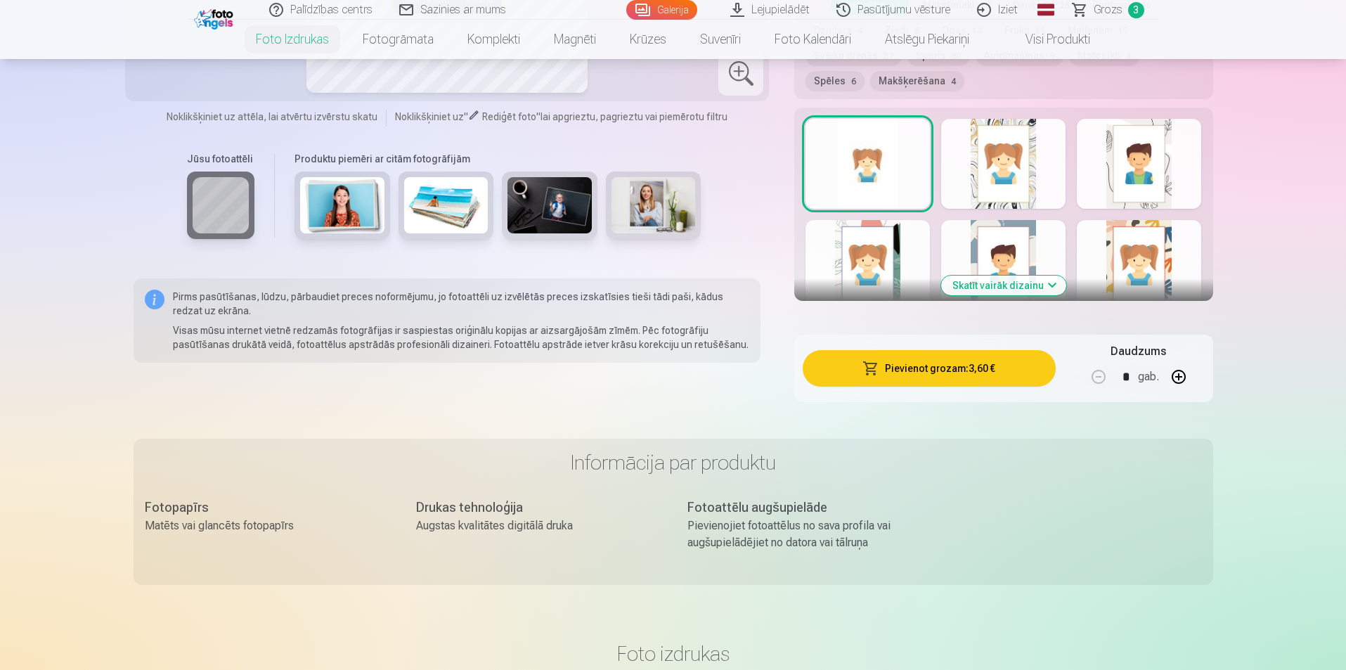
click at [941, 370] on button "Pievienot grozam : 3,60 €" at bounding box center [929, 368] width 252 height 37
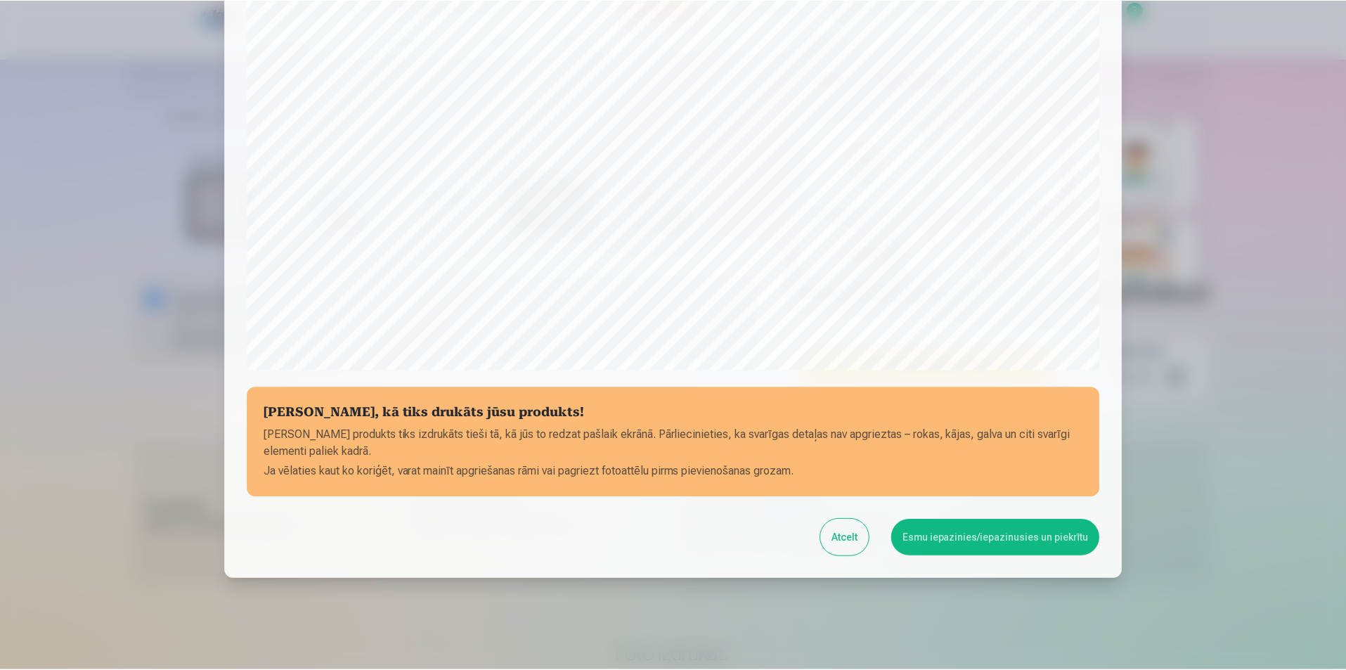
scroll to position [342, 0]
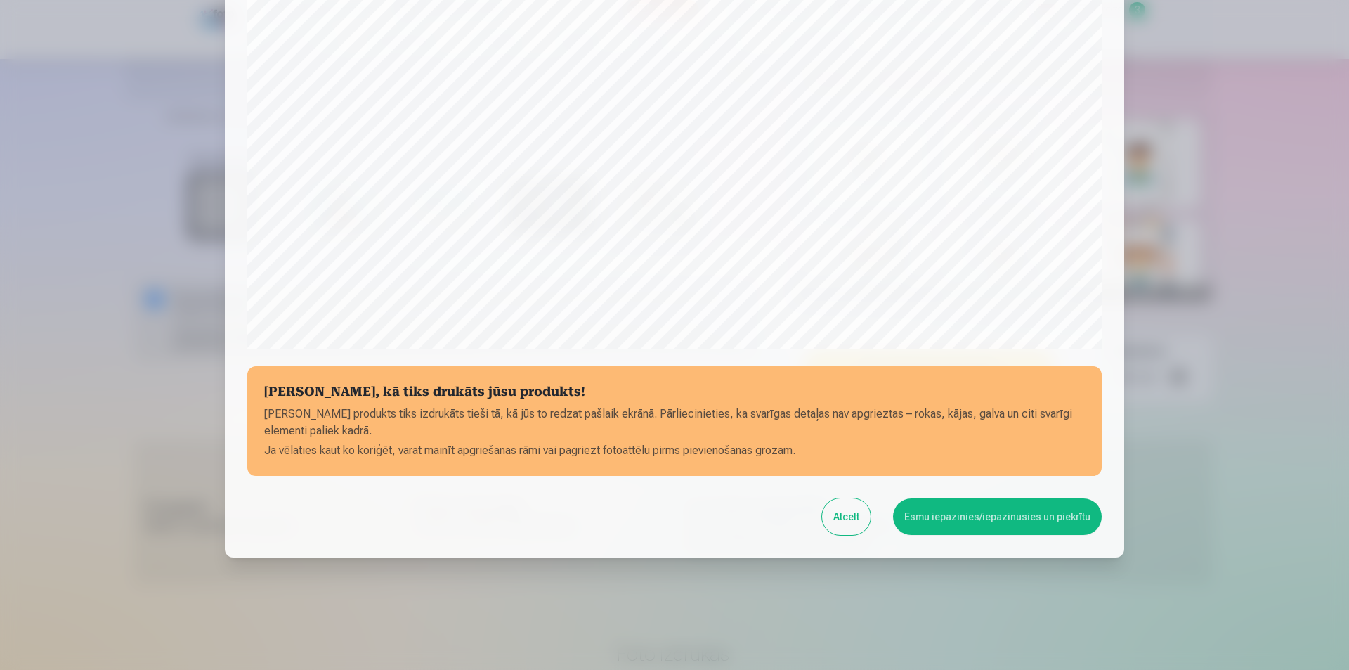
click at [973, 517] on button "Esmu iepazinies/iepazinusies un piekrītu" at bounding box center [997, 516] width 209 height 37
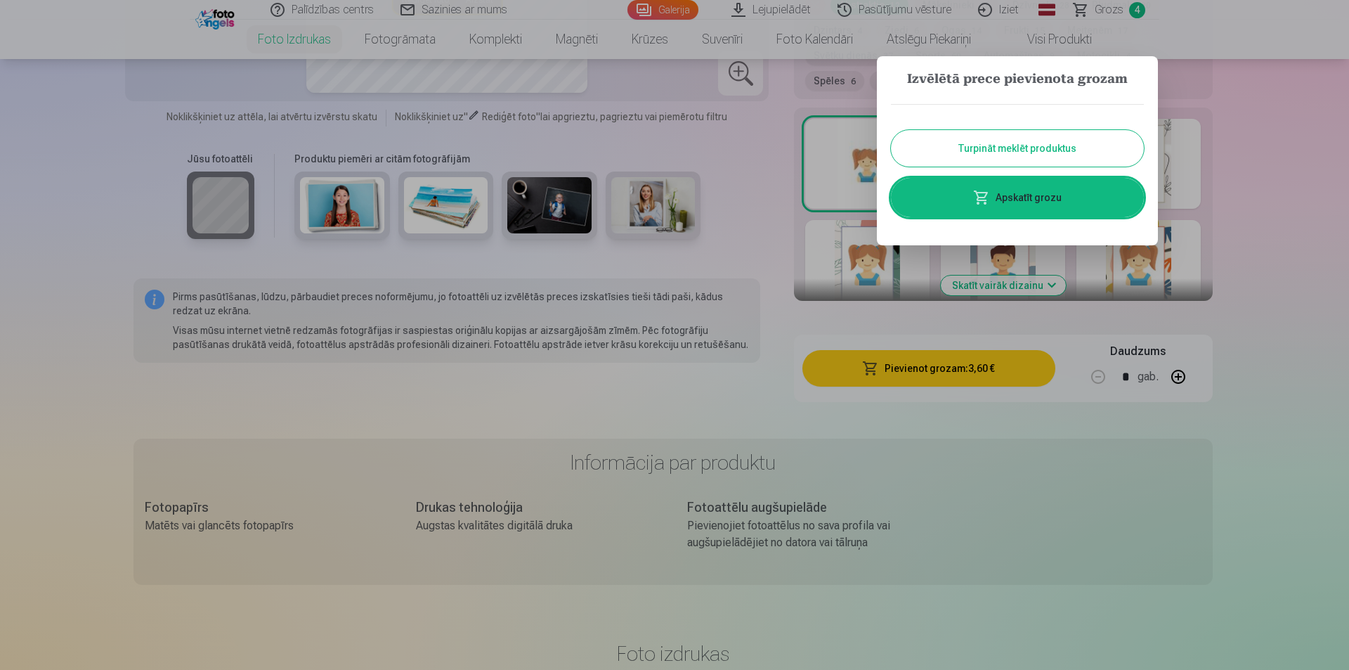
click at [1028, 192] on link "Apskatīt grozu" at bounding box center [1017, 197] width 253 height 39
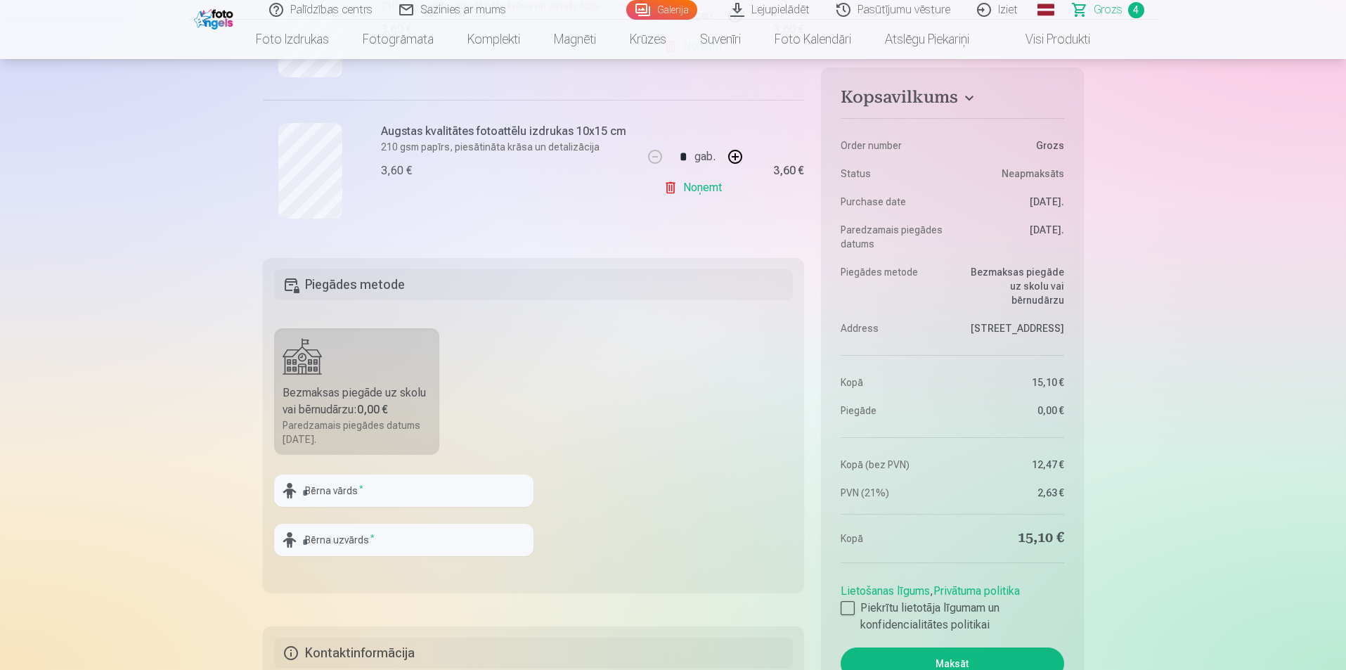
scroll to position [703, 0]
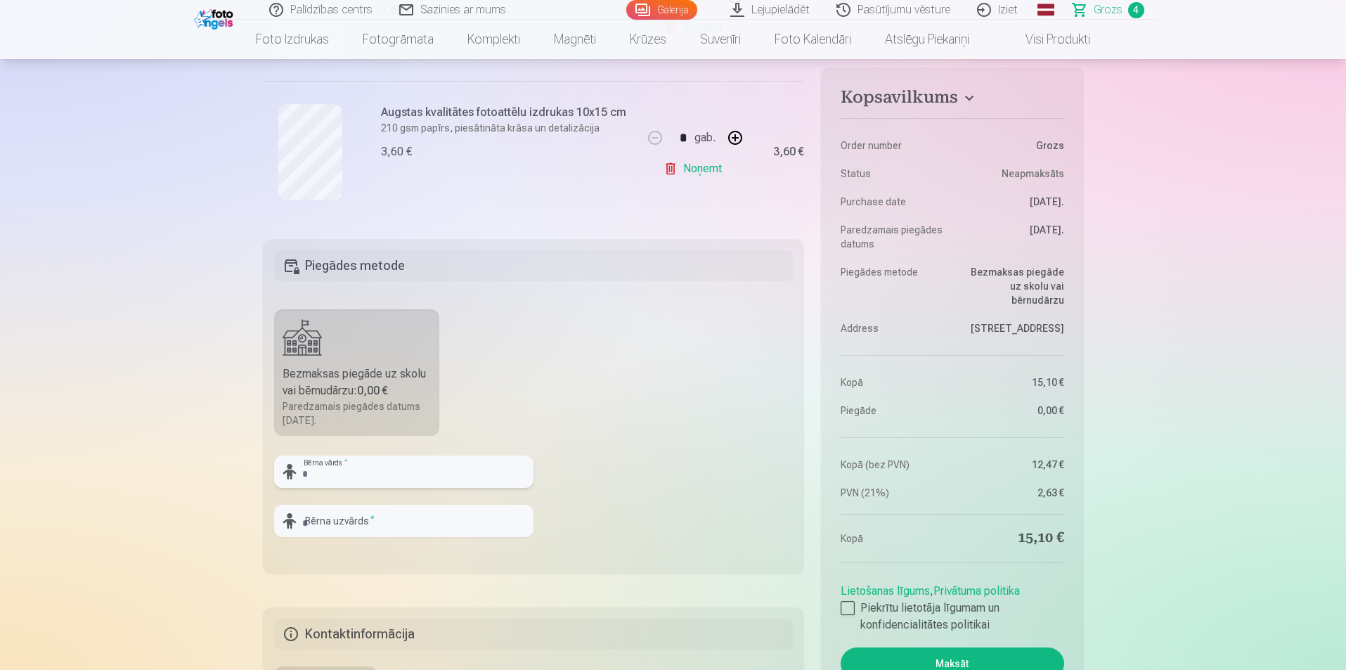
click at [366, 469] on input "text" at bounding box center [403, 471] width 259 height 32
type input "**********"
click at [385, 526] on input "text" at bounding box center [403, 521] width 259 height 32
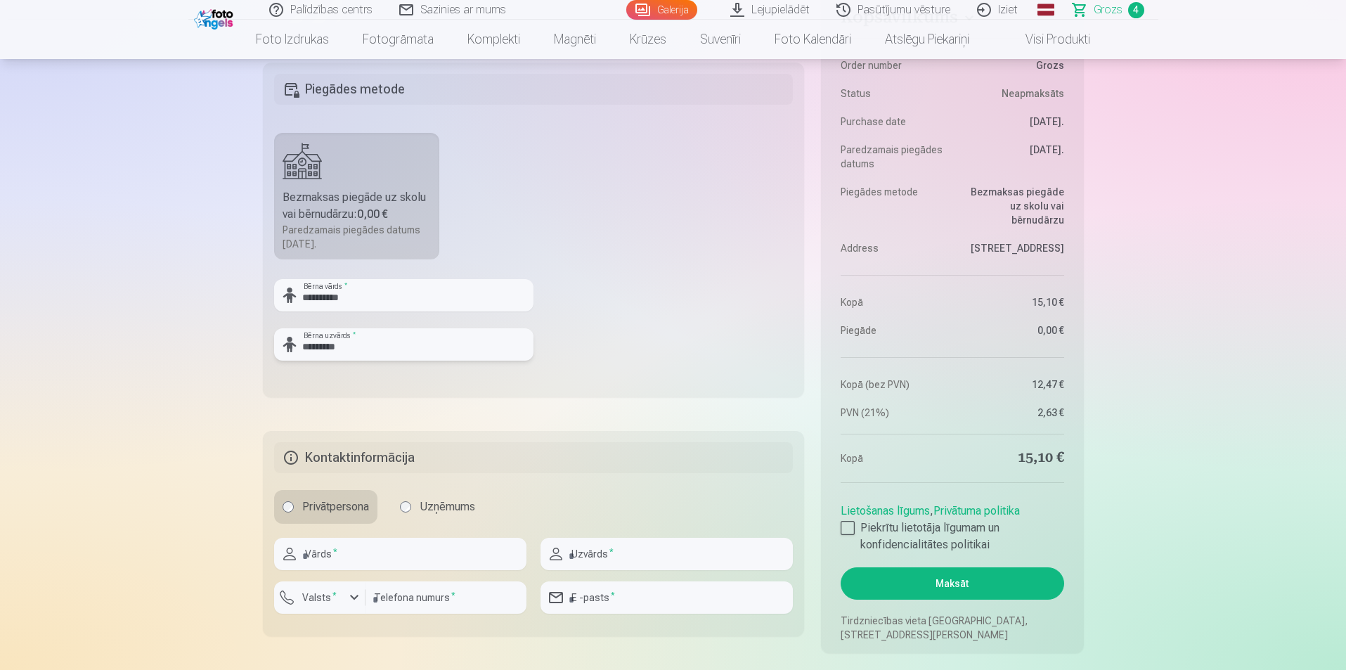
scroll to position [914, 0]
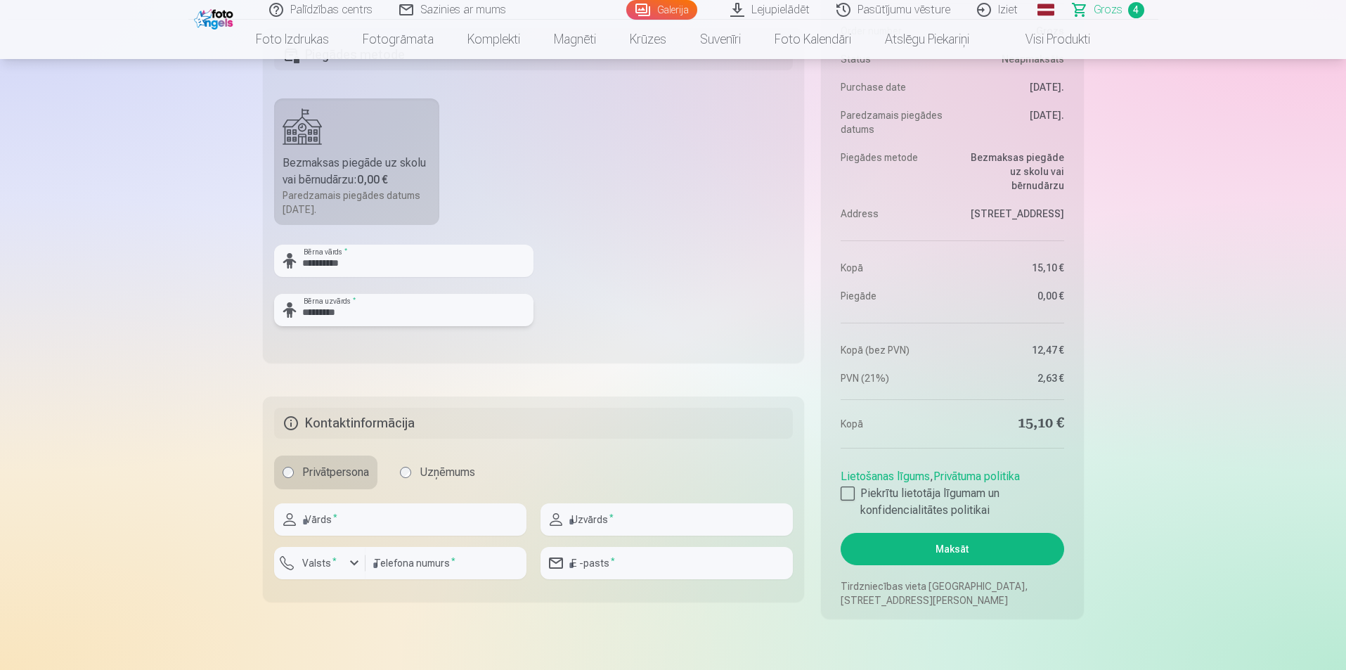
type input "*********"
click at [439, 522] on input "text" at bounding box center [400, 519] width 252 height 32
type input "********"
click at [619, 524] on input "text" at bounding box center [666, 519] width 252 height 32
type input "*********"
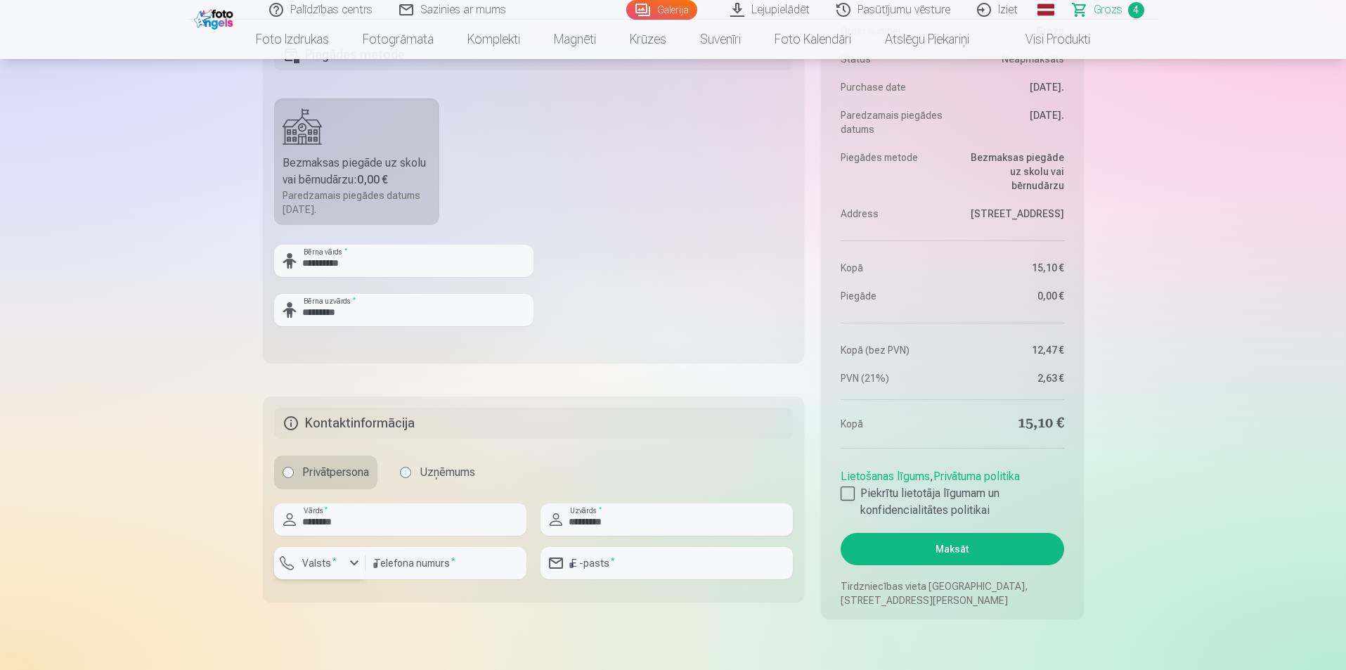
click at [356, 562] on div "button" at bounding box center [354, 563] width 17 height 17
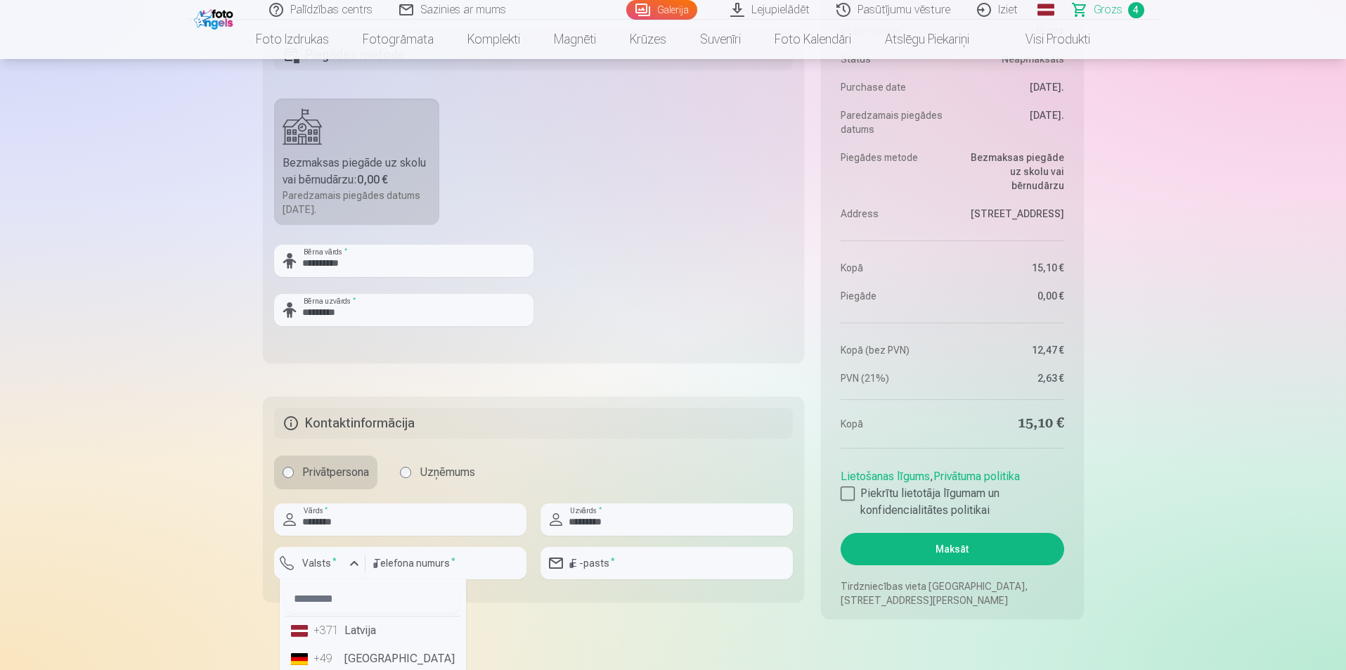
click at [368, 630] on li "+371 Latvija" at bounding box center [372, 630] width 175 height 28
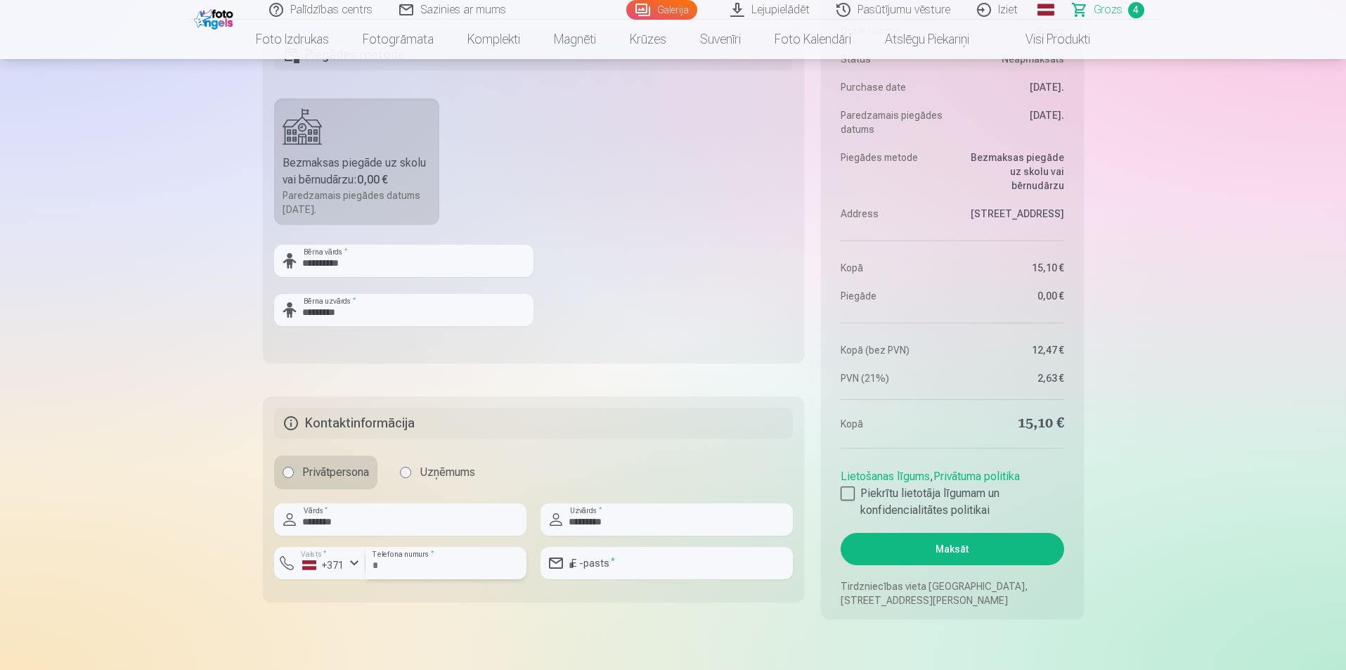
click at [398, 564] on input "number" at bounding box center [445, 563] width 161 height 32
type input "********"
click at [640, 562] on input "email" at bounding box center [666, 563] width 252 height 32
type input "**********"
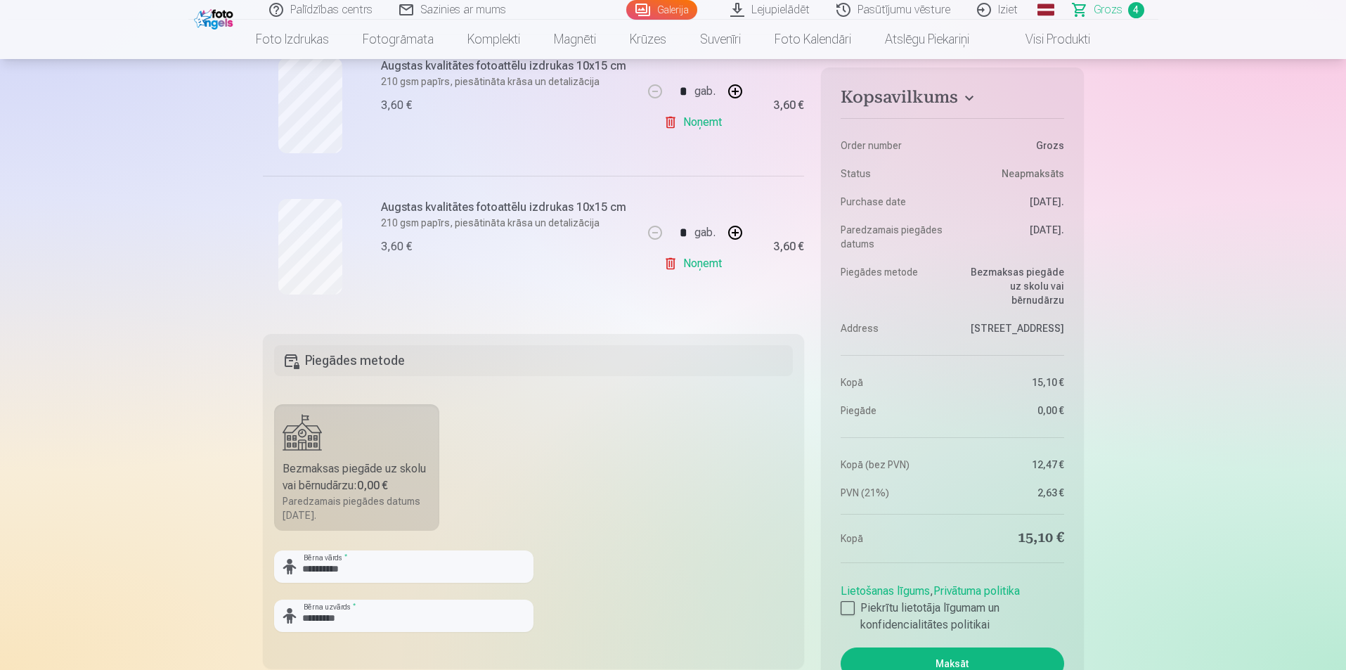
scroll to position [633, 0]
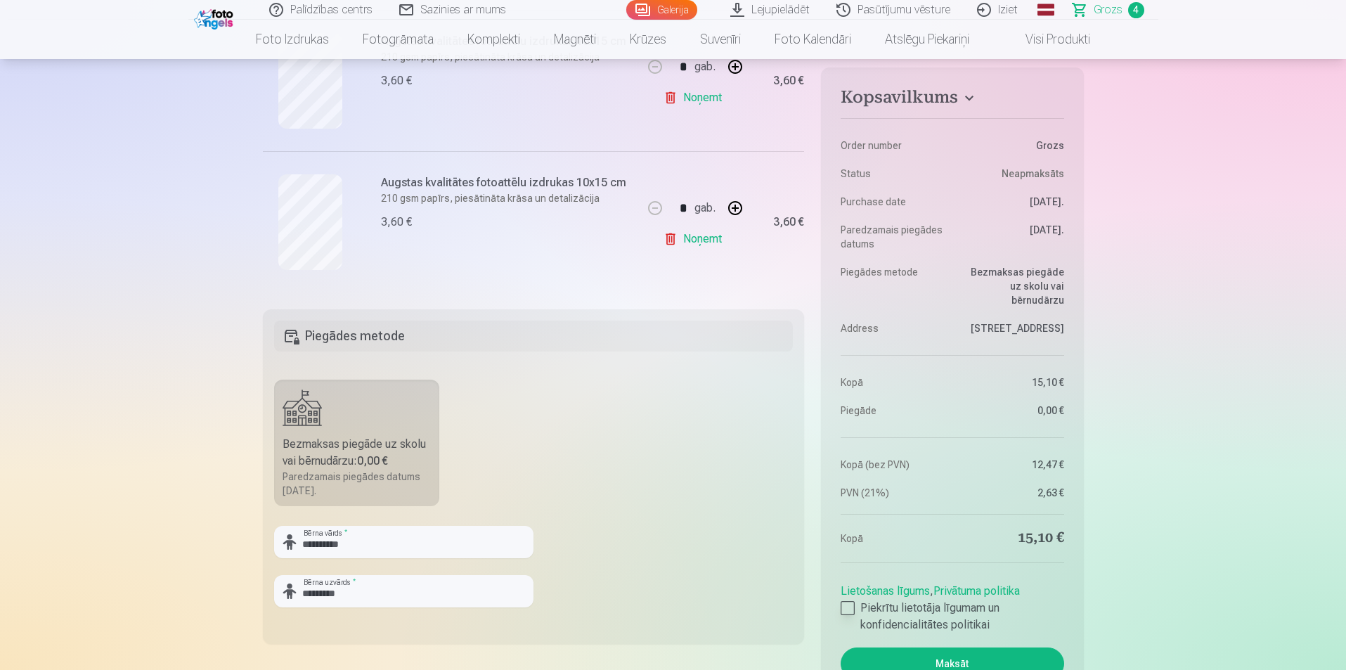
click at [849, 607] on div at bounding box center [848, 608] width 14 height 14
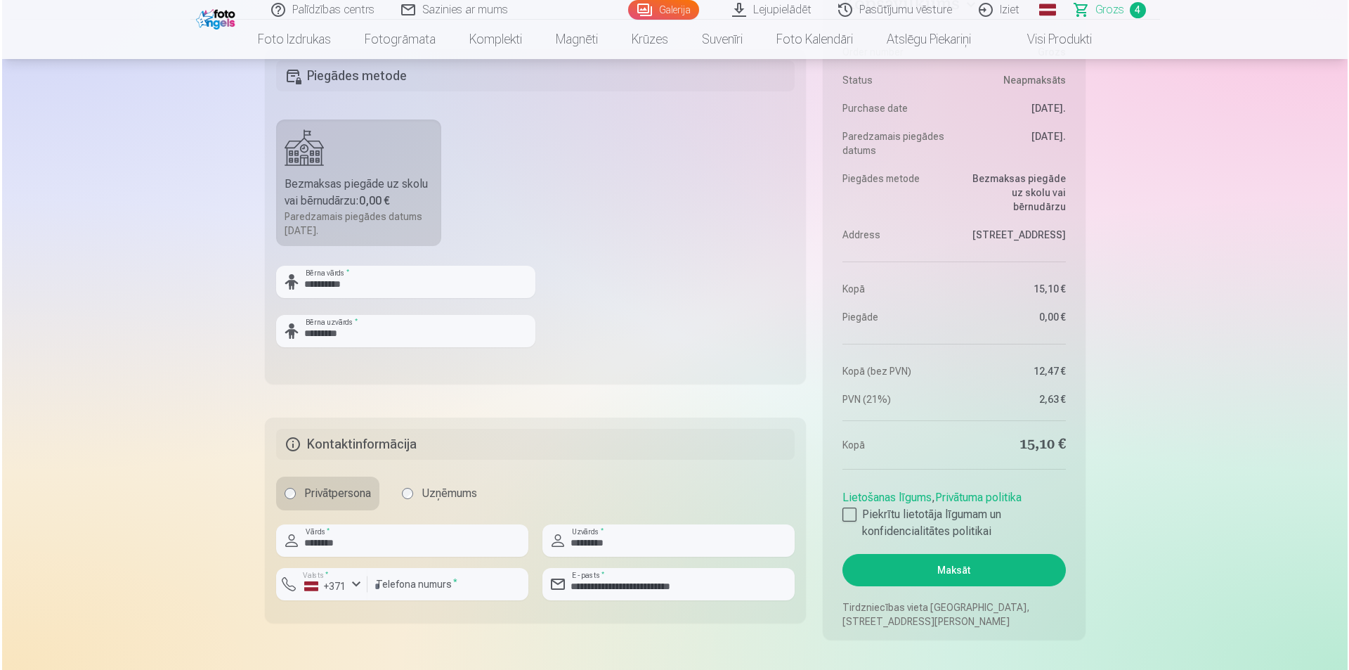
scroll to position [914, 0]
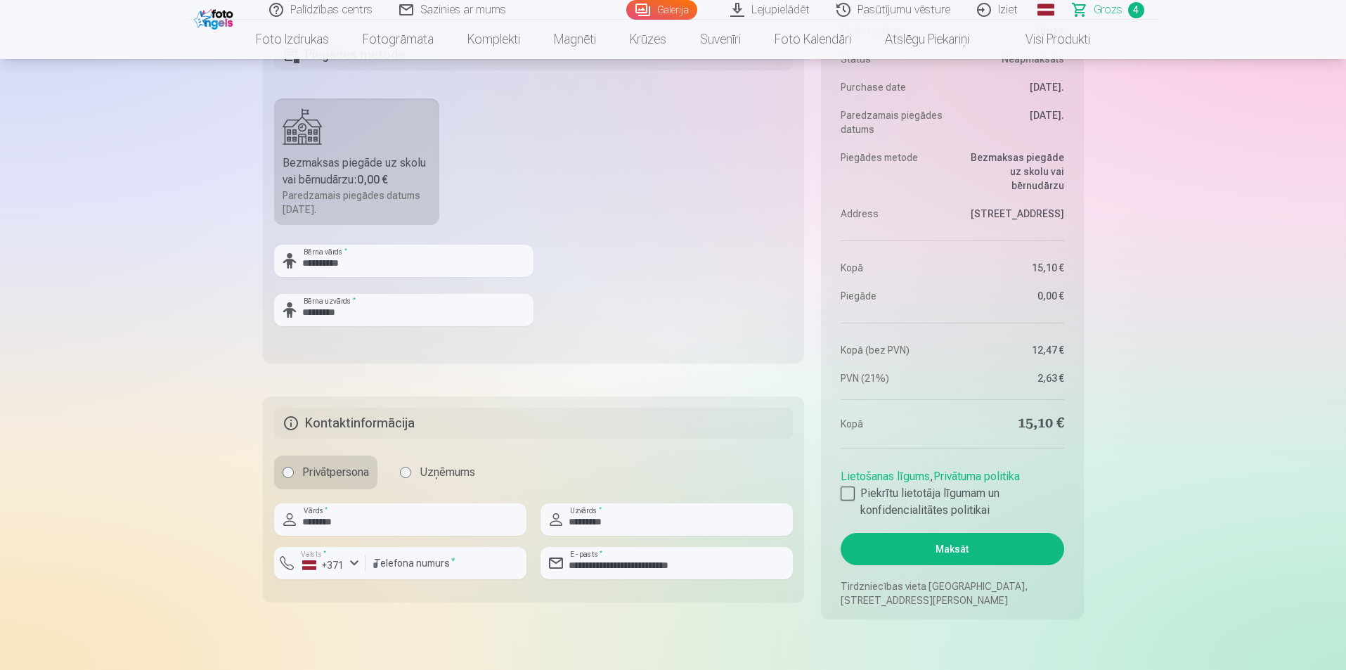
click at [949, 548] on button "Maksāt" at bounding box center [952, 549] width 223 height 32
